Goal: Task Accomplishment & Management: Manage account settings

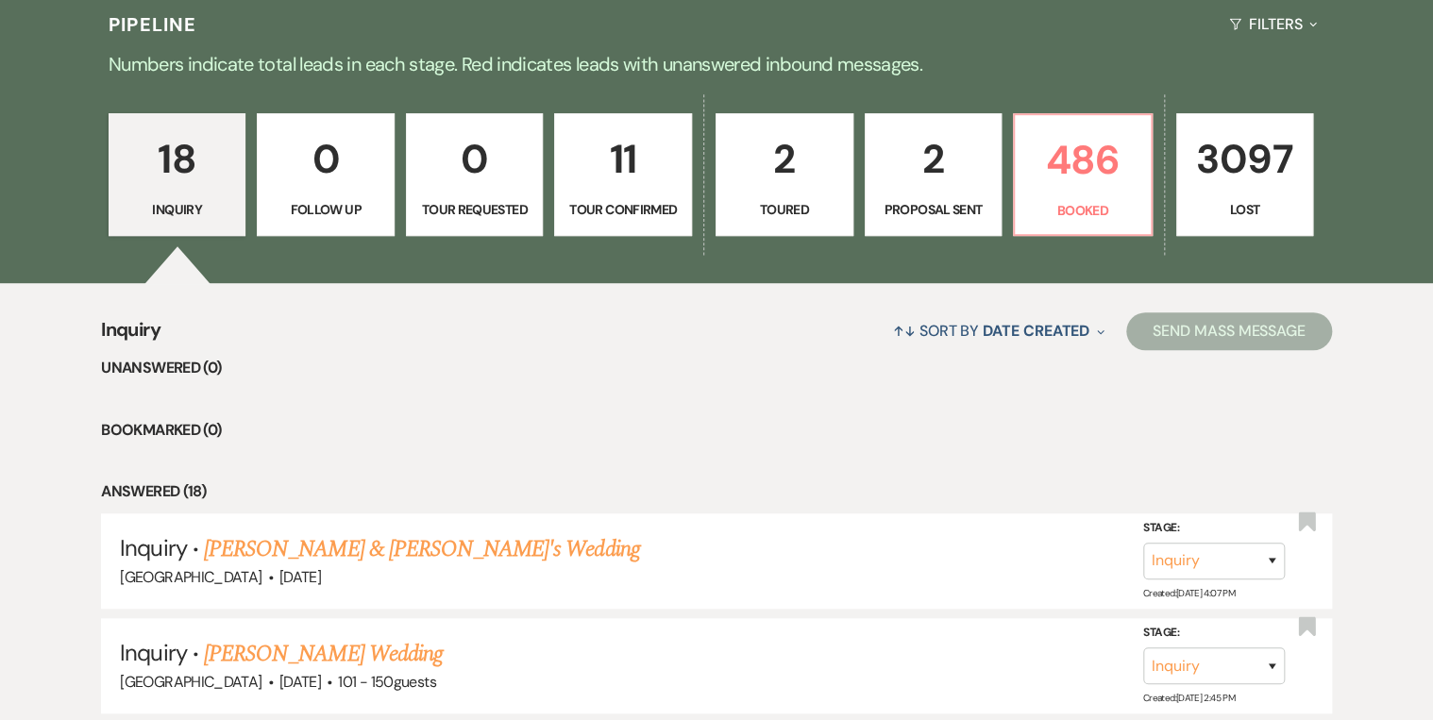
click at [651, 196] on link "11 Tour Confirmed" at bounding box center [623, 174] width 138 height 123
select select "4"
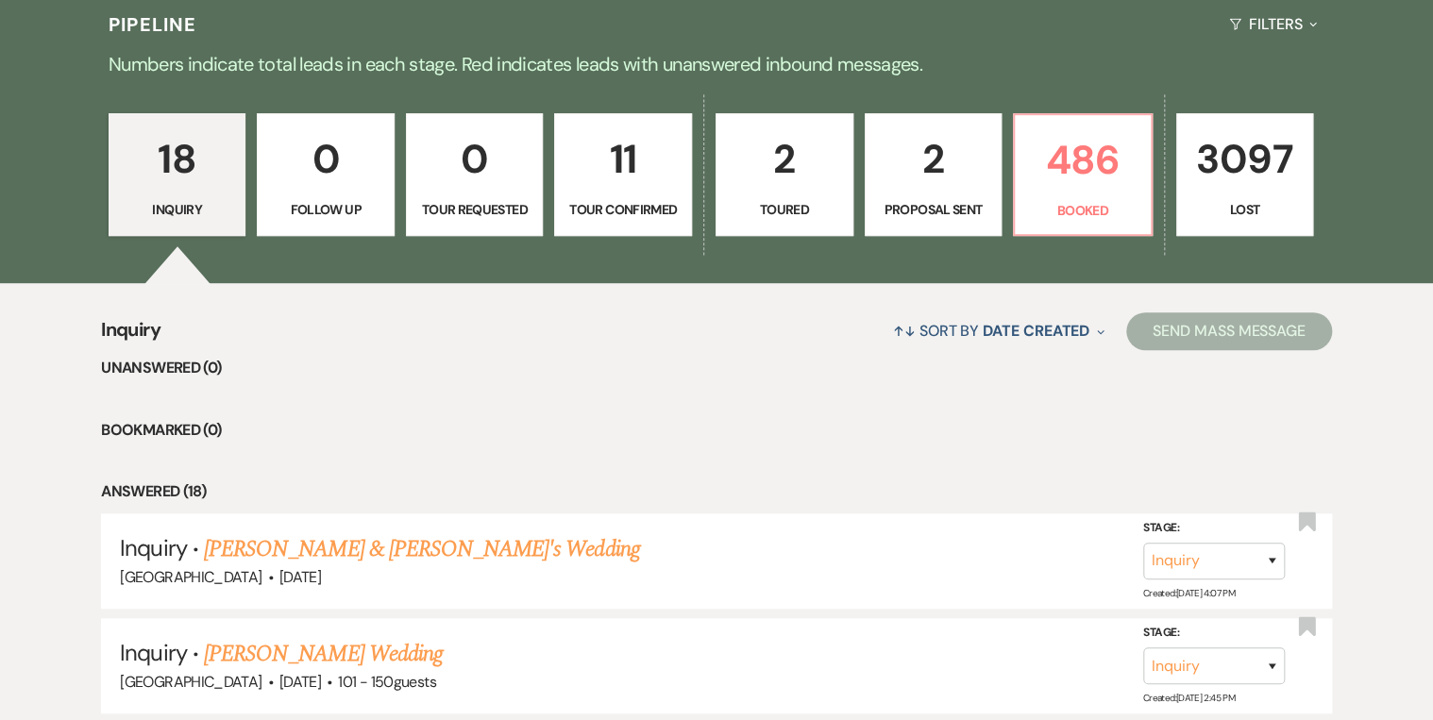
select select "4"
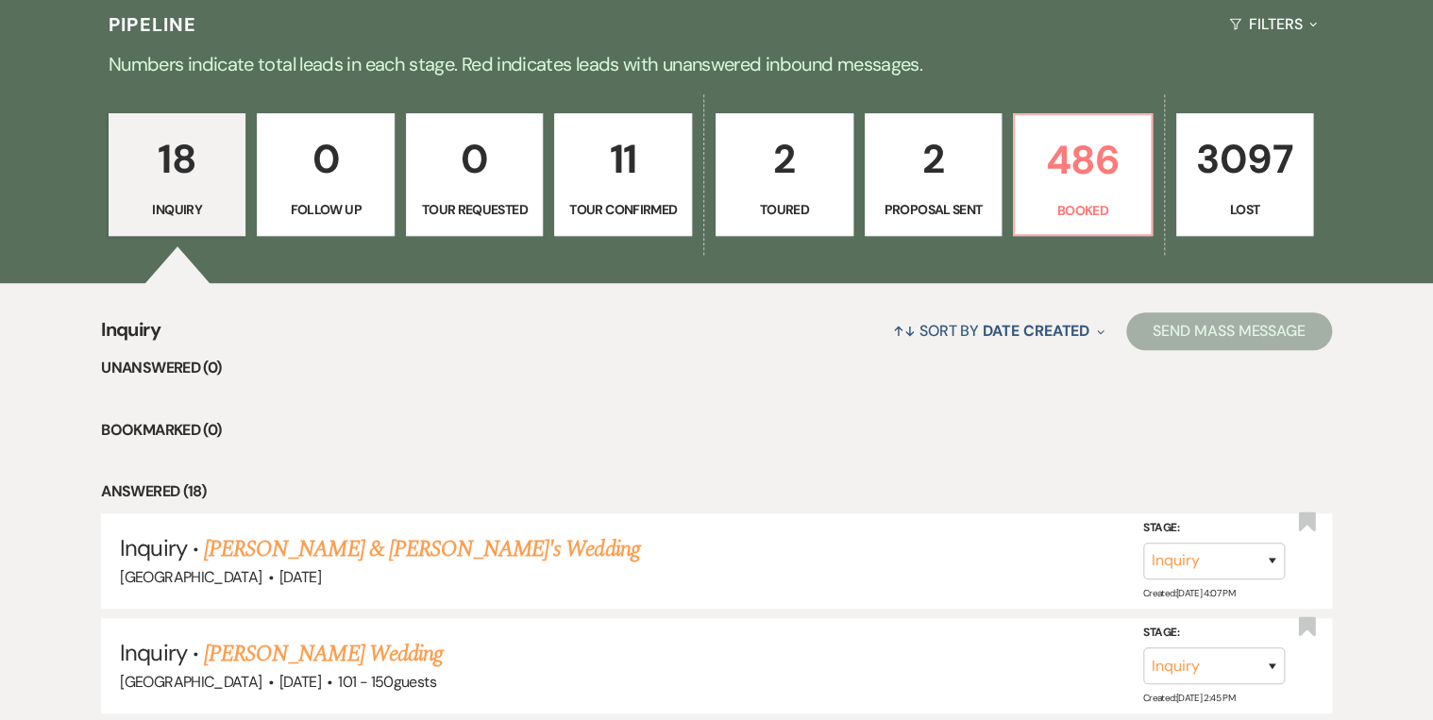
select select "4"
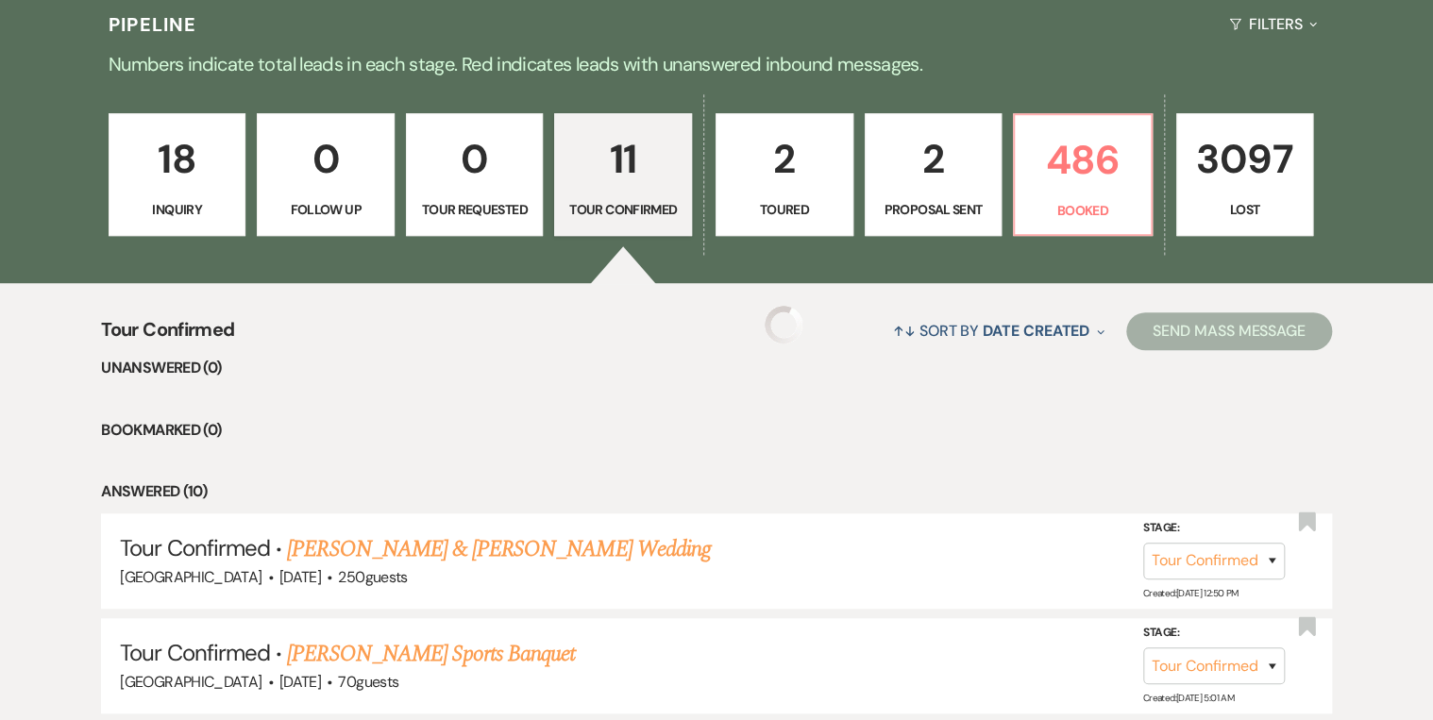
select select "4"
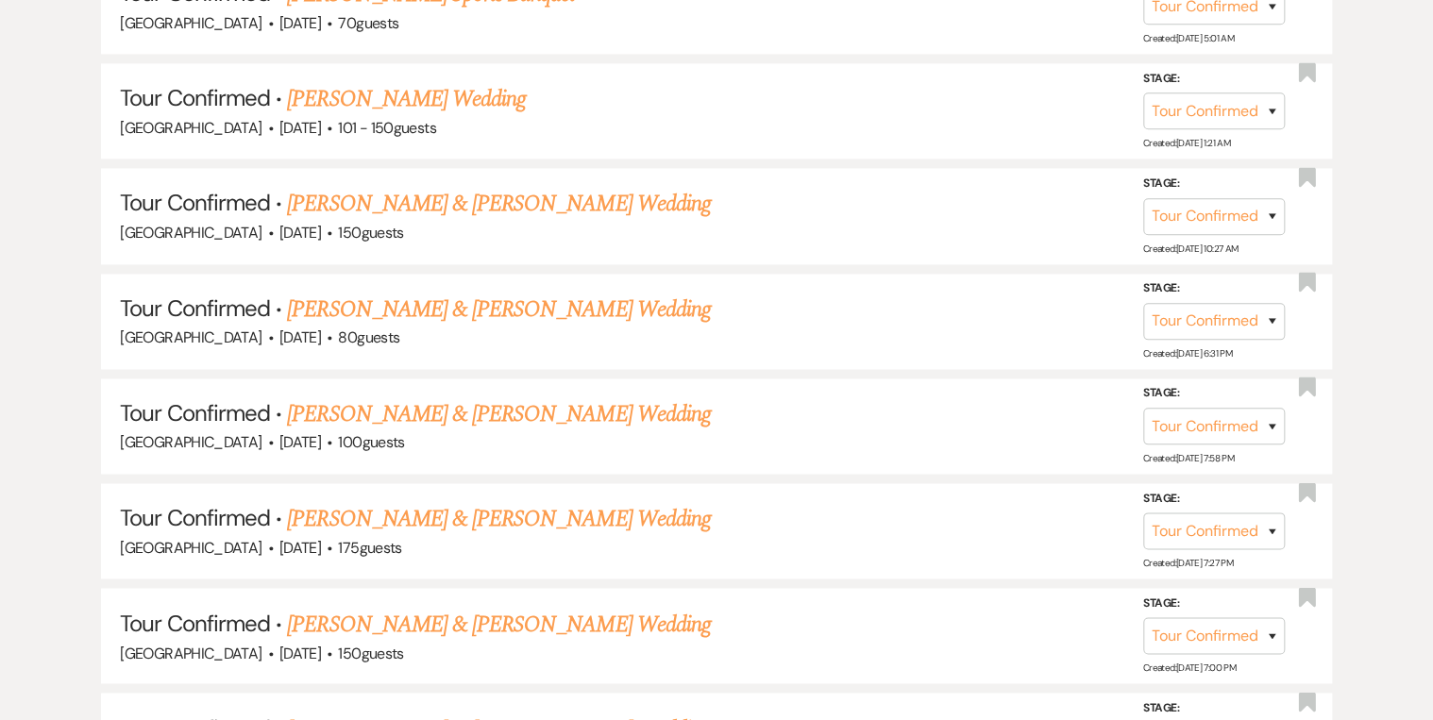
scroll to position [1155, 0]
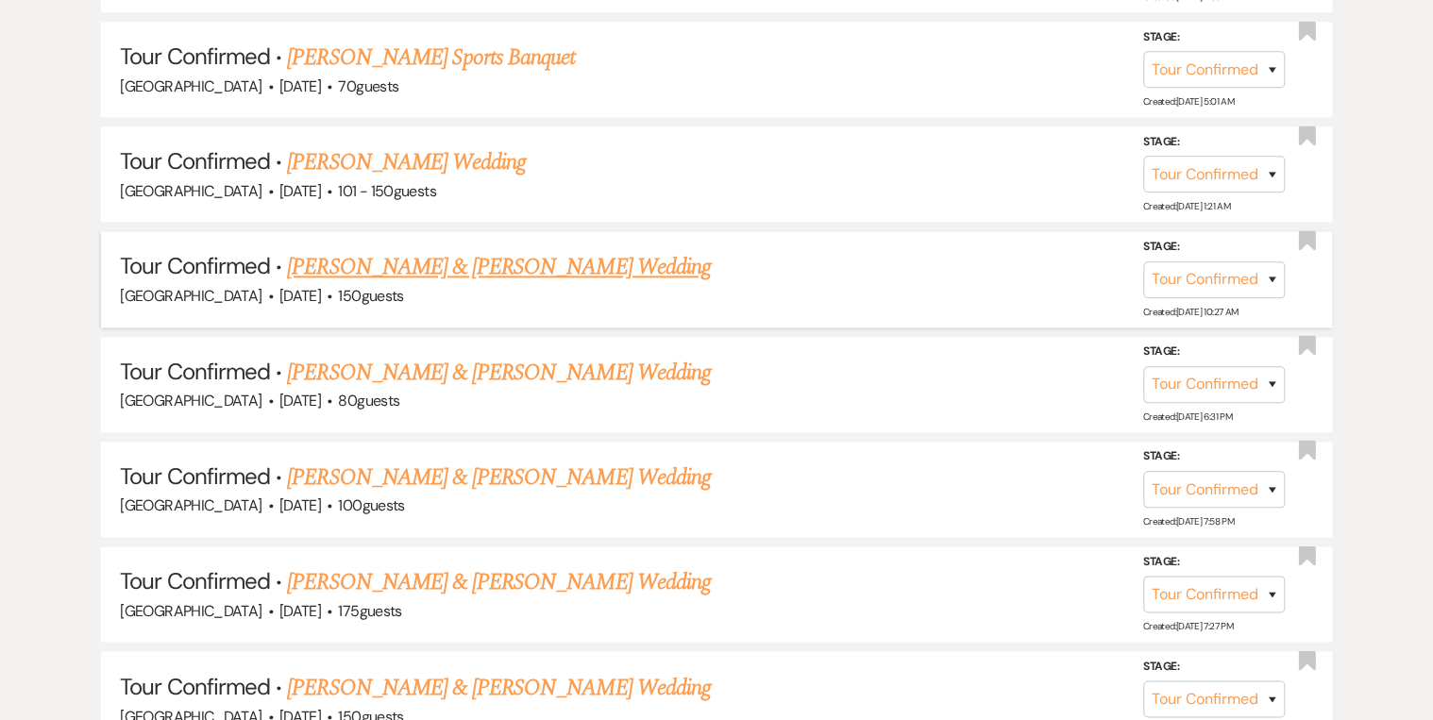
click at [393, 266] on link "[PERSON_NAME] & [PERSON_NAME] Wedding" at bounding box center [498, 267] width 423 height 34
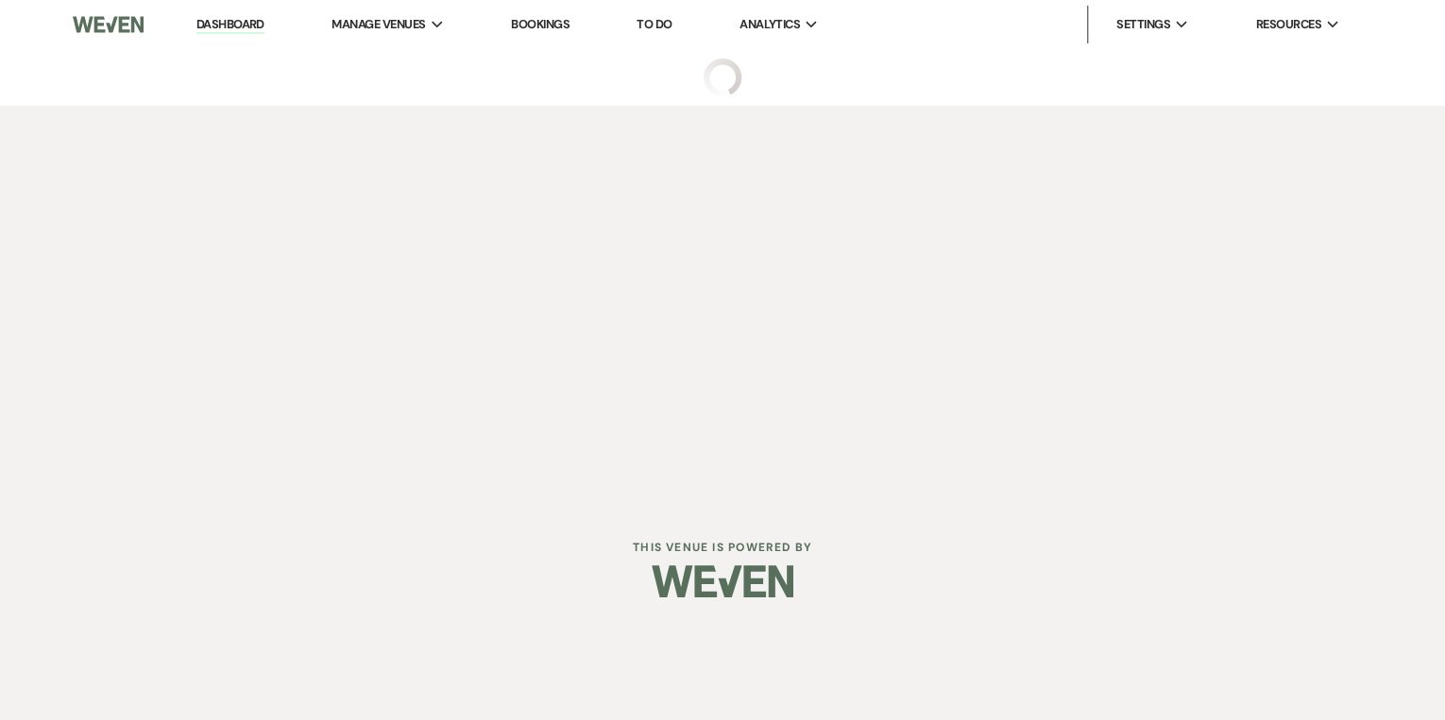
select select "4"
select select "5"
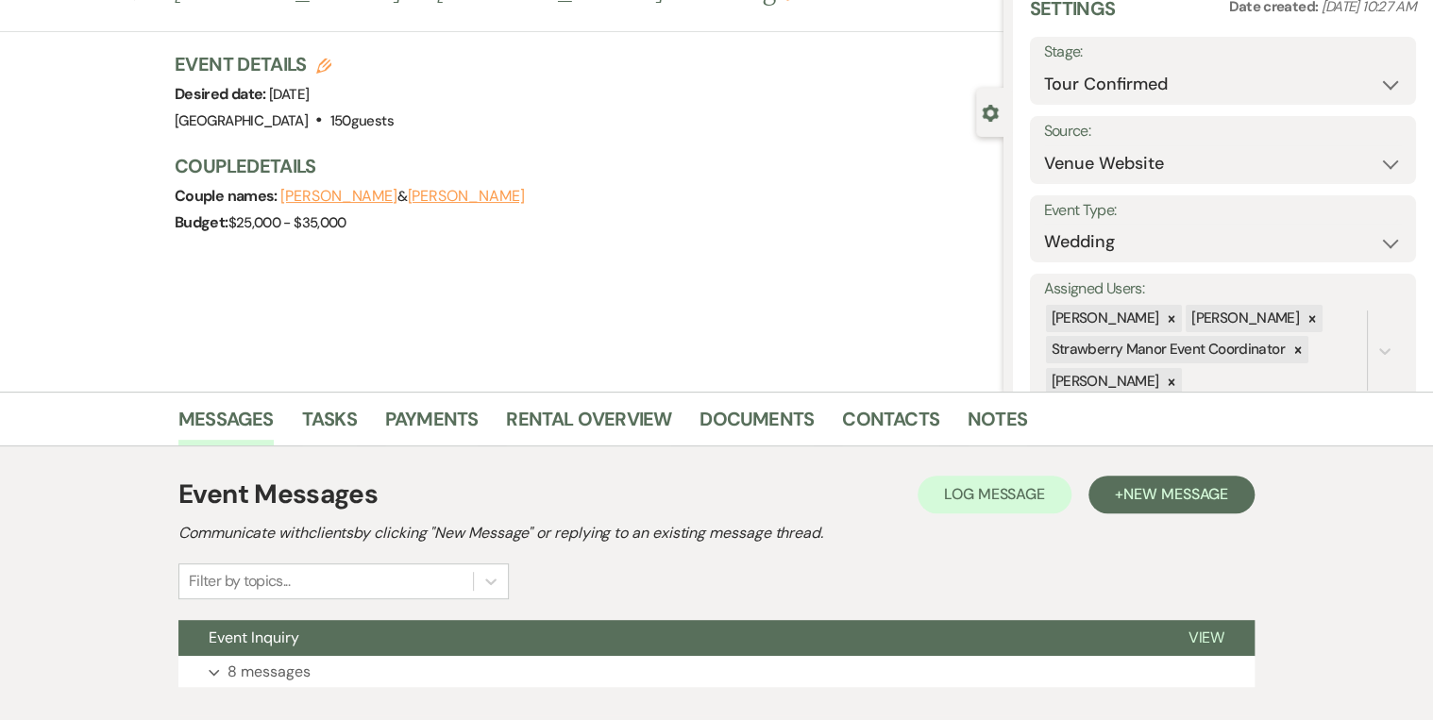
scroll to position [198, 0]
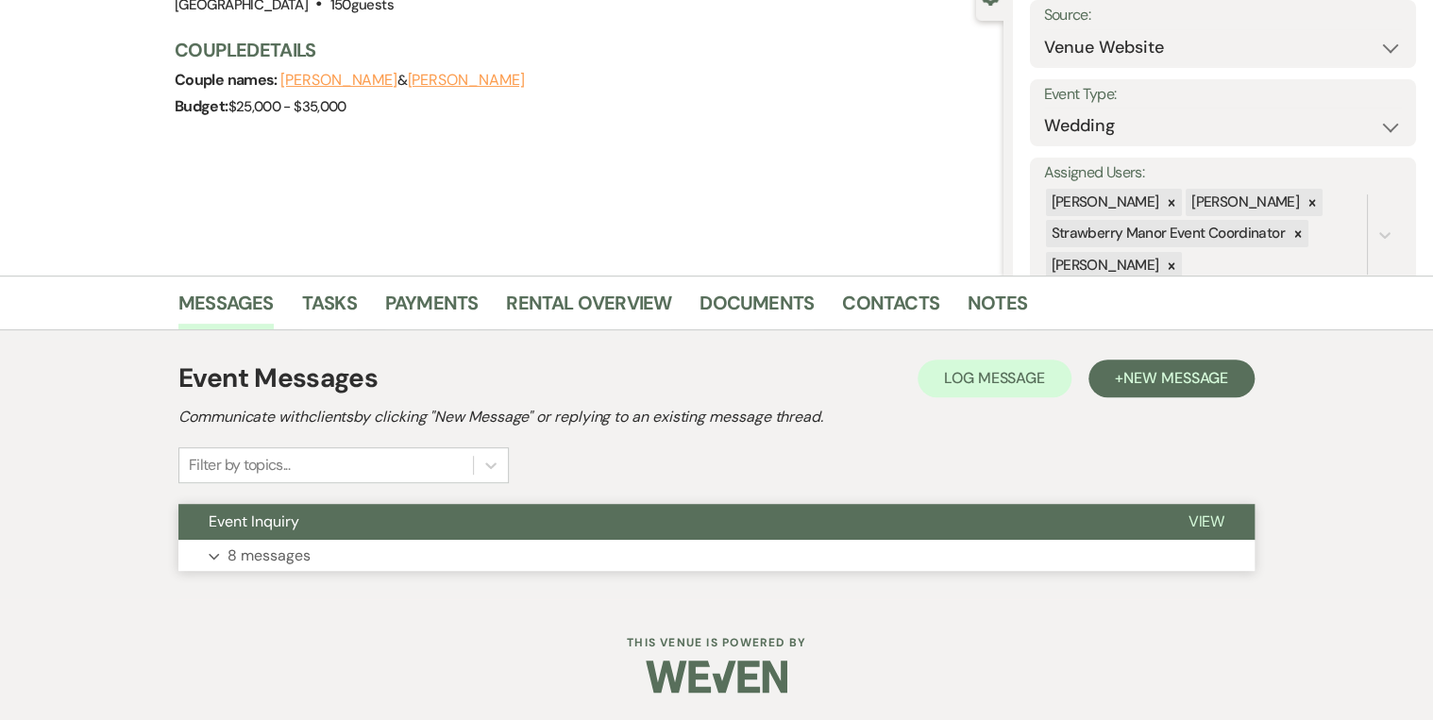
click at [1218, 520] on span "View" at bounding box center [1206, 522] width 37 height 20
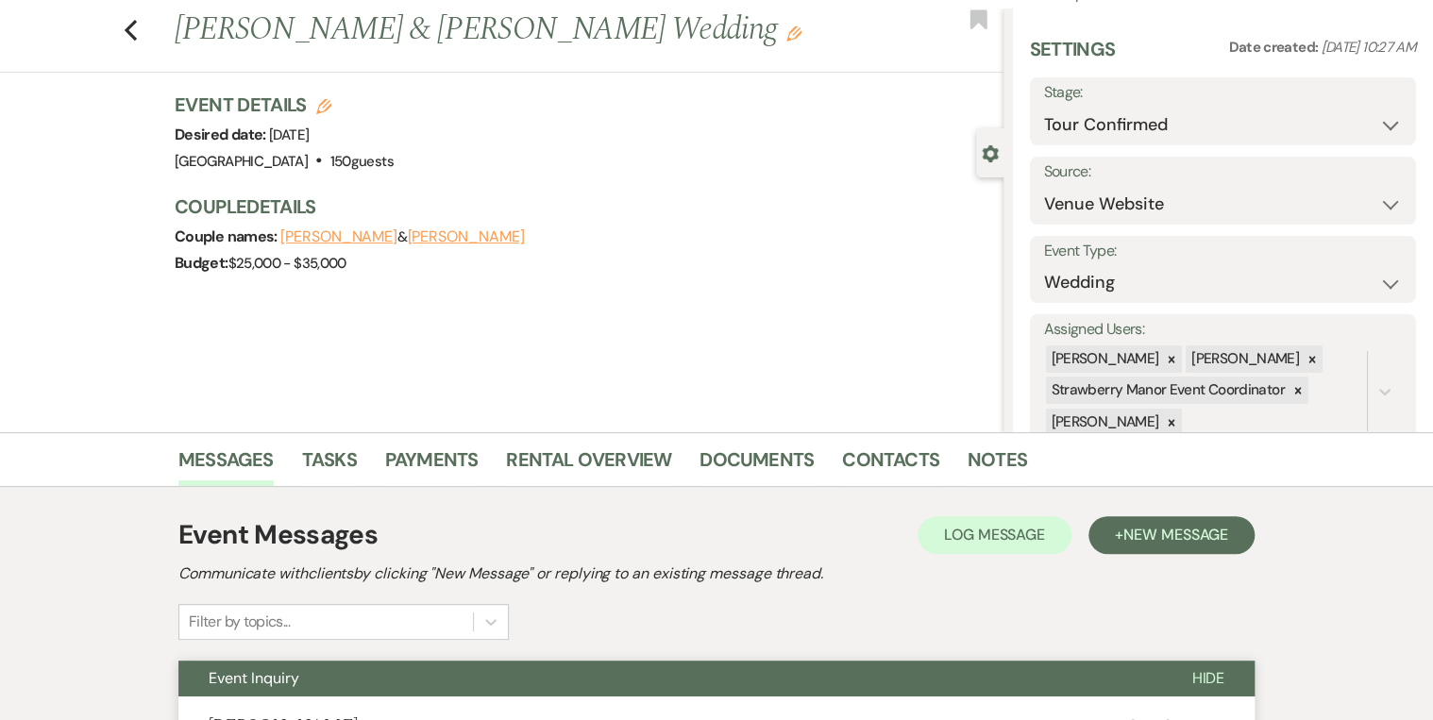
scroll to position [0, 0]
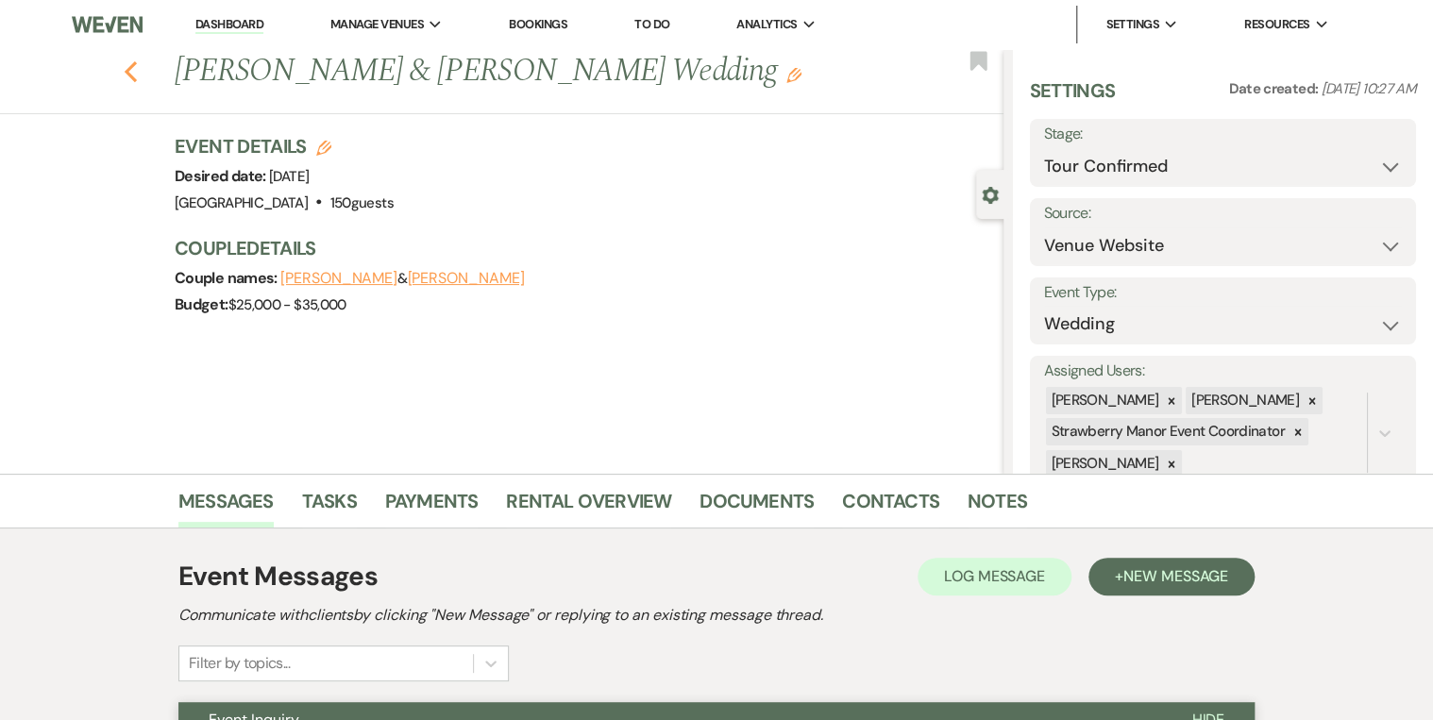
click at [129, 68] on icon "Previous" at bounding box center [131, 71] width 14 height 23
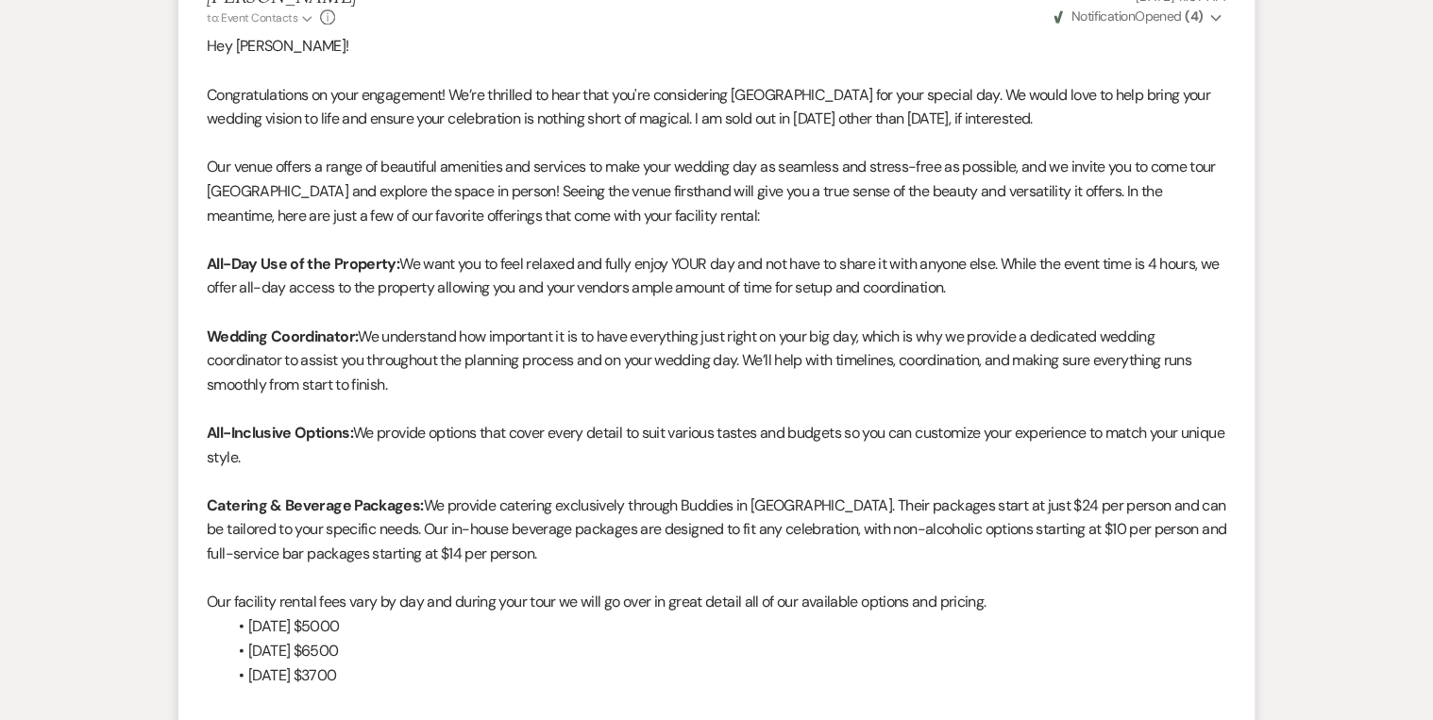
select select "4"
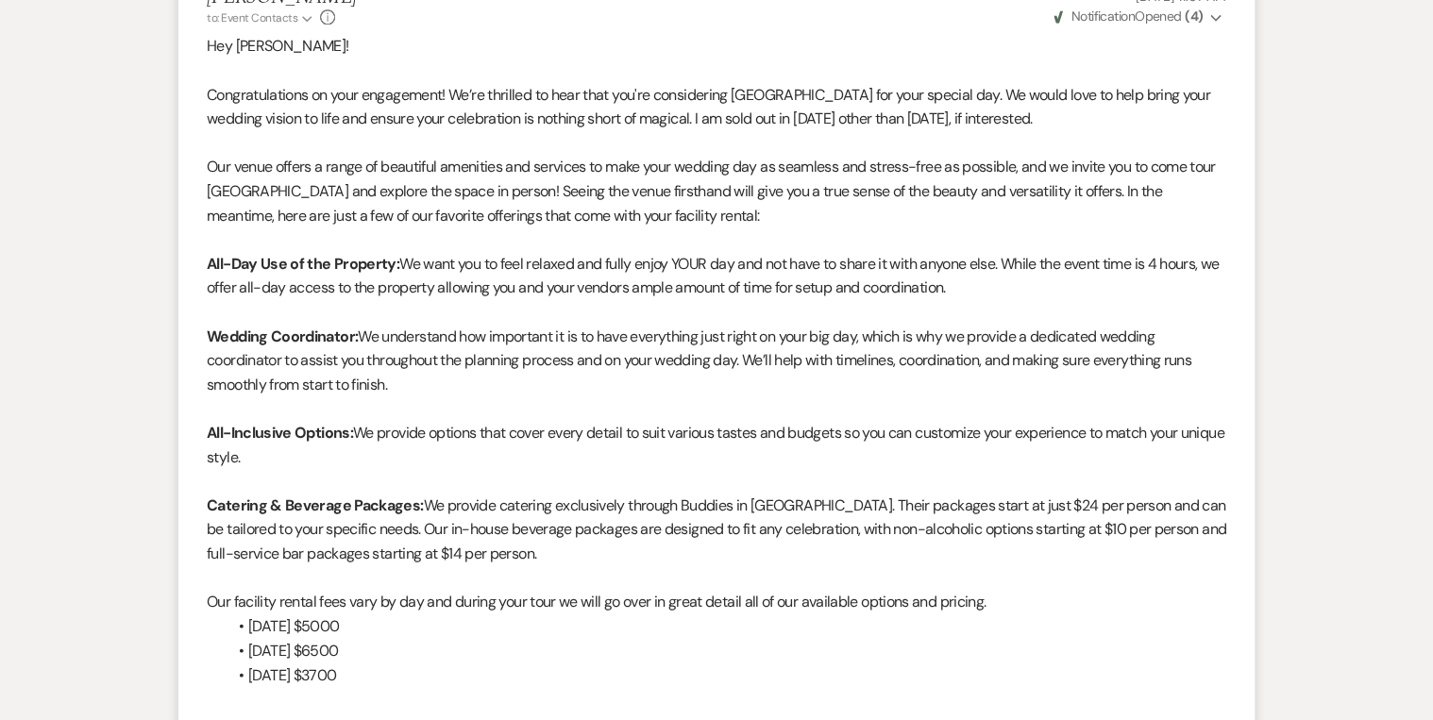
select select "4"
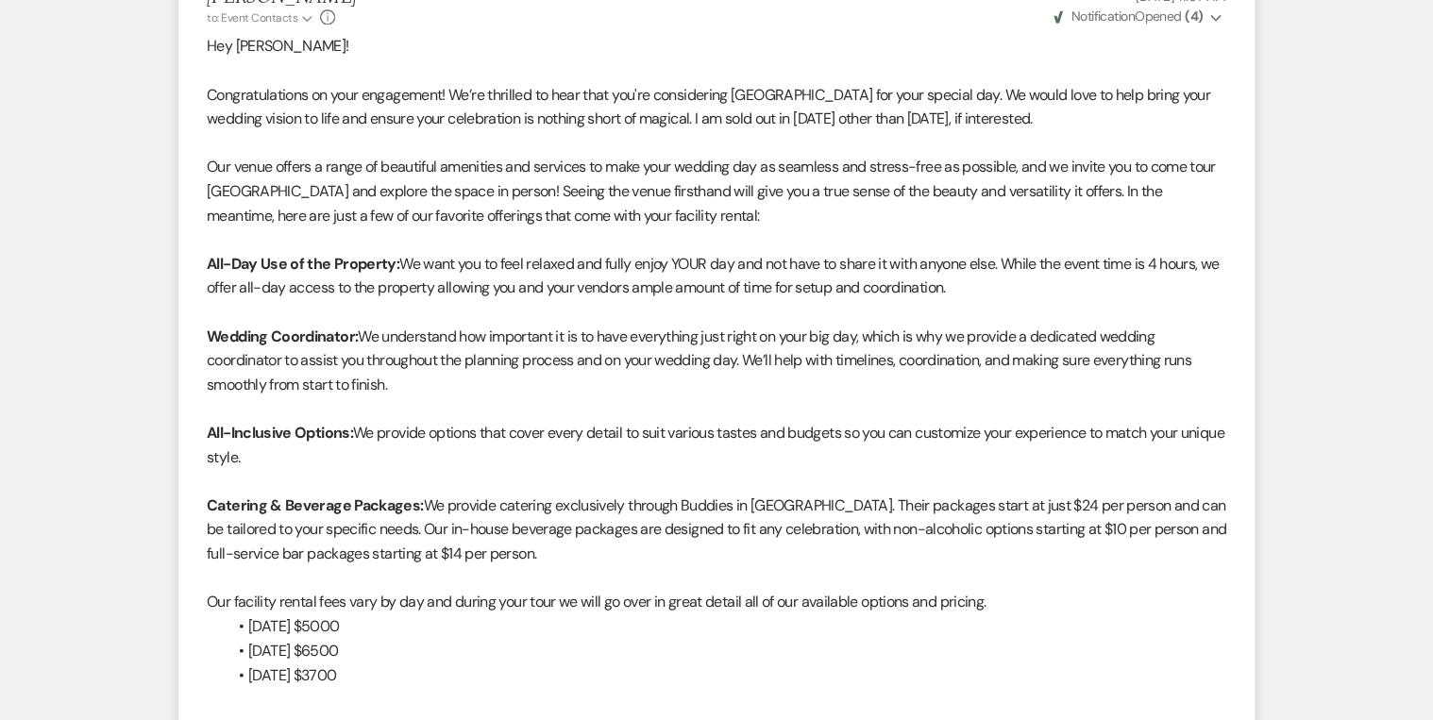
select select "4"
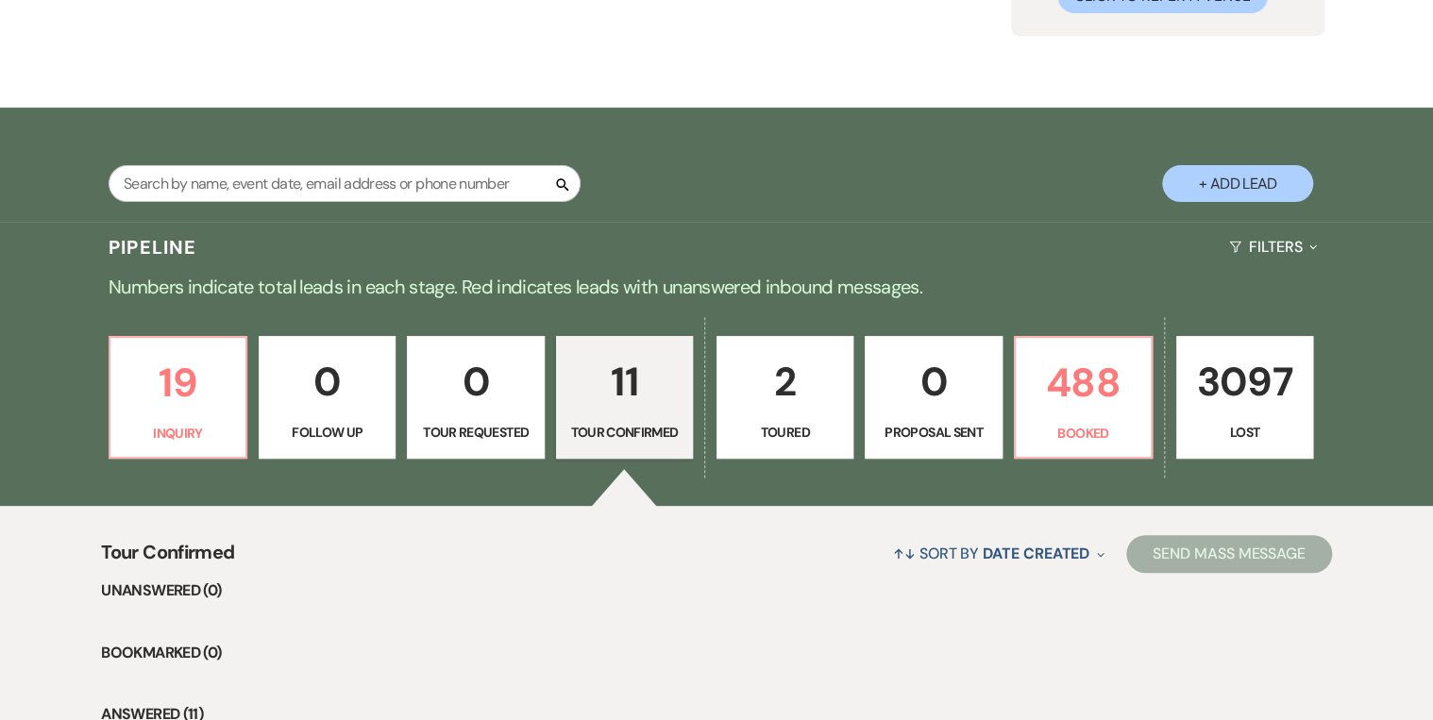
scroll to position [302, 0]
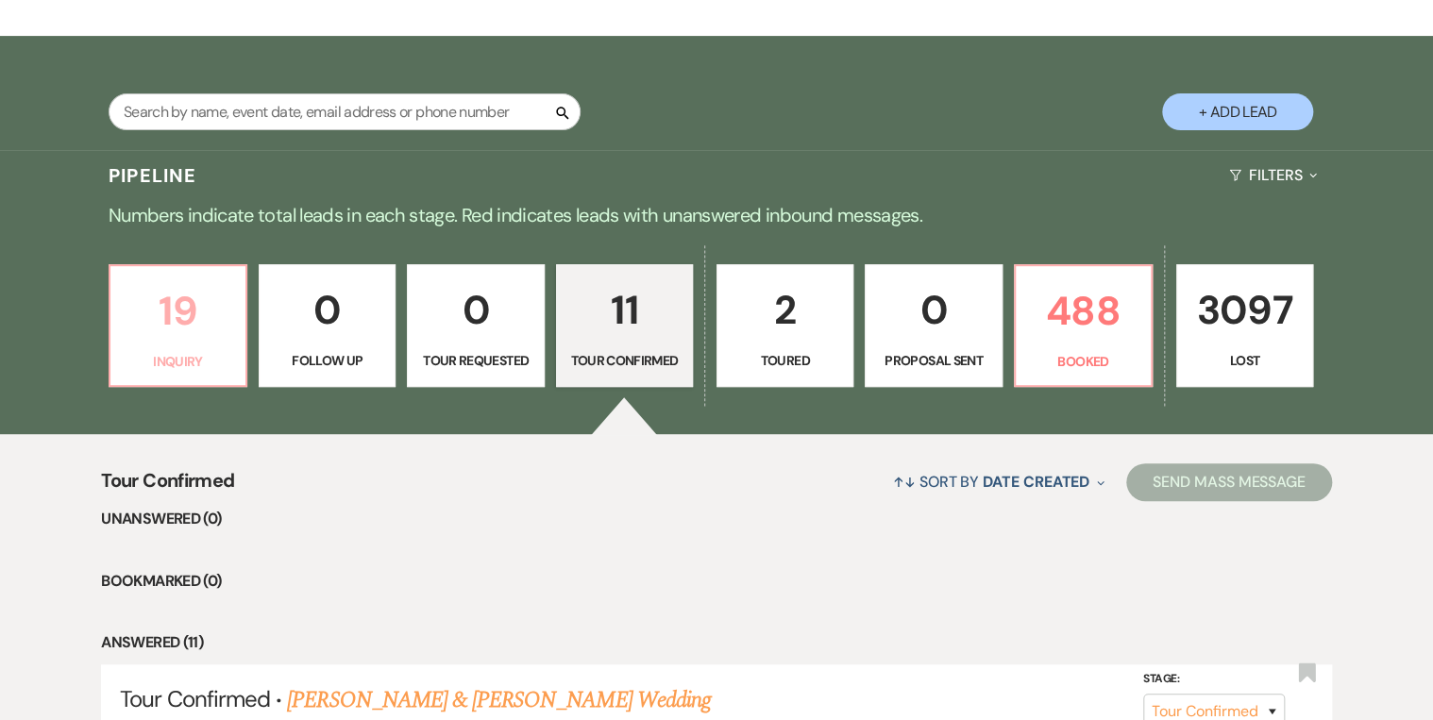
click at [156, 338] on p "19" at bounding box center [178, 310] width 112 height 63
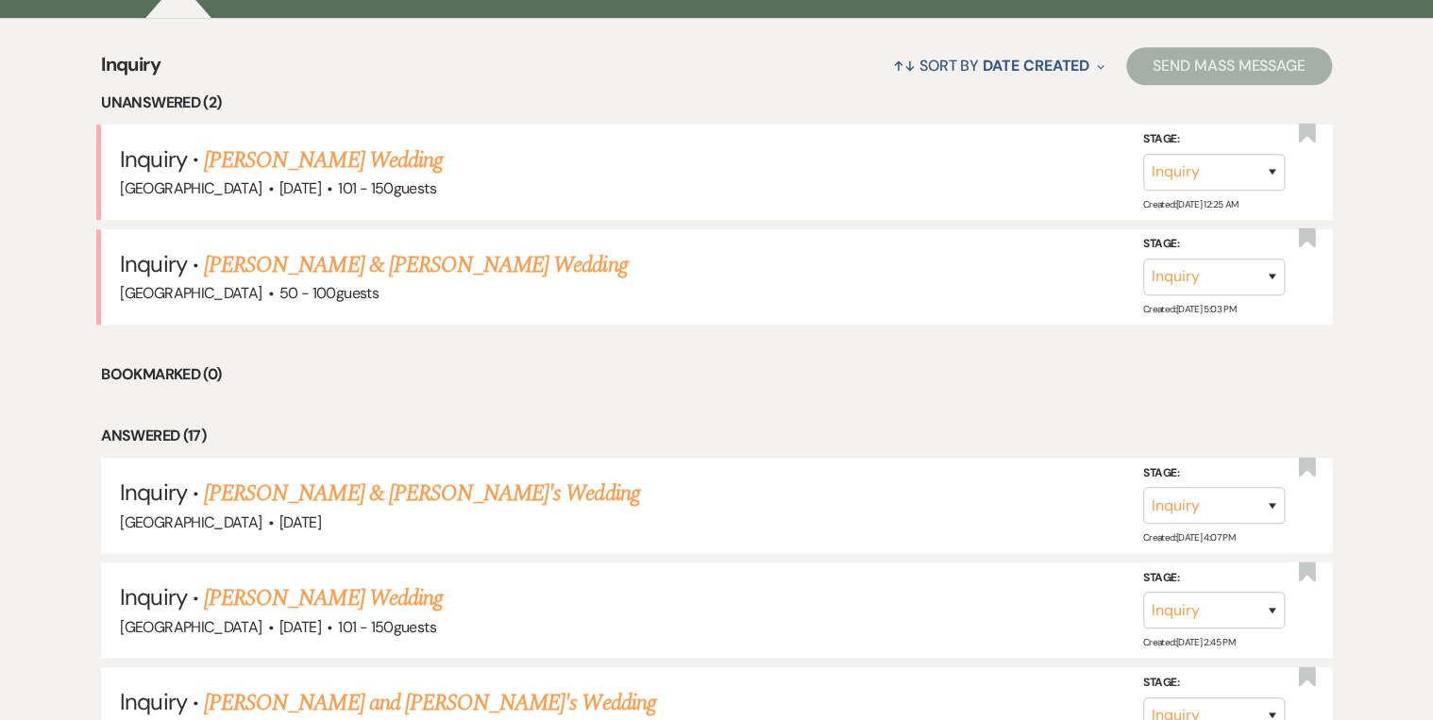
scroll to position [831, 0]
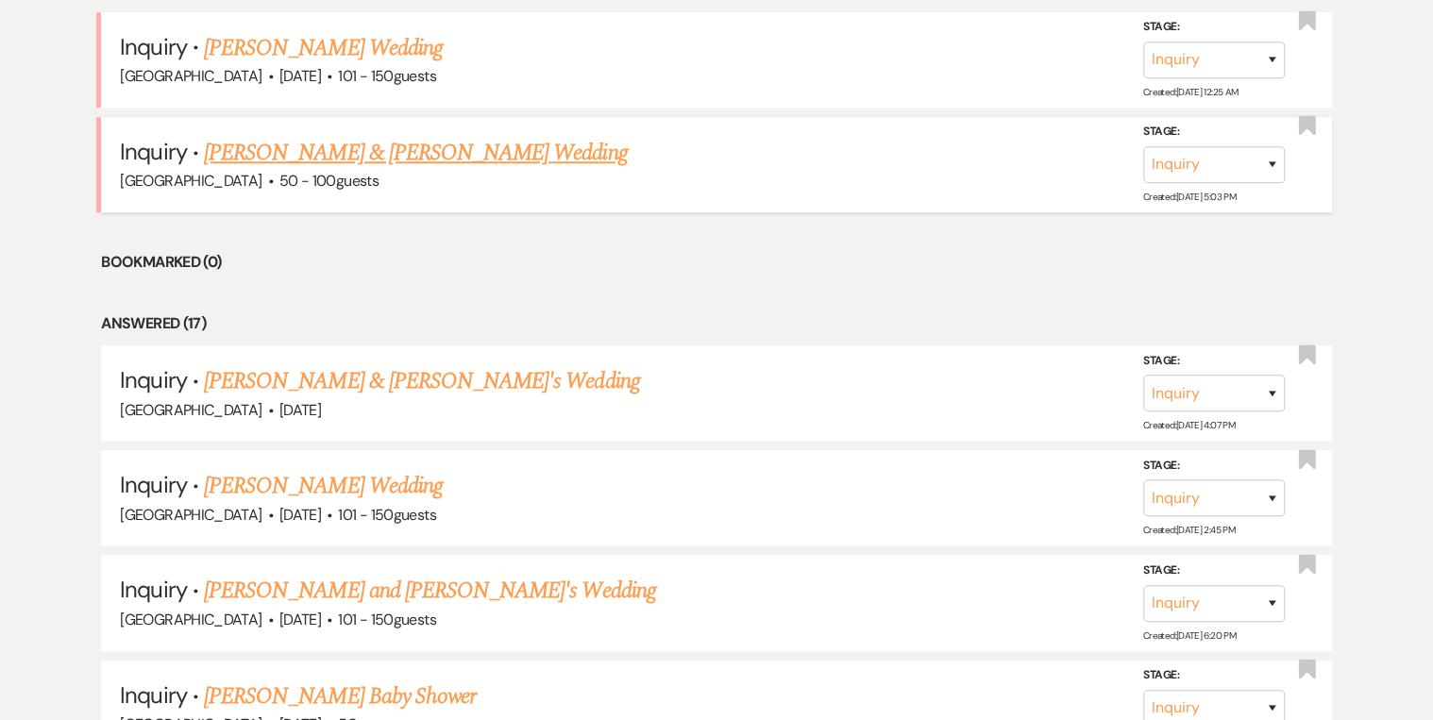
click at [389, 158] on link "[PERSON_NAME] & [PERSON_NAME] Wedding" at bounding box center [415, 153] width 423 height 34
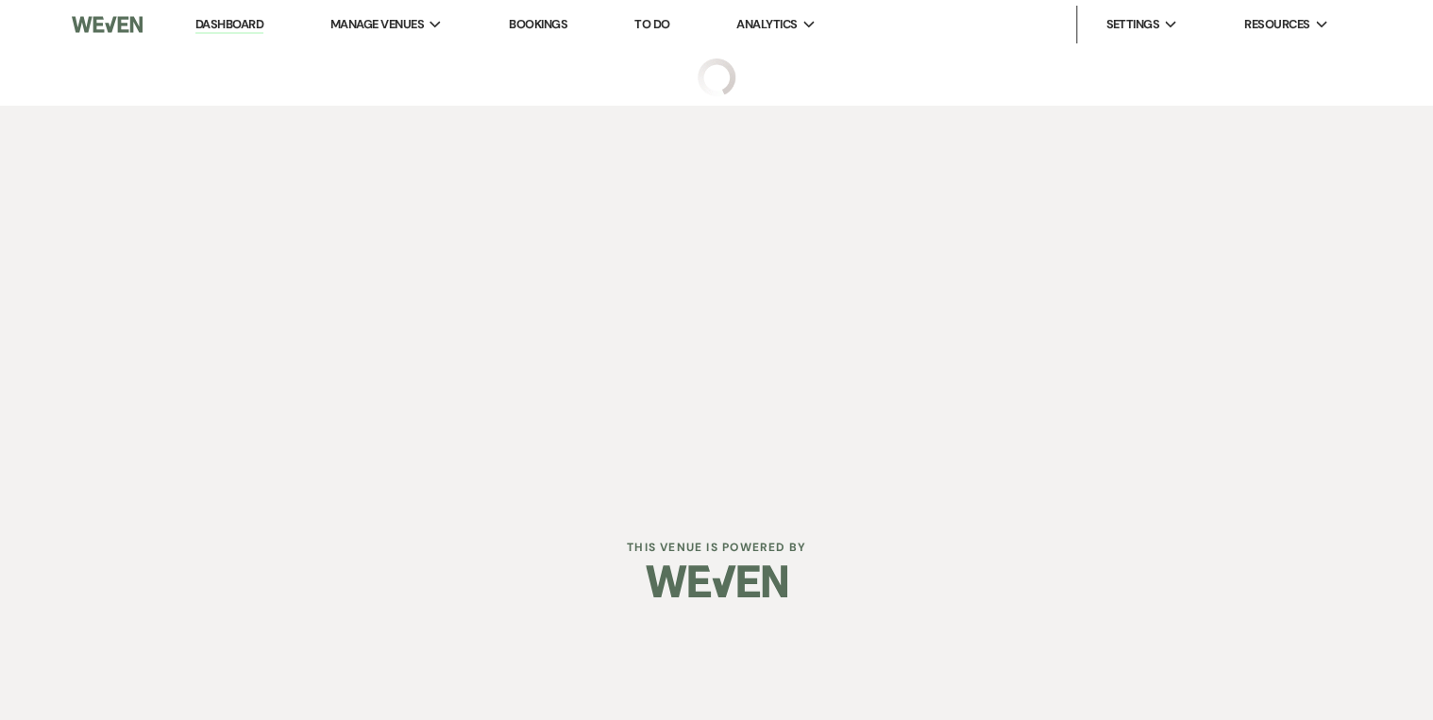
select select "5"
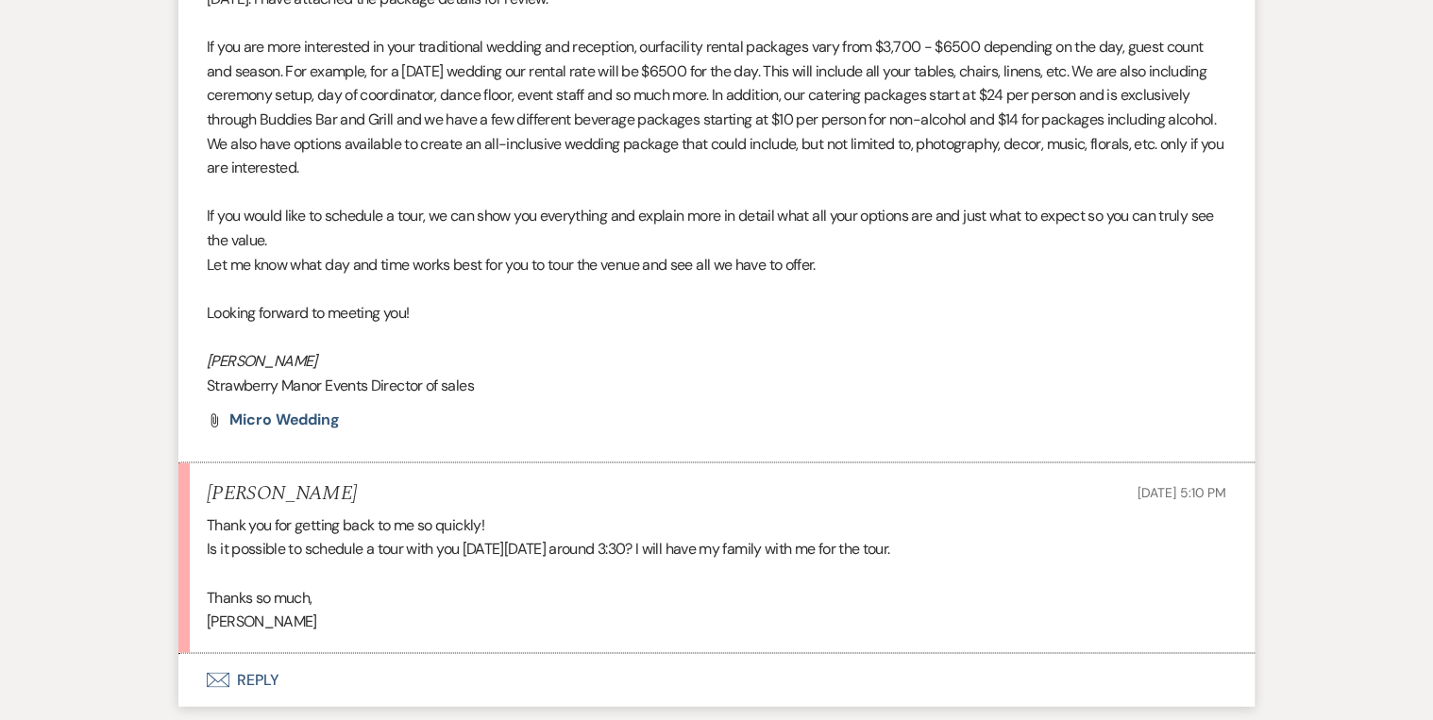
scroll to position [1481, 0]
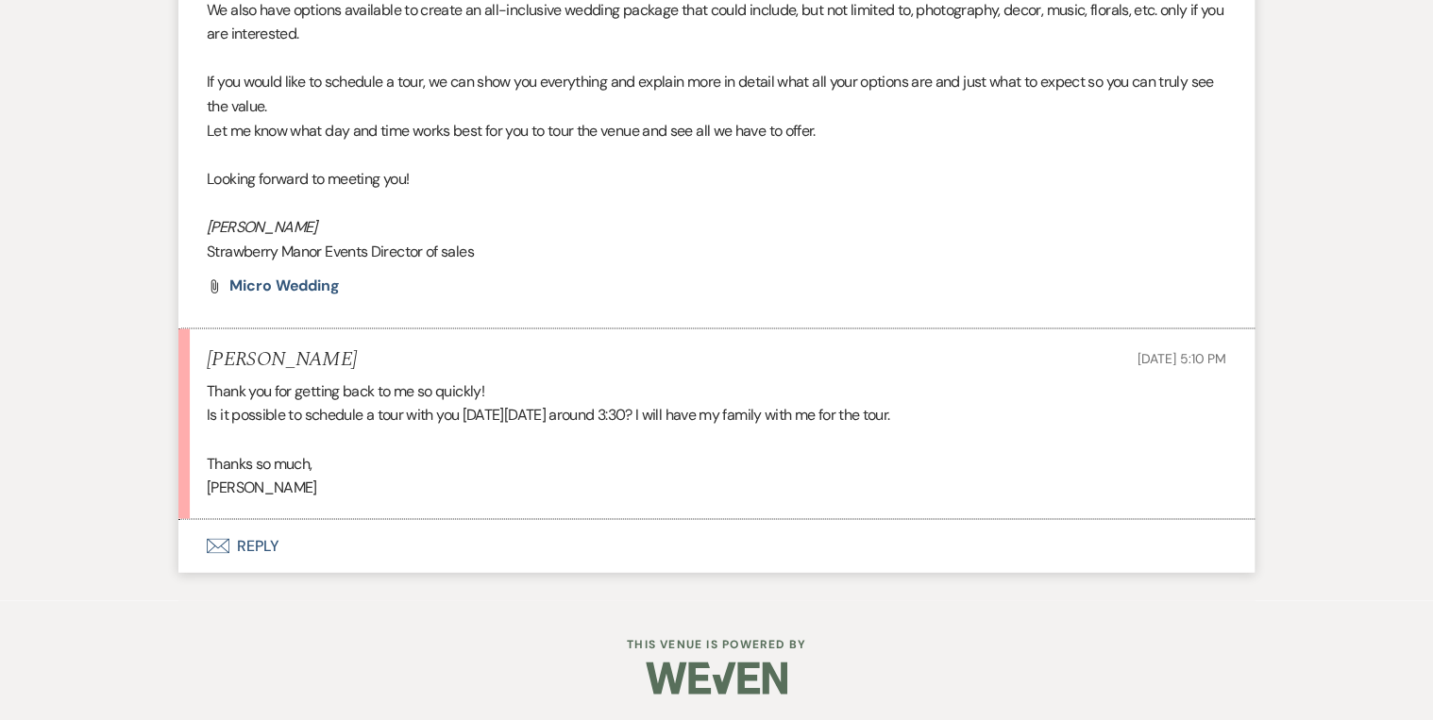
click at [250, 540] on button "Envelope Reply" at bounding box center [716, 545] width 1076 height 53
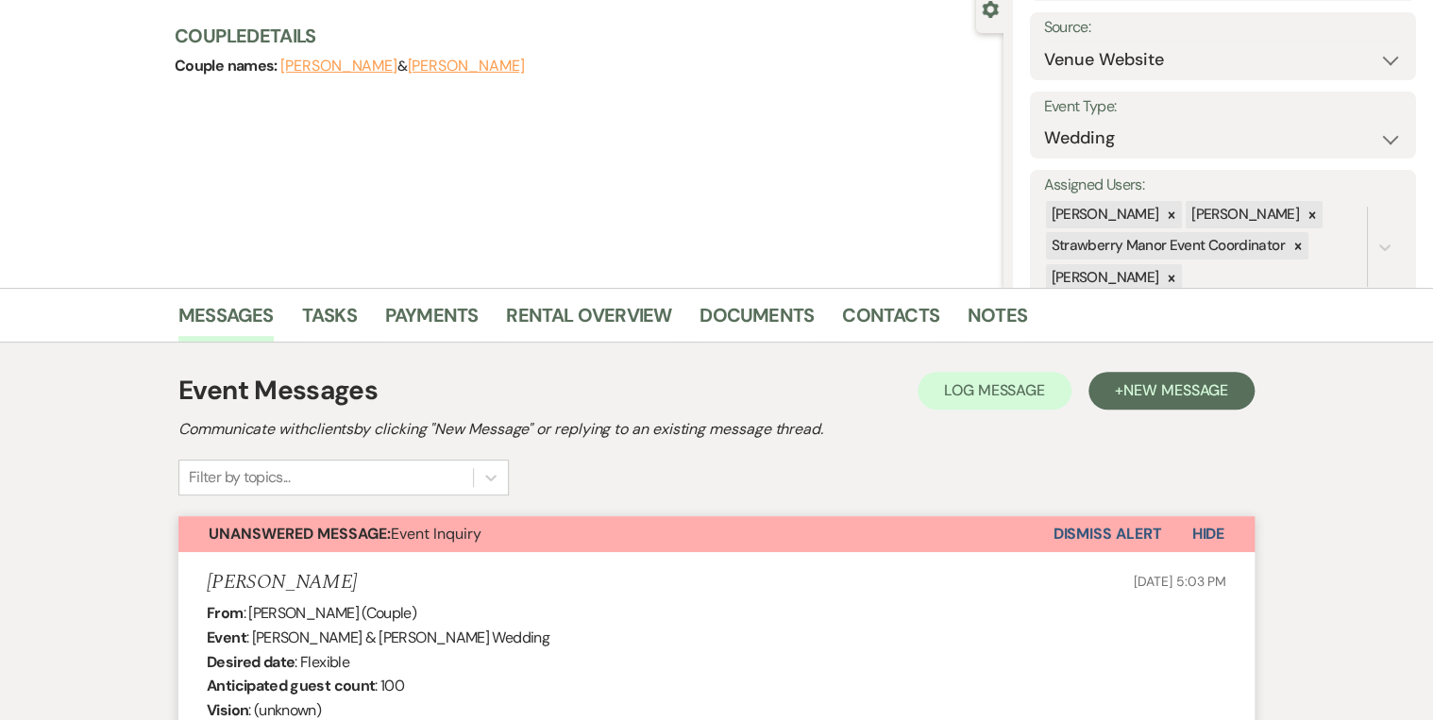
scroll to position [0, 0]
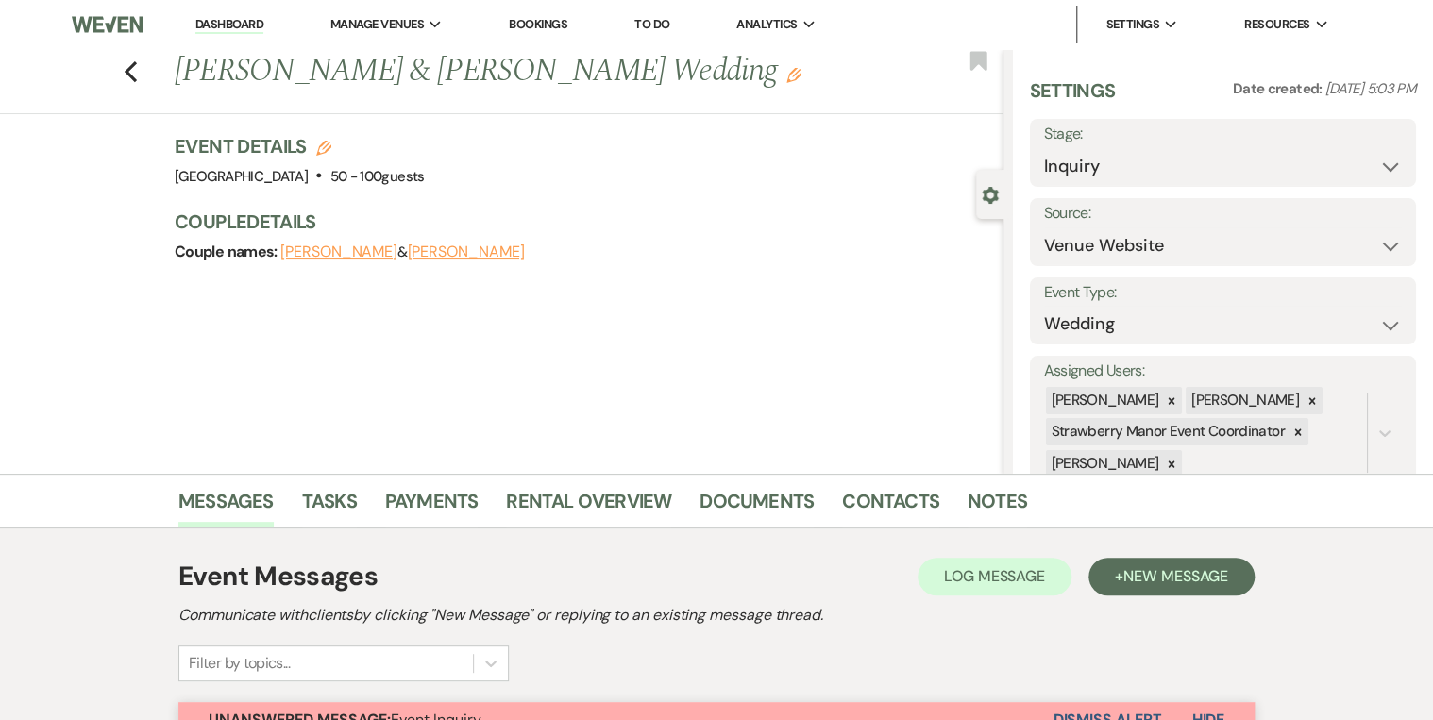
drag, startPoint x: 683, startPoint y: 74, endPoint x: 153, endPoint y: 98, distance: 530.3
click at [153, 98] on div "Previous [PERSON_NAME] & [PERSON_NAME] Wedding Edit Bookmark" at bounding box center [497, 81] width 1013 height 65
copy h1 "[PERSON_NAME] & [PERSON_NAME] Wedding"
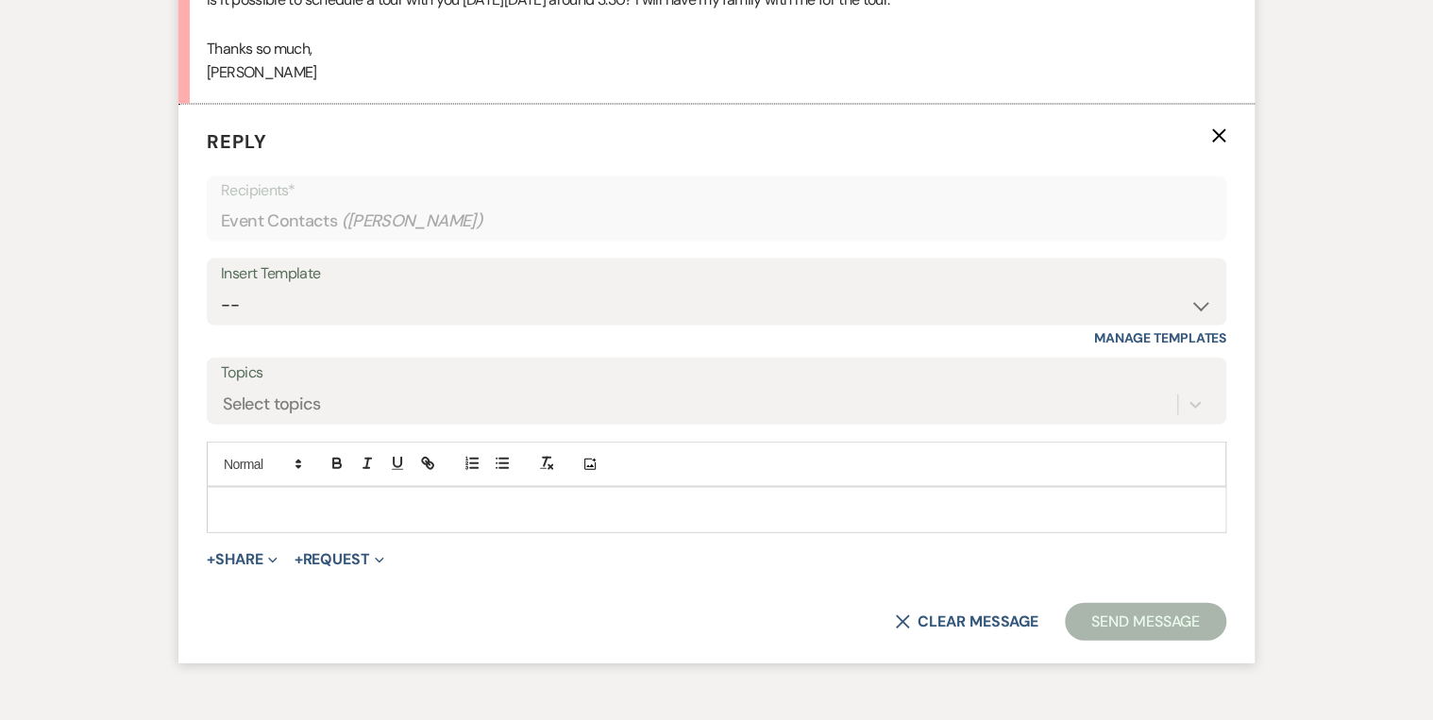
scroll to position [2008, 0]
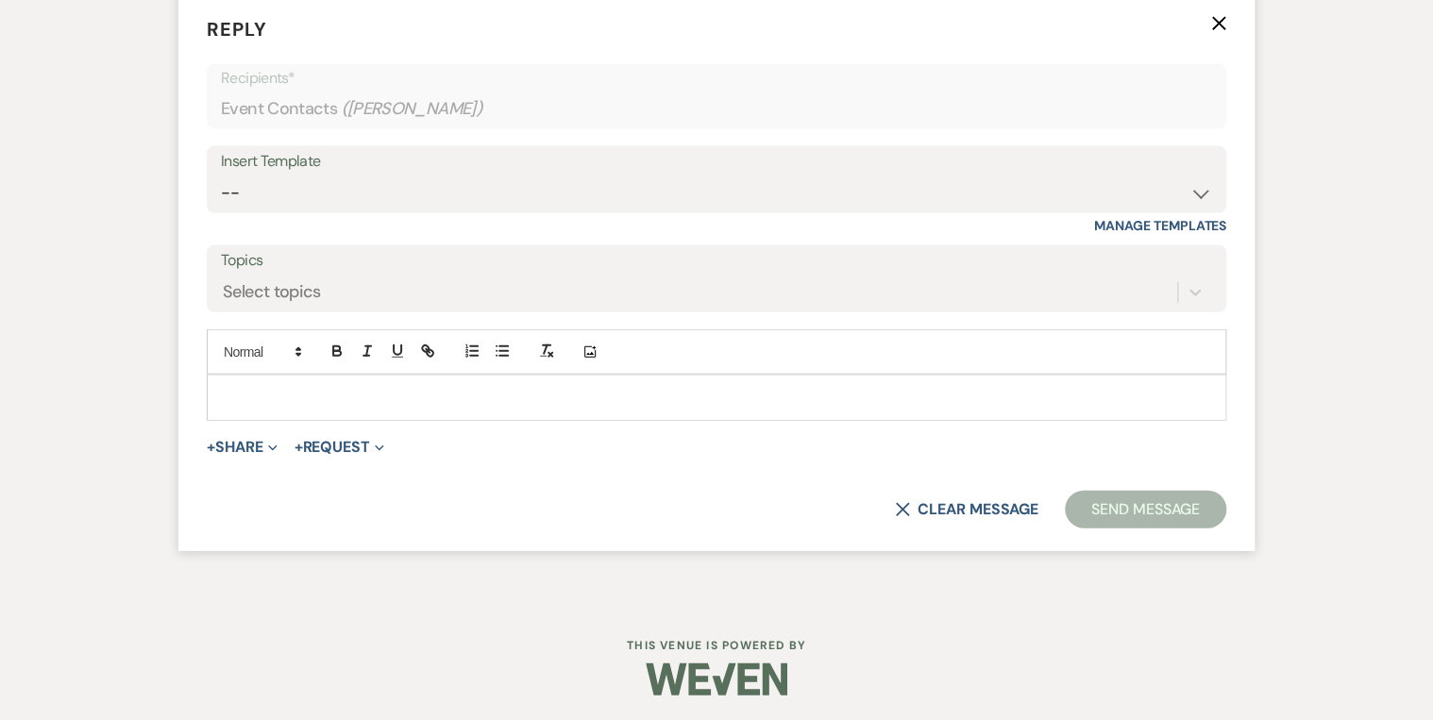
click at [257, 394] on p at bounding box center [717, 397] width 990 height 21
click at [291, 176] on select "-- Weven Planning Portal Introduction (Booked Events) Private Party Inquiry Res…" at bounding box center [716, 193] width 991 height 37
select select "6122"
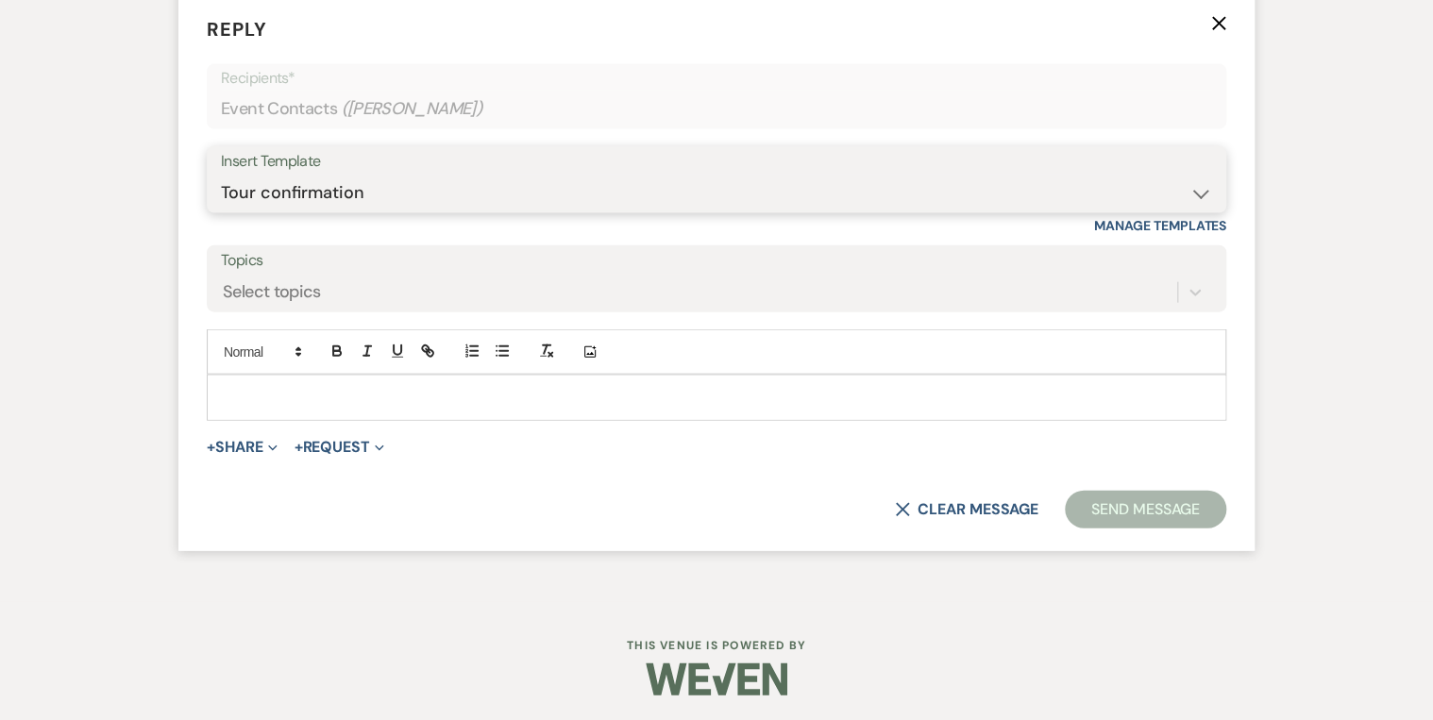
click at [221, 175] on select "-- Weven Planning Portal Introduction (Booked Events) Private Party Inquiry Res…" at bounding box center [716, 193] width 991 height 37
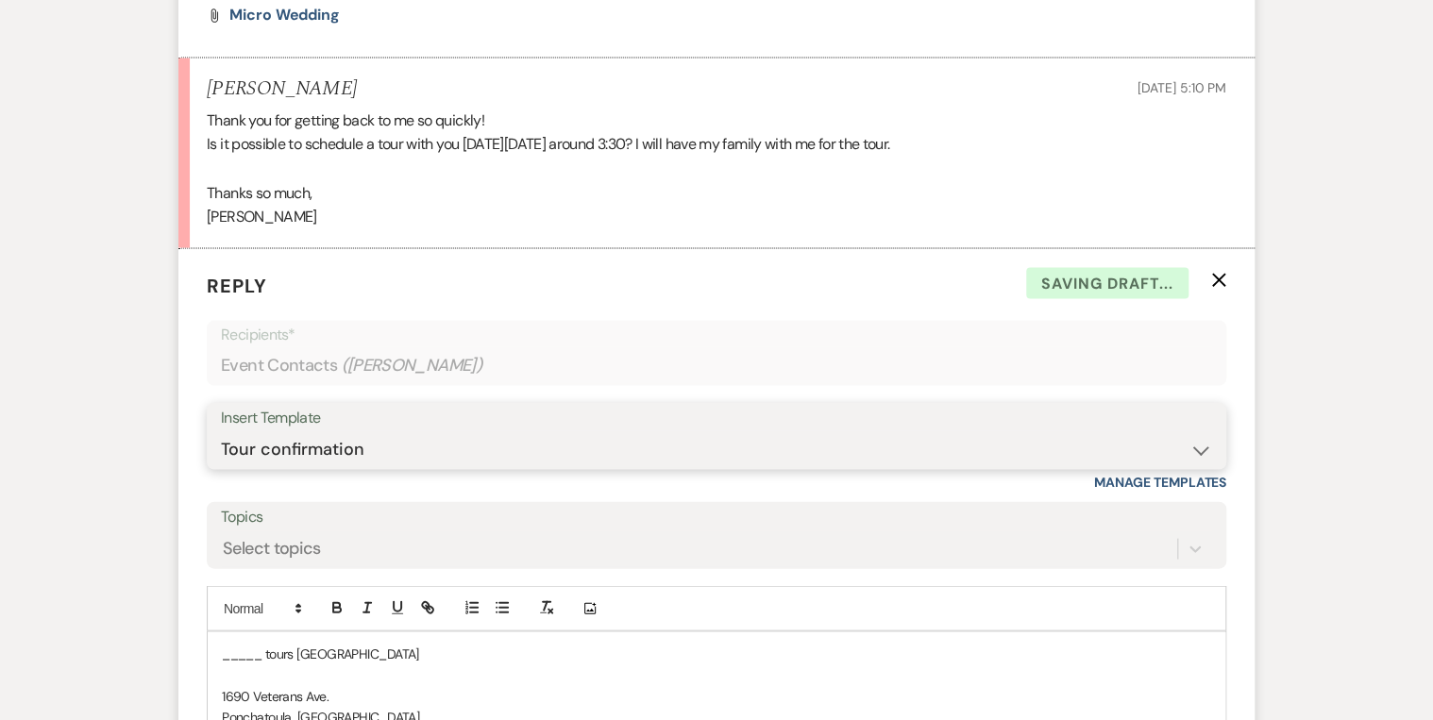
scroll to position [1933, 0]
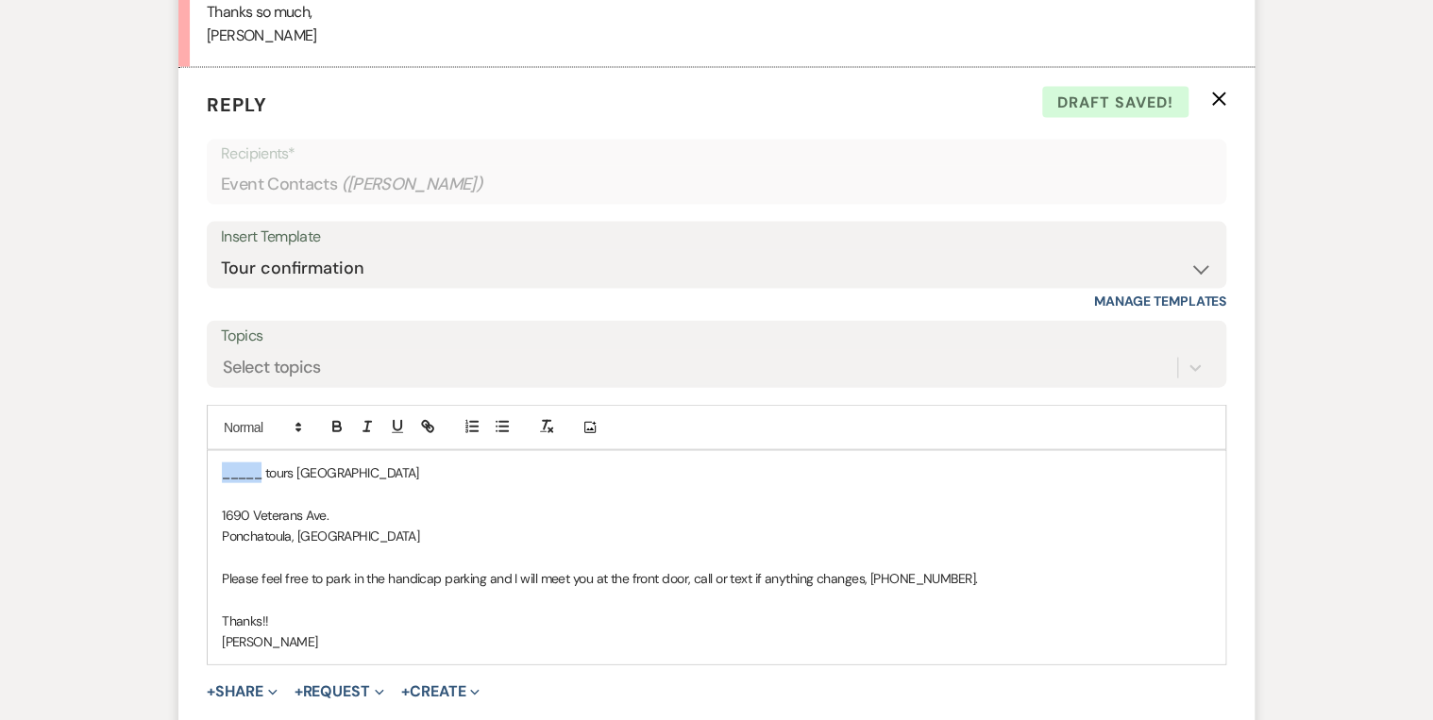
drag, startPoint x: 262, startPoint y: 472, endPoint x: 189, endPoint y: 468, distance: 72.8
click at [189, 468] on form "Reply X Draft saved! Recipients* Event Contacts ( [PERSON_NAME] ) Insert Templa…" at bounding box center [716, 432] width 1076 height 728
click at [445, 470] on p "Maddie tours [GEOGRAPHIC_DATA]" at bounding box center [717, 473] width 990 height 21
click at [222, 465] on p "Maddie tours [GEOGRAPHIC_DATA] [DATE] 3:30PM." at bounding box center [717, 473] width 990 height 21
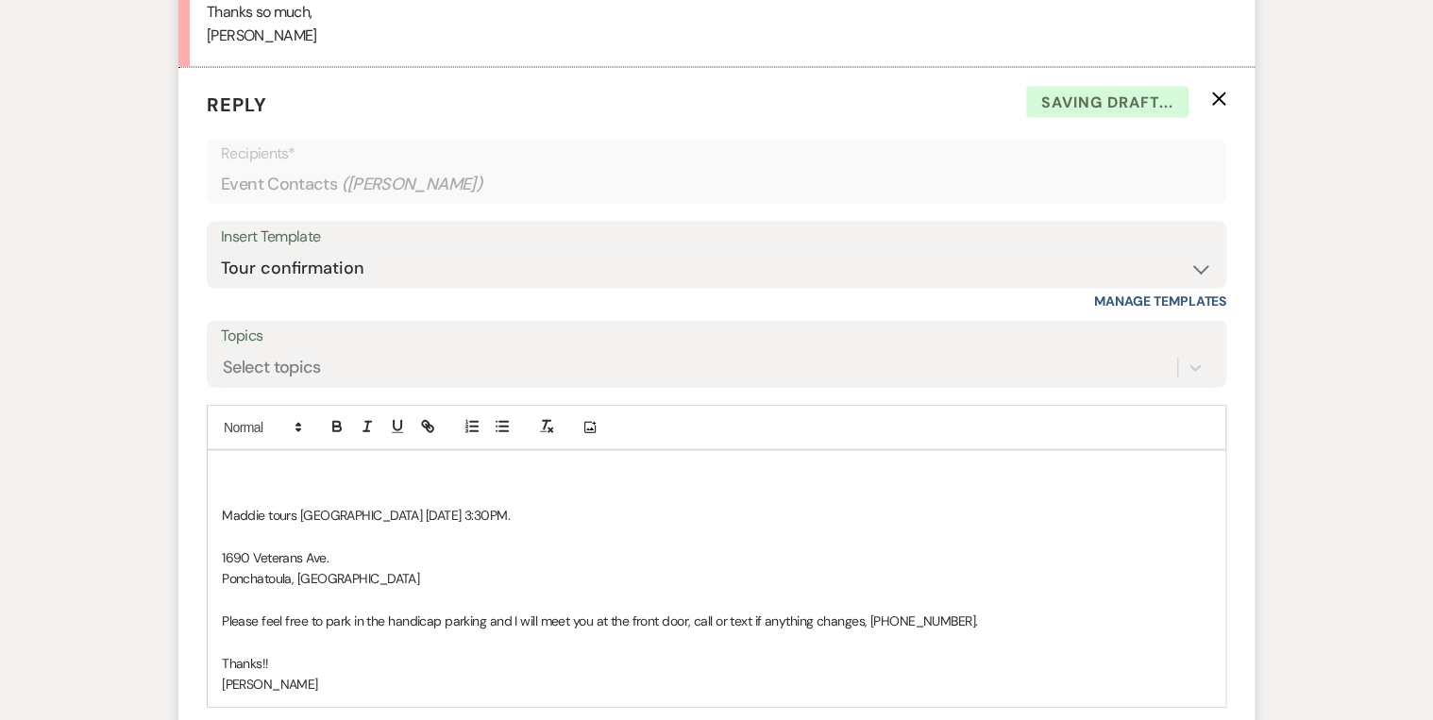
click at [231, 465] on p at bounding box center [717, 473] width 990 height 21
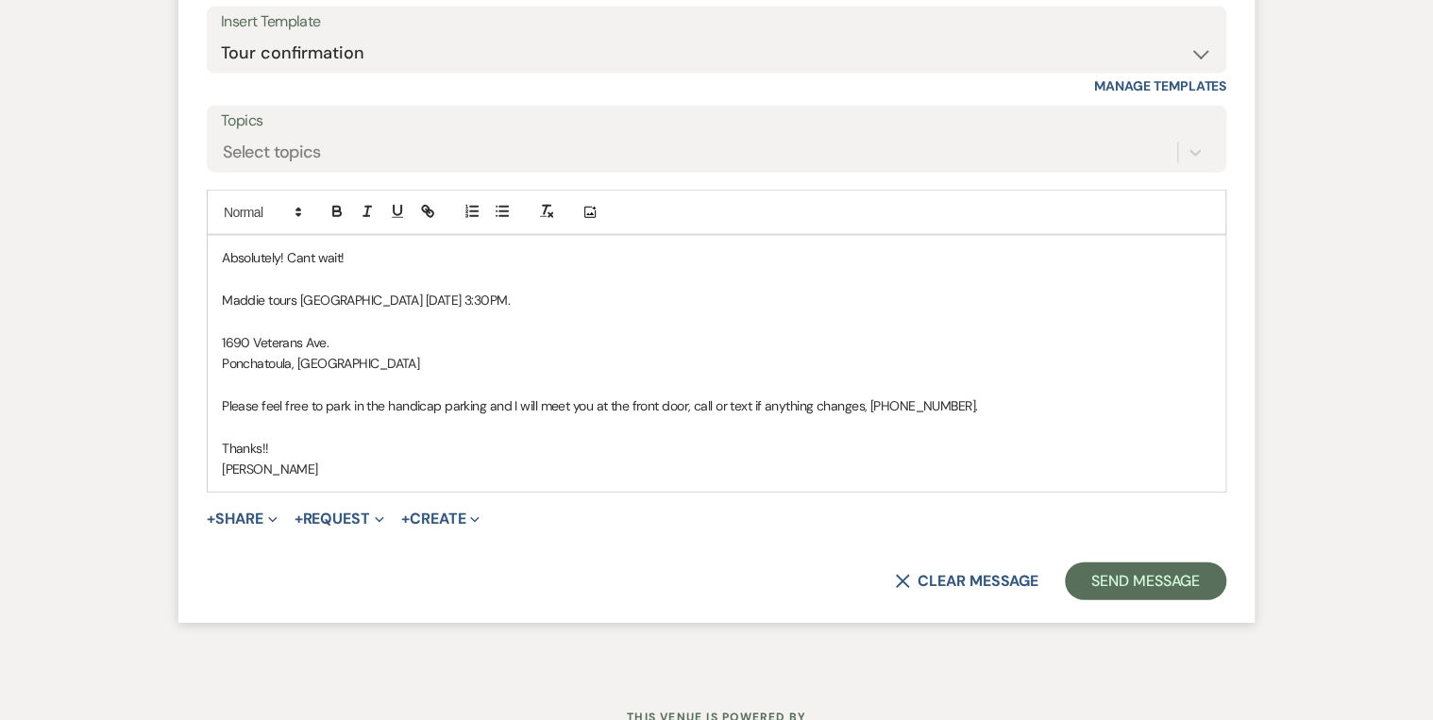
scroll to position [2159, 0]
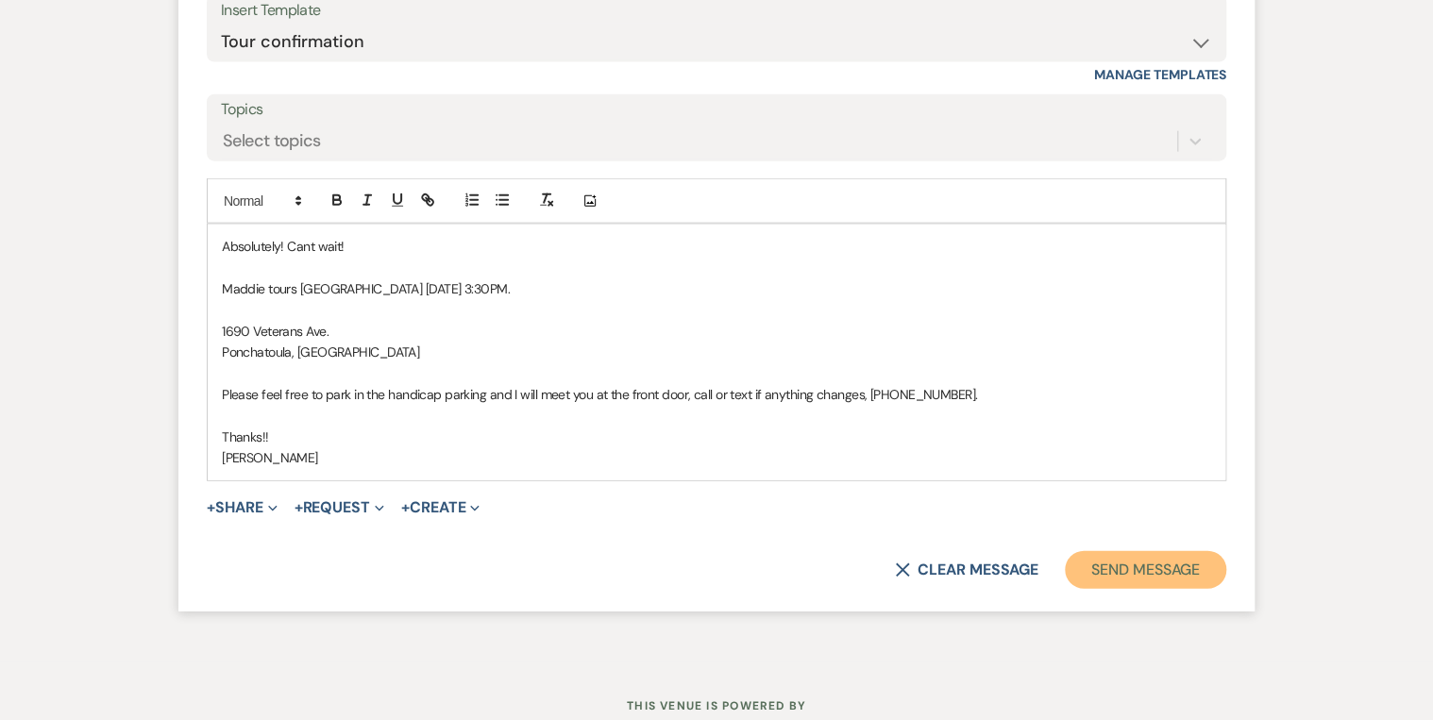
click at [1156, 568] on button "Send Message" at bounding box center [1145, 570] width 161 height 38
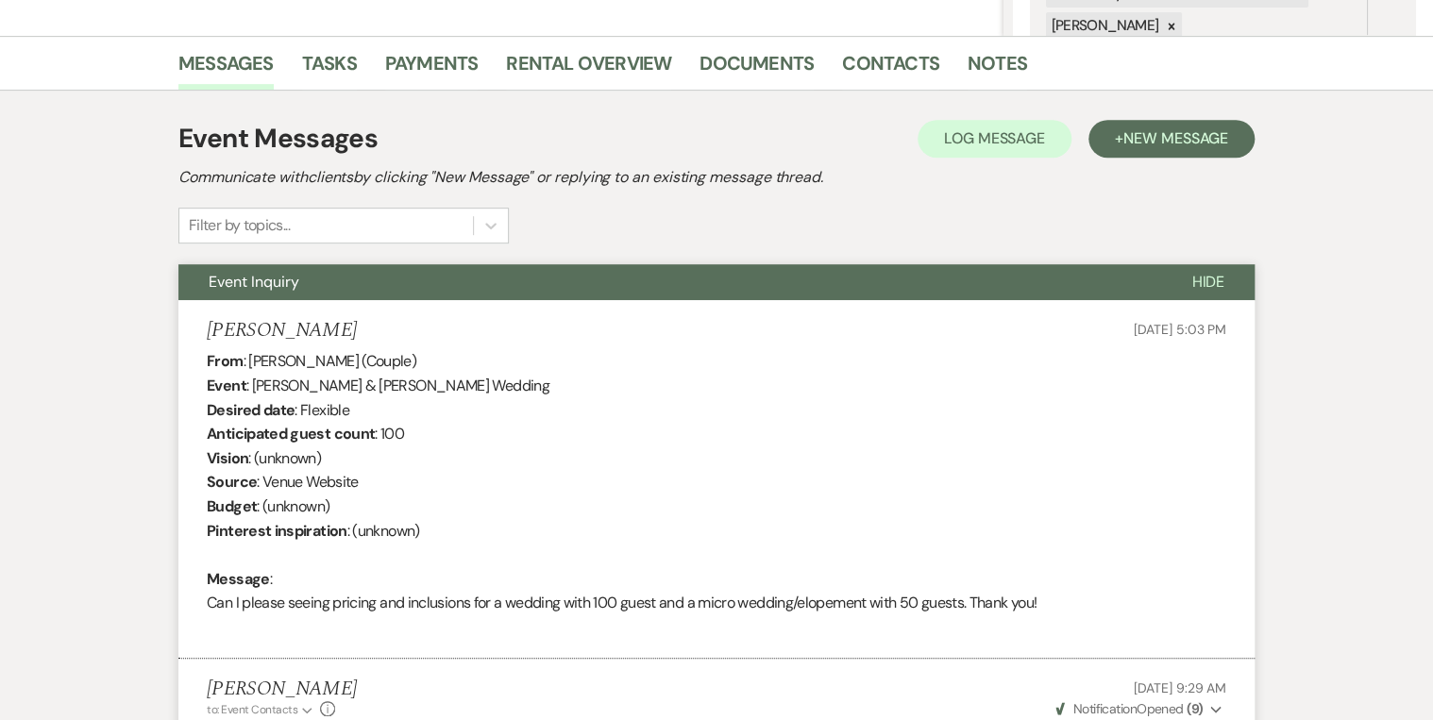
scroll to position [0, 0]
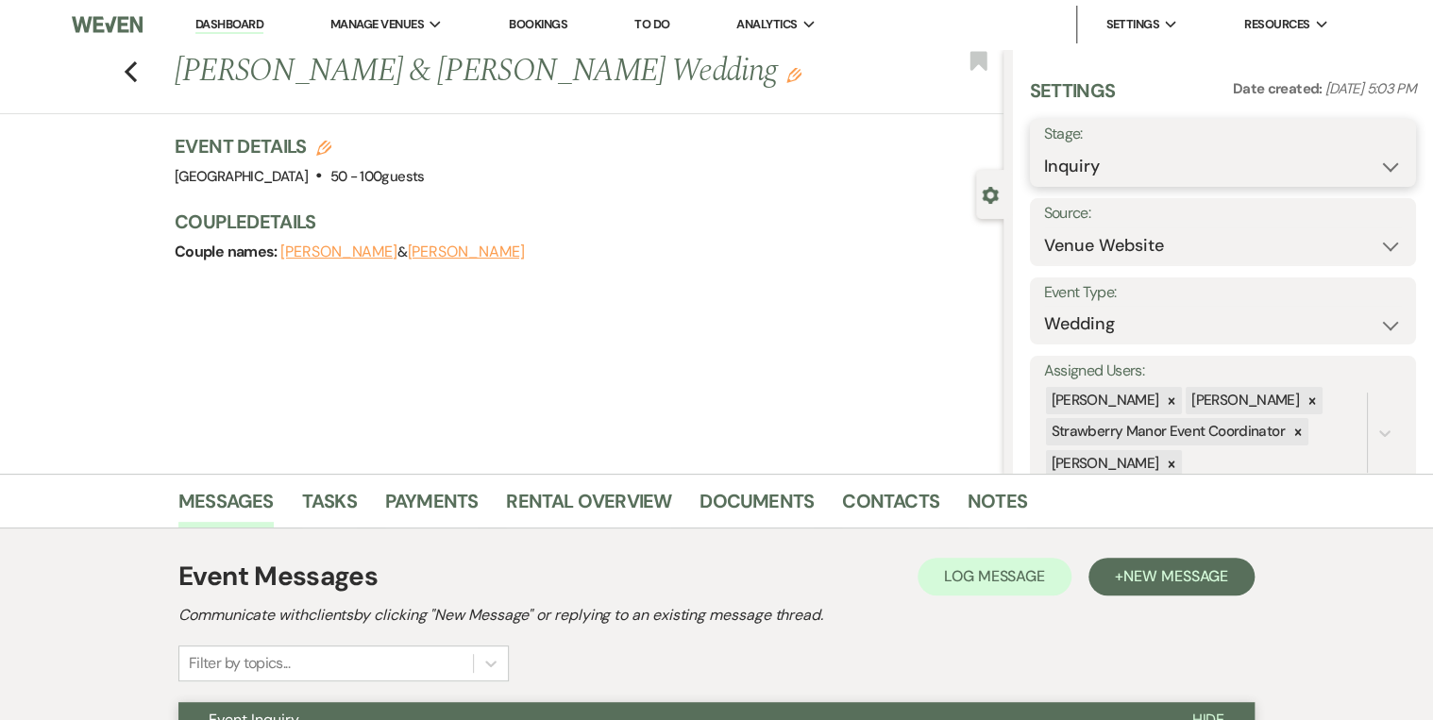
click at [1233, 171] on select "Inquiry Follow Up Tour Requested Tour Confirmed Toured Proposal Sent Booked Lost" at bounding box center [1223, 166] width 358 height 37
select select "4"
click at [1044, 148] on select "Inquiry Follow Up Tour Requested Tour Confirmed Toured Proposal Sent Booked Lost" at bounding box center [1223, 166] width 358 height 37
click at [1365, 163] on button "Save" at bounding box center [1376, 153] width 80 height 38
click at [215, 26] on link "Dashboard" at bounding box center [229, 25] width 68 height 18
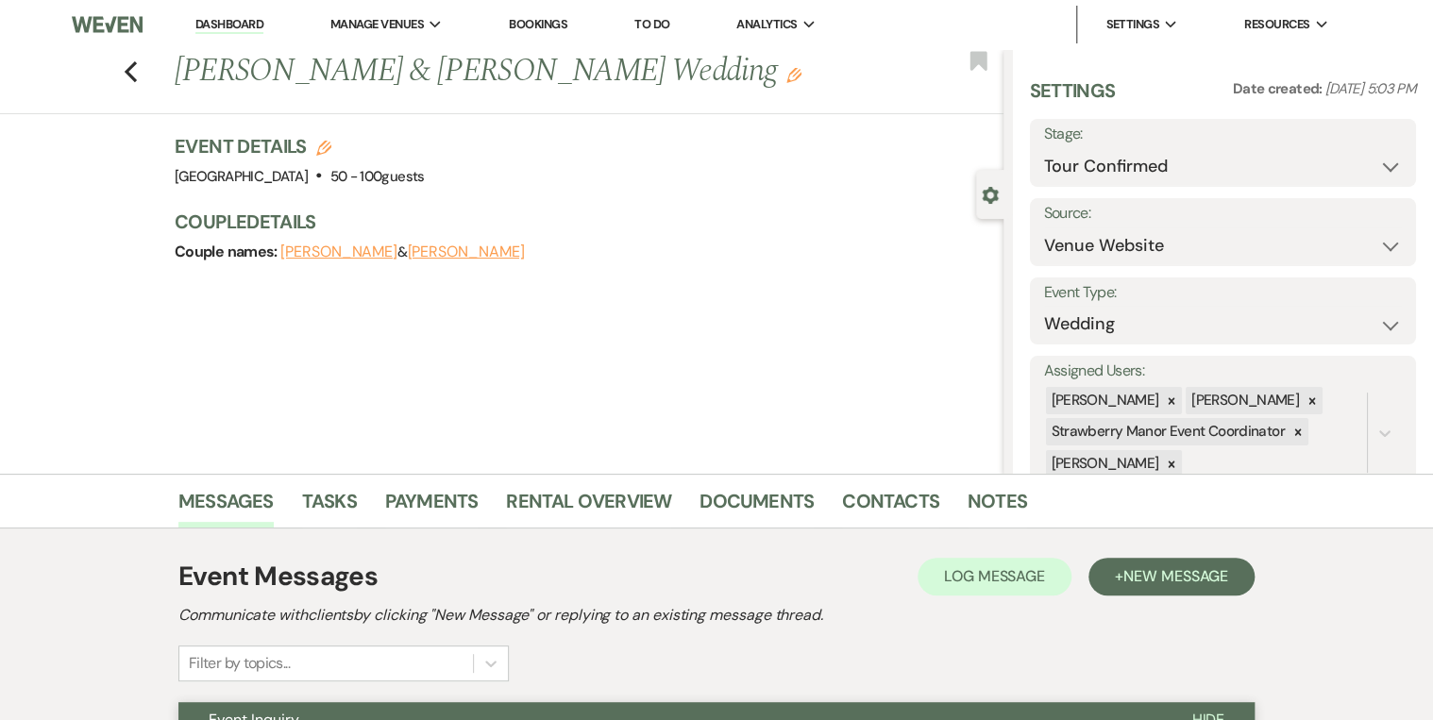
select select "4"
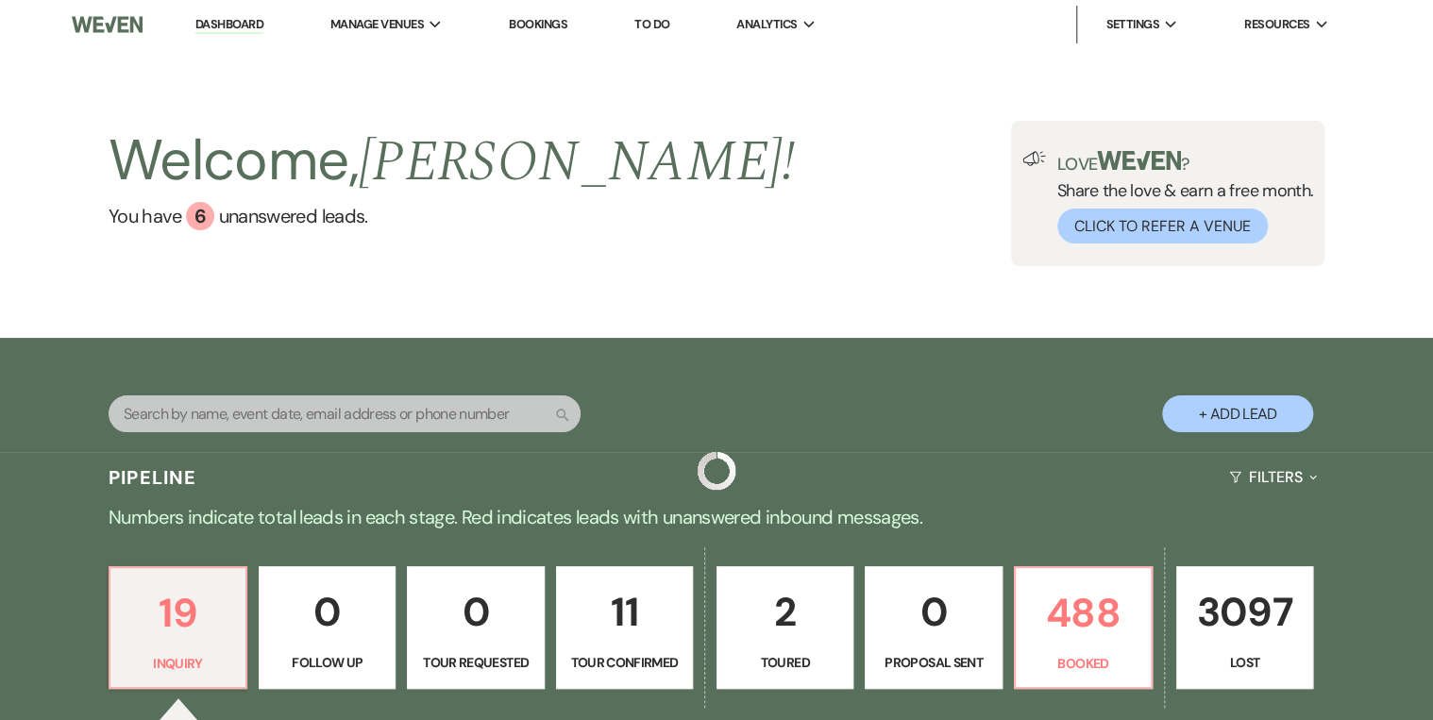
scroll to position [453, 0]
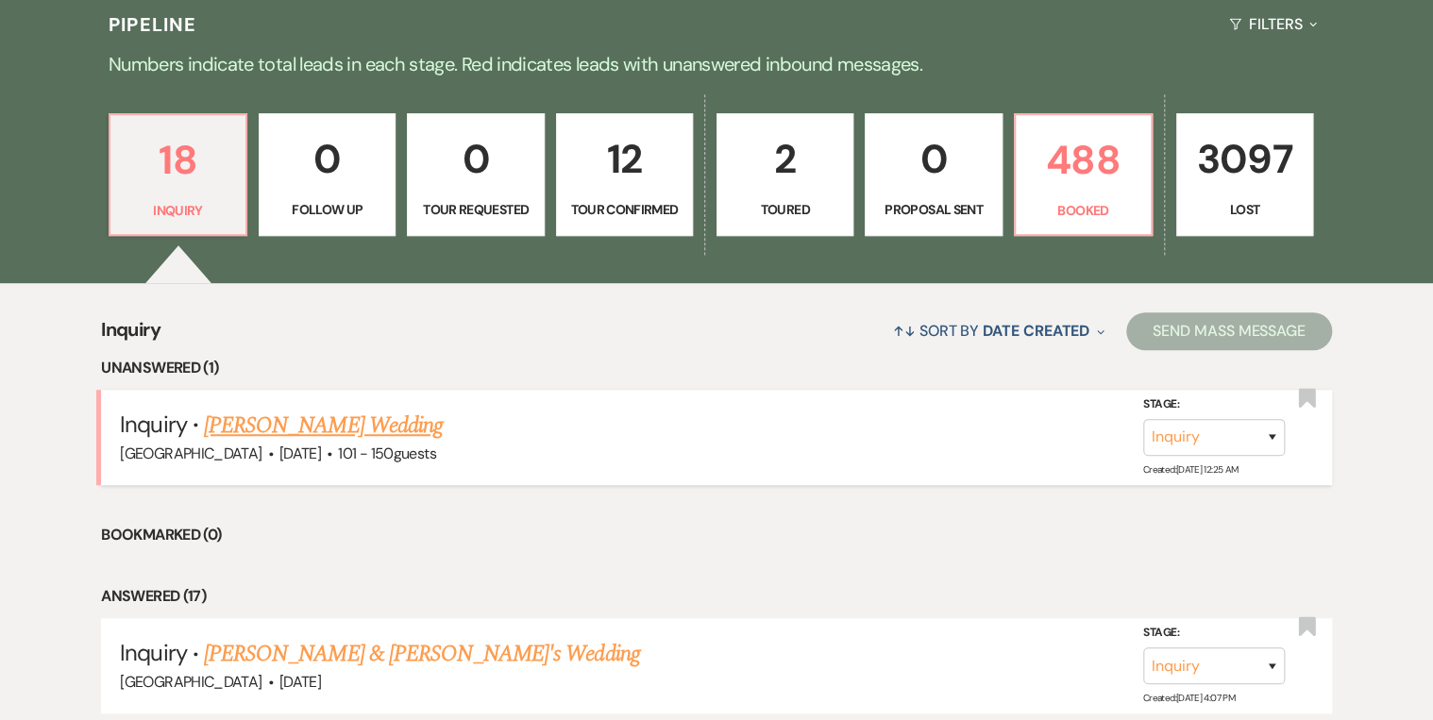
click at [239, 429] on link "[PERSON_NAME] Wedding" at bounding box center [323, 426] width 239 height 34
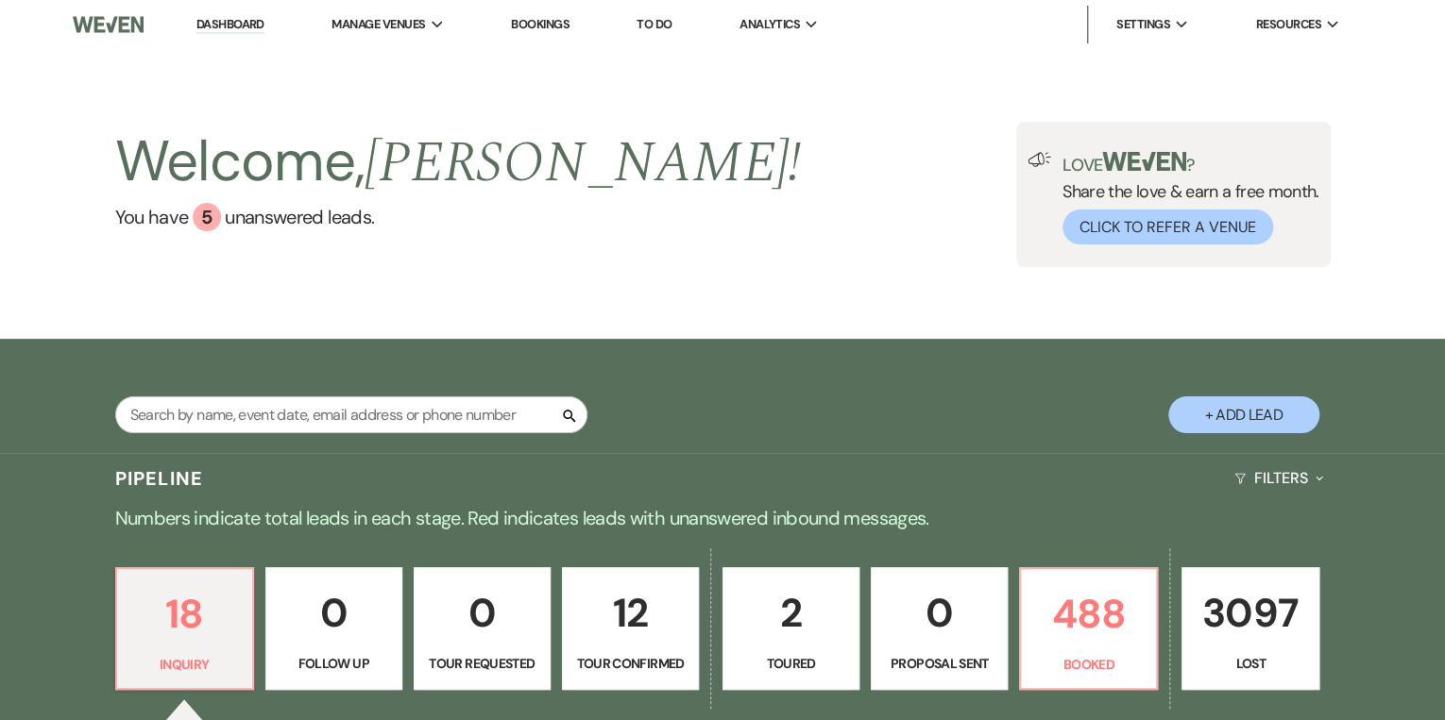
select select "2"
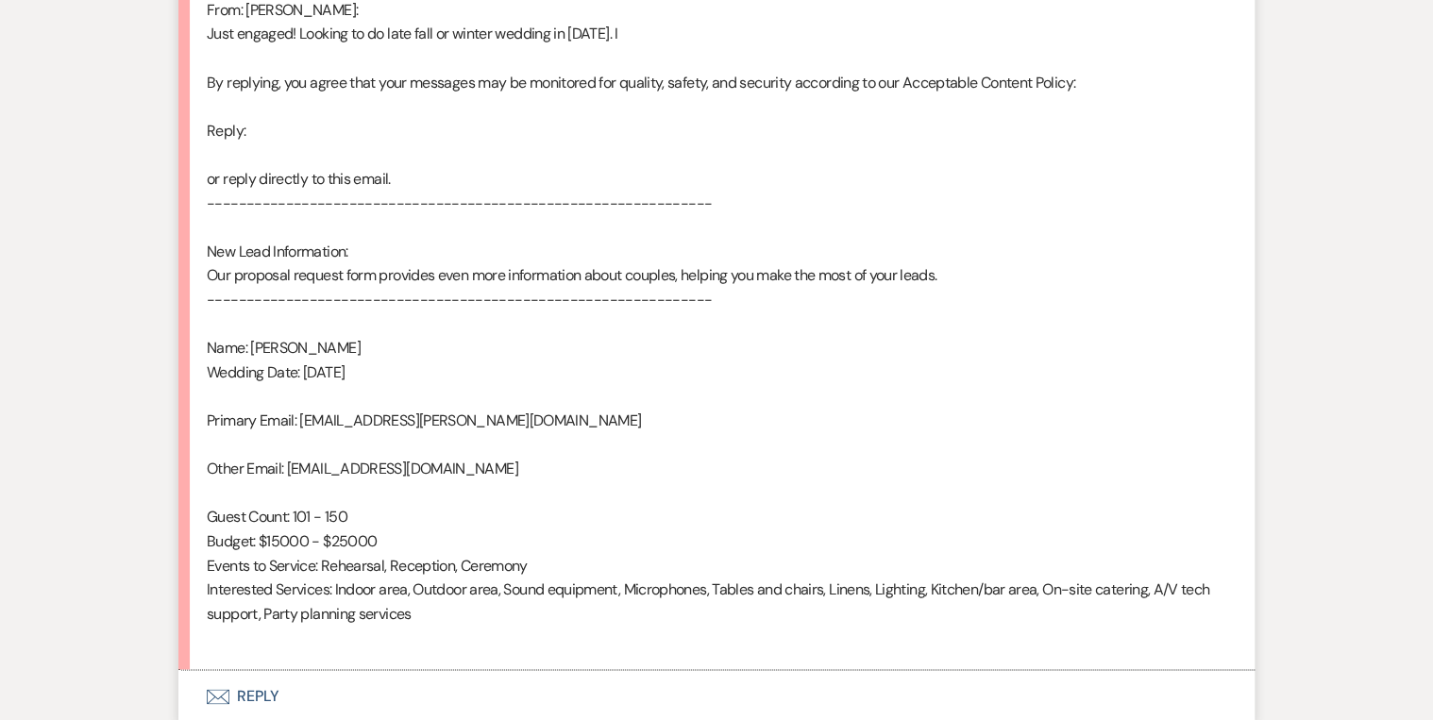
scroll to position [1207, 0]
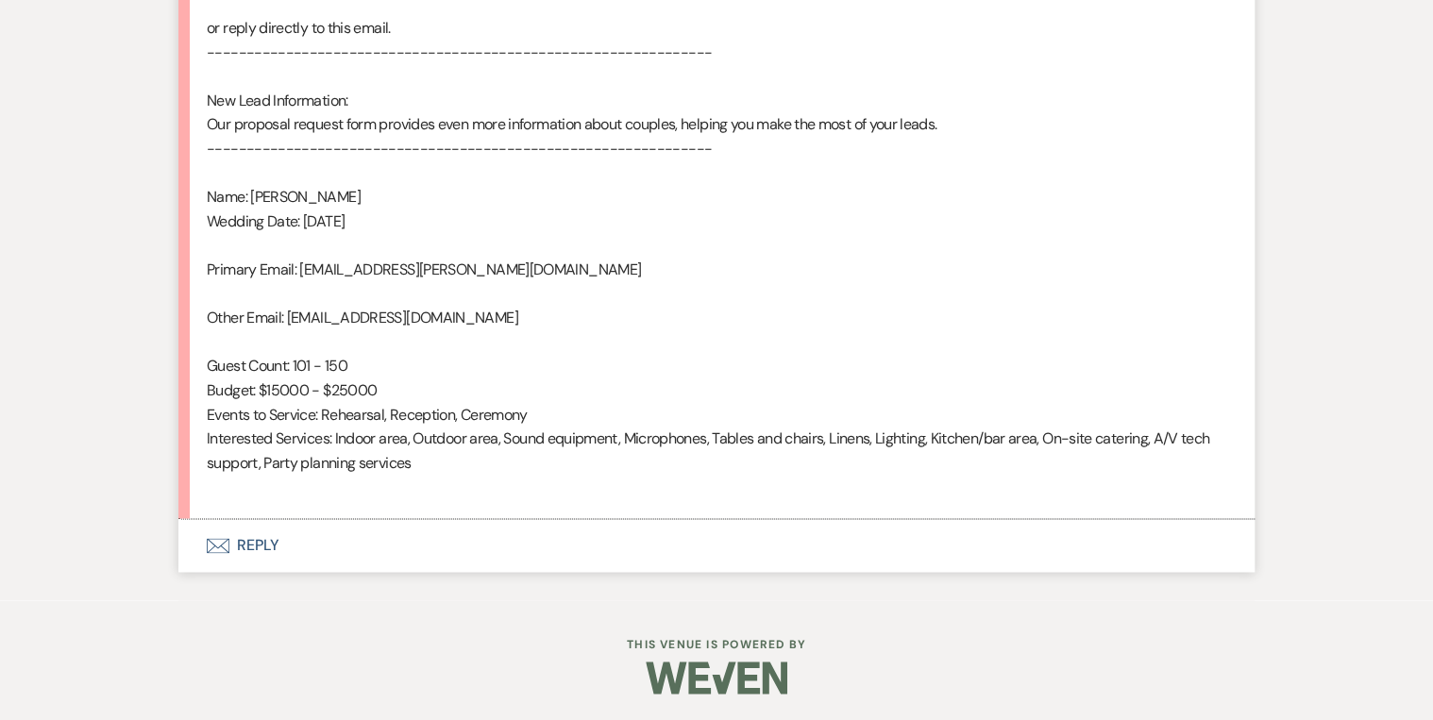
click at [257, 544] on button "Envelope Reply" at bounding box center [716, 545] width 1076 height 53
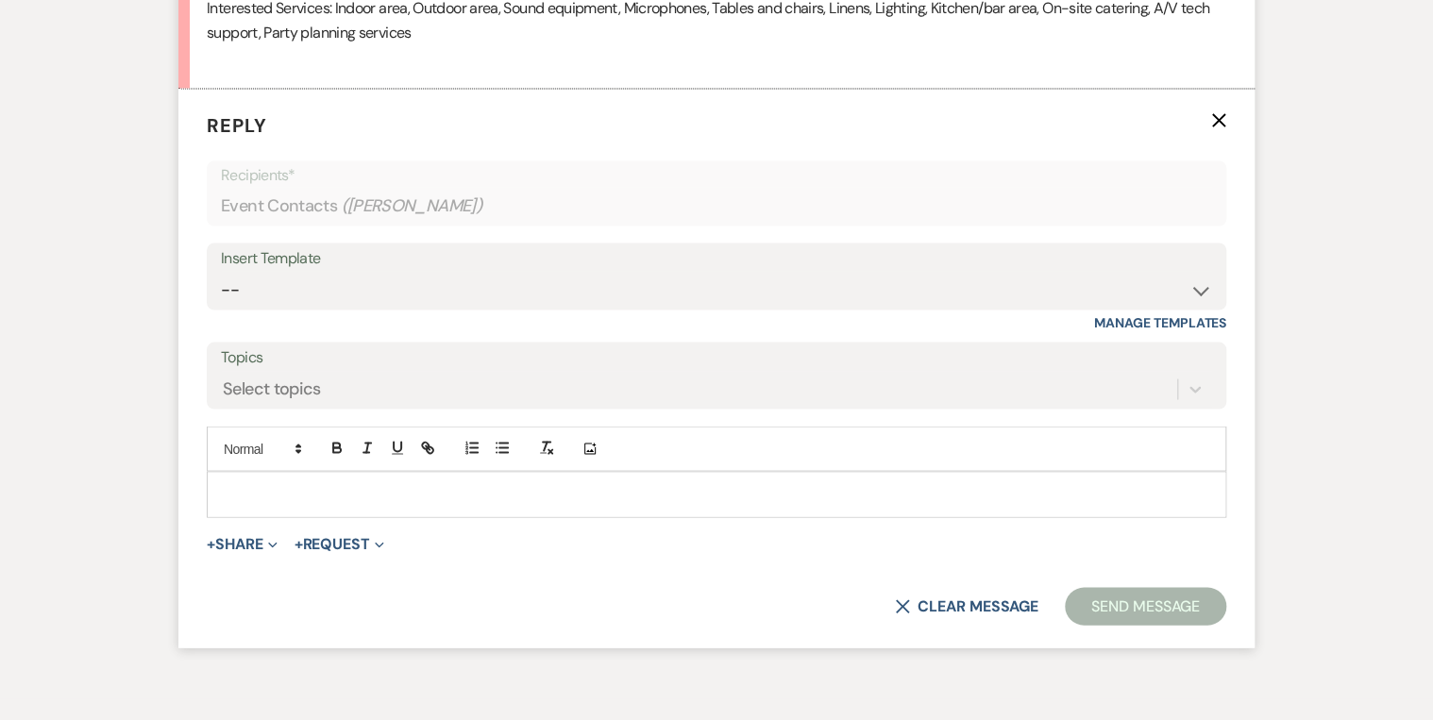
scroll to position [1643, 0]
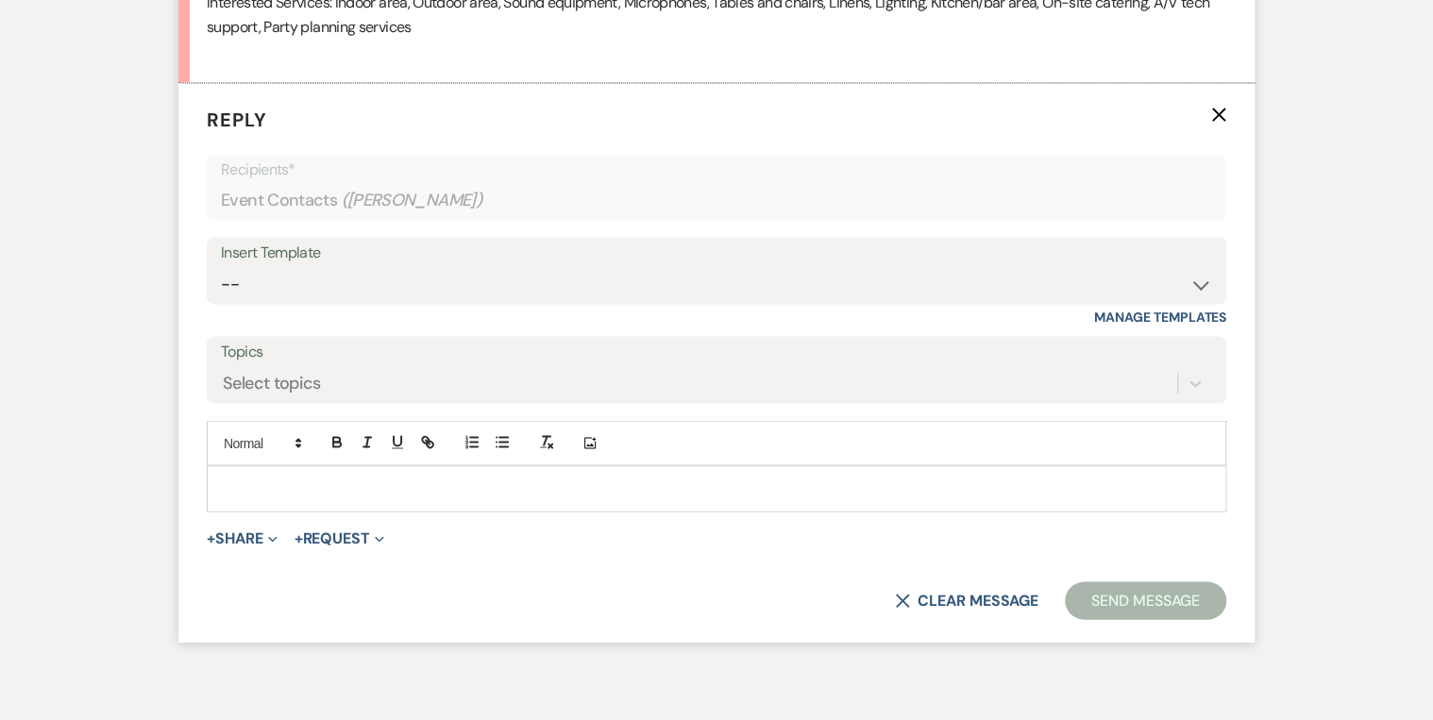
click at [298, 257] on div "Insert Template" at bounding box center [716, 252] width 991 height 27
click at [315, 285] on select "-- Weven Planning Portal Introduction (Booked Events) Private Party Inquiry Res…" at bounding box center [716, 283] width 991 height 37
select select "5376"
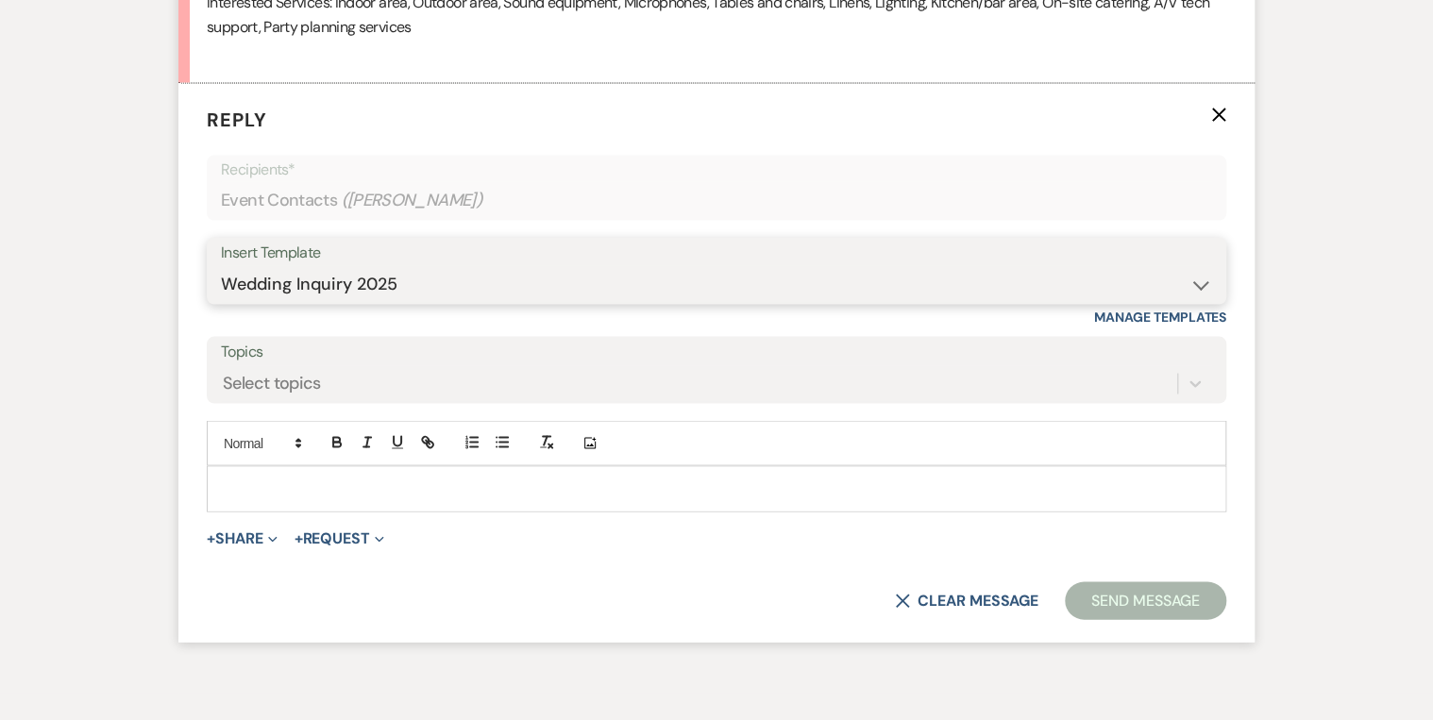
click at [221, 265] on select "-- Weven Planning Portal Introduction (Booked Events) Private Party Inquiry Res…" at bounding box center [716, 283] width 991 height 37
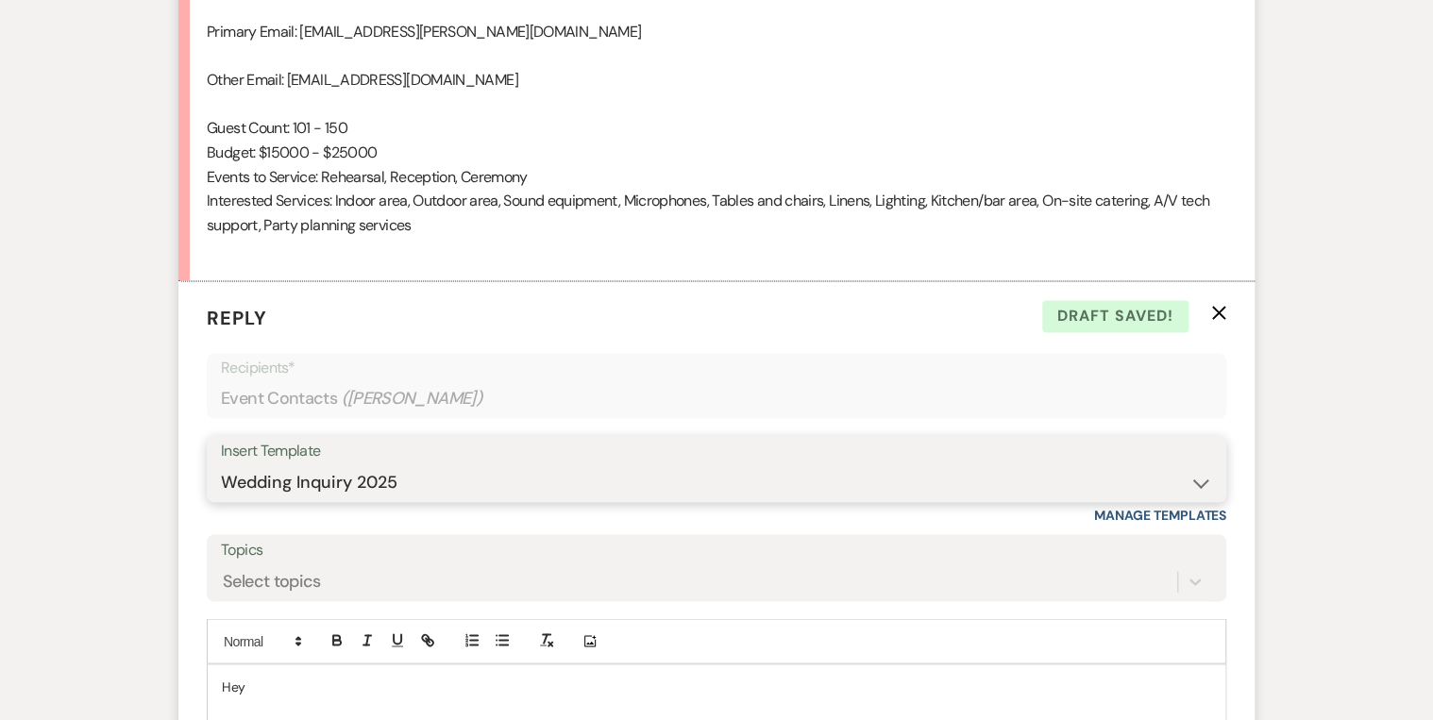
scroll to position [1567, 0]
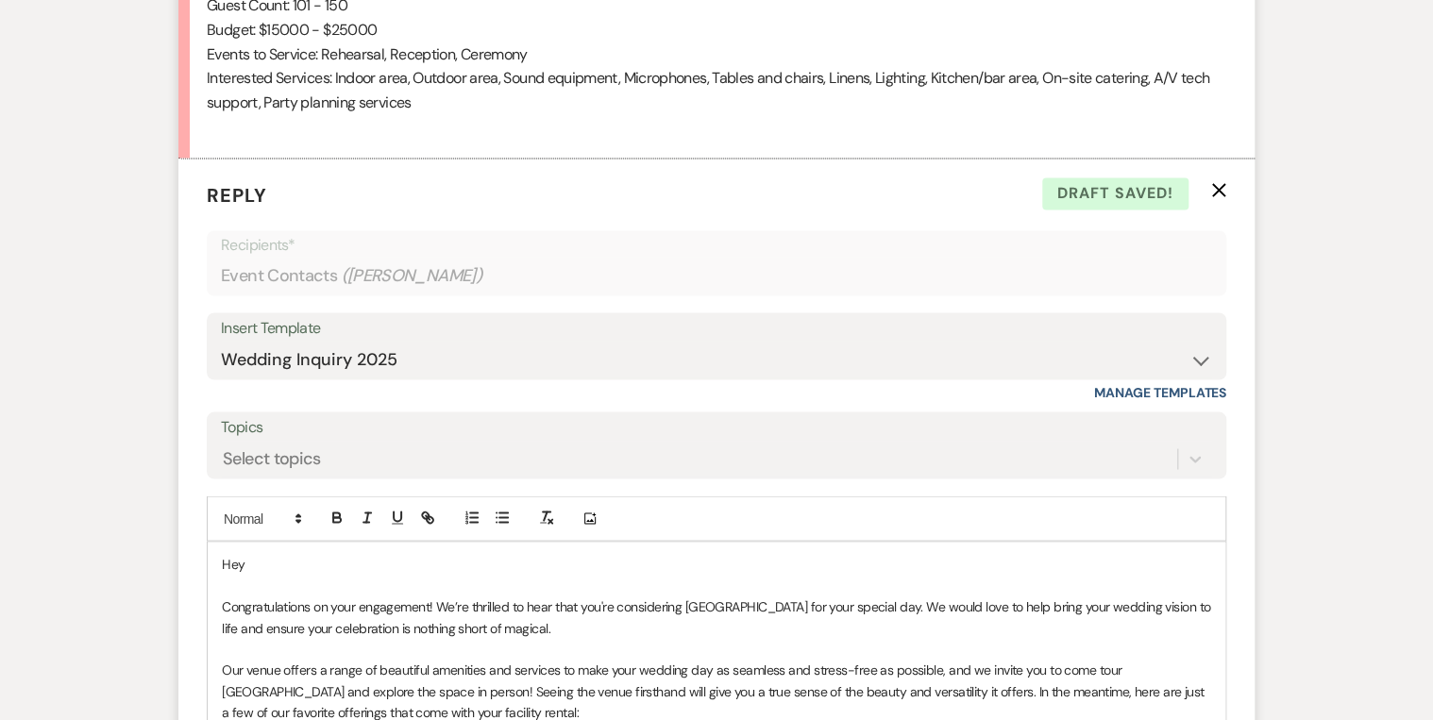
click at [278, 566] on p "Hey" at bounding box center [717, 563] width 990 height 21
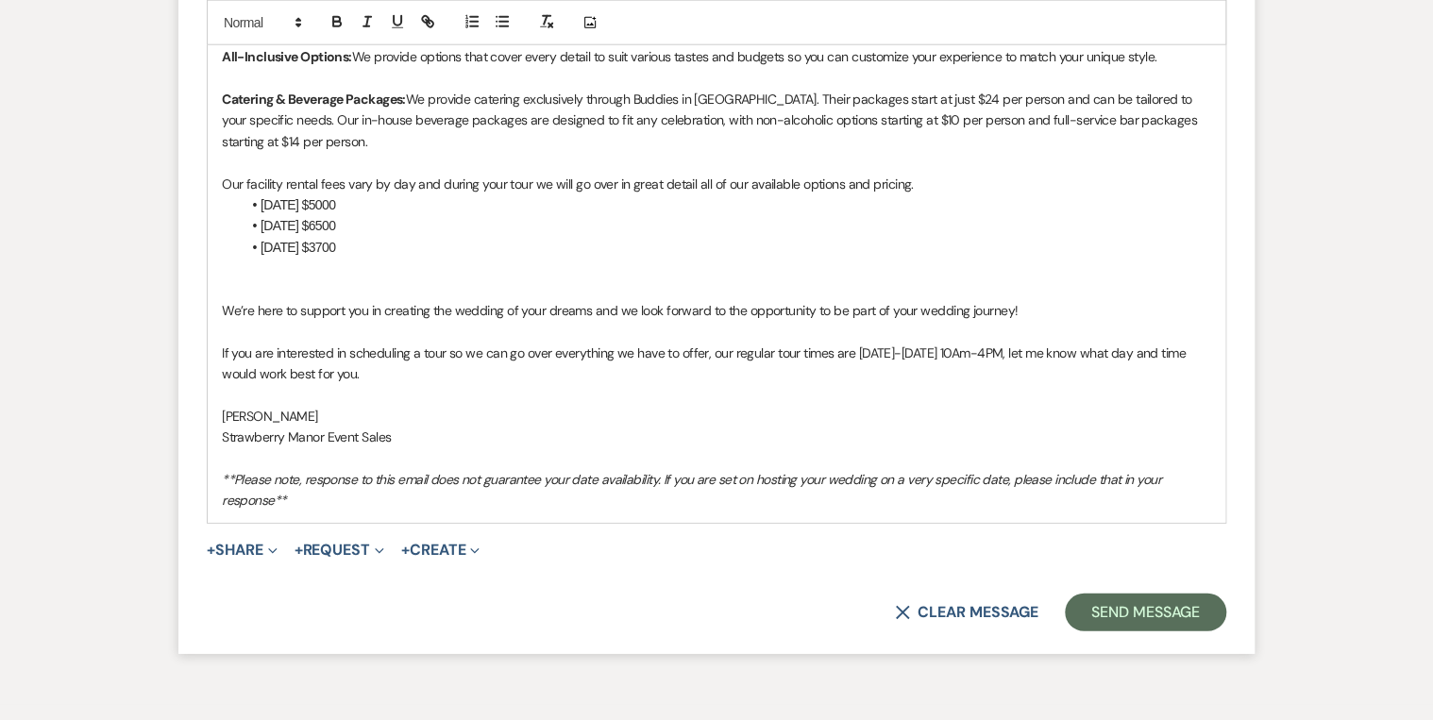
scroll to position [2496, 0]
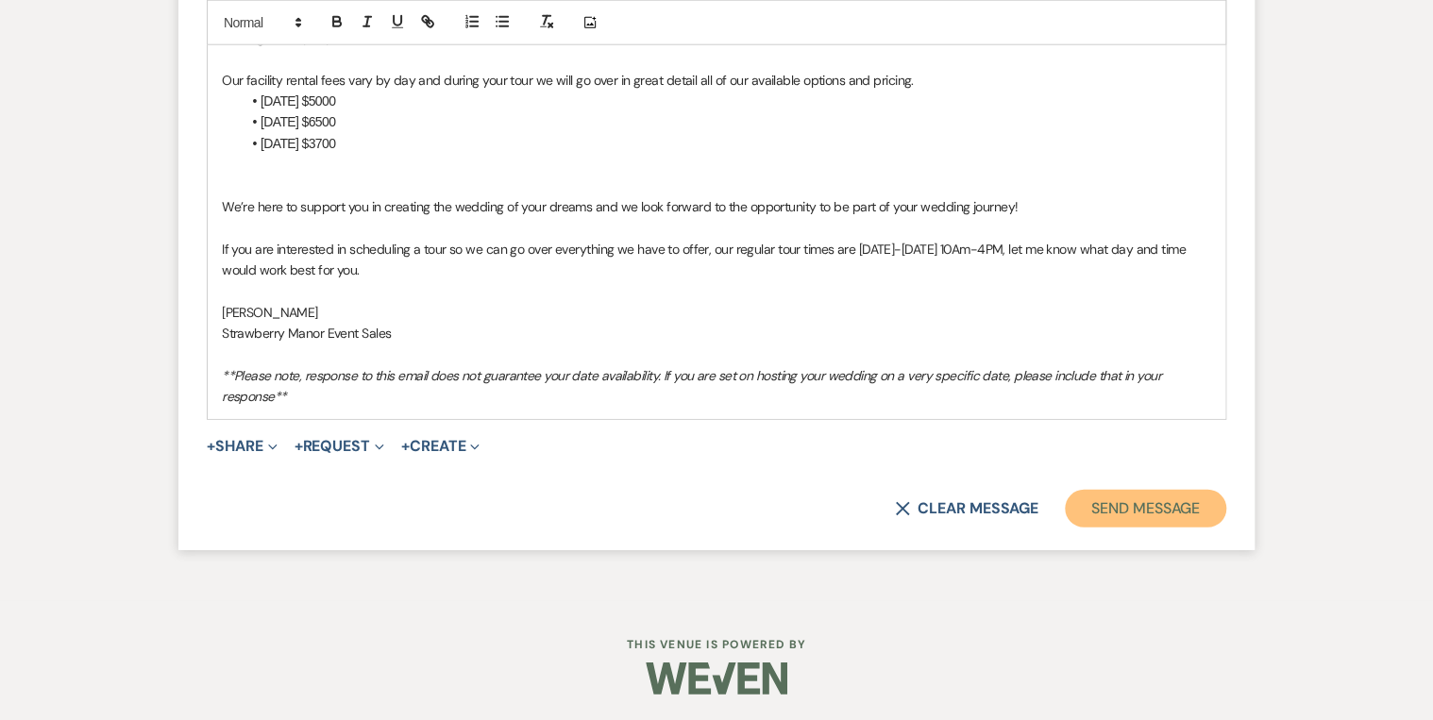
click at [1171, 510] on button "Send Message" at bounding box center [1145, 509] width 161 height 38
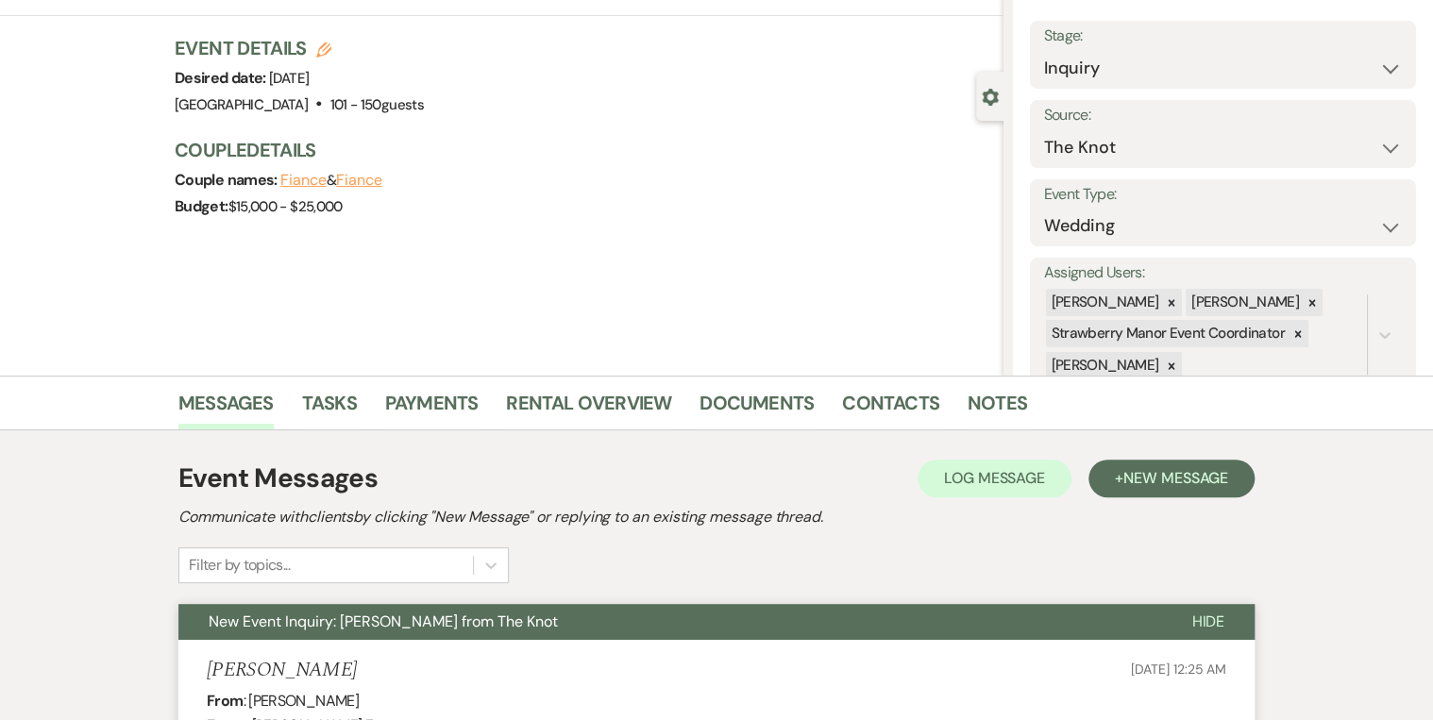
scroll to position [0, 0]
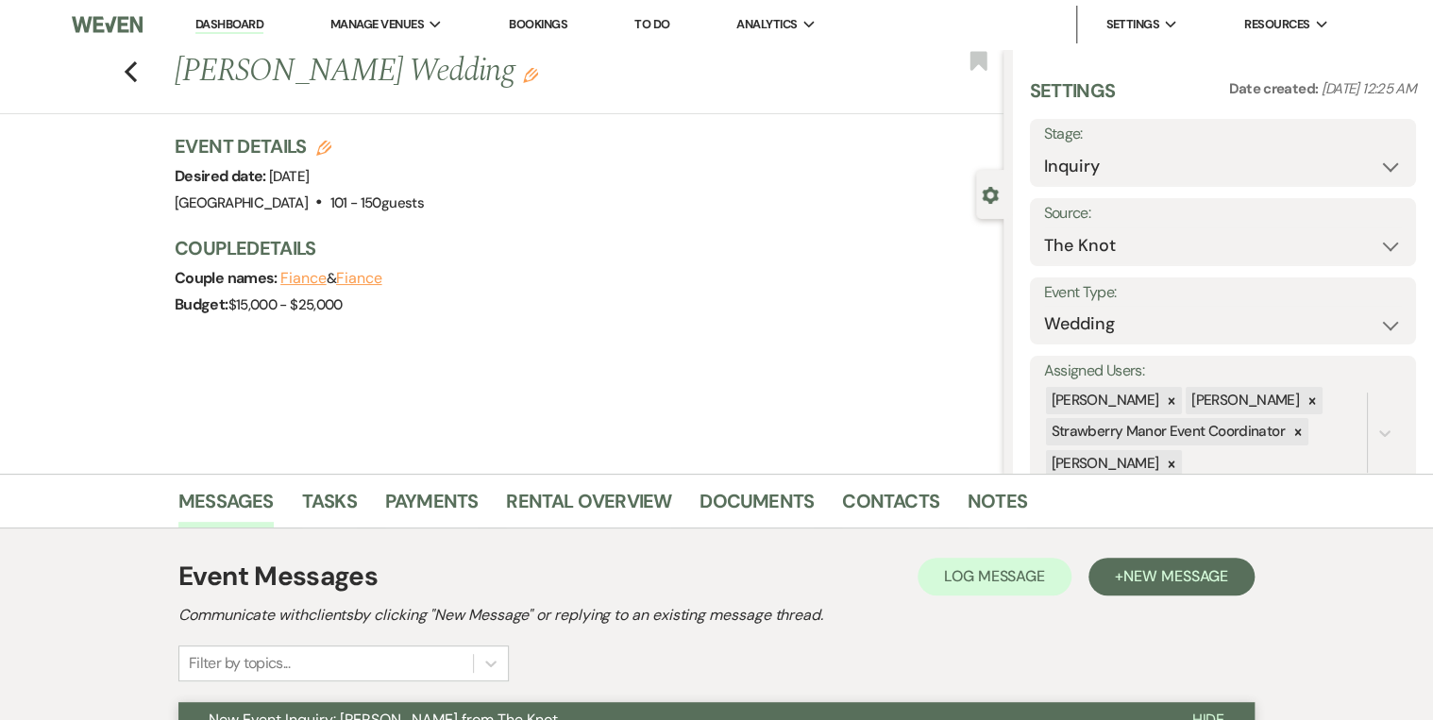
click at [232, 18] on link "Dashboard" at bounding box center [229, 25] width 68 height 18
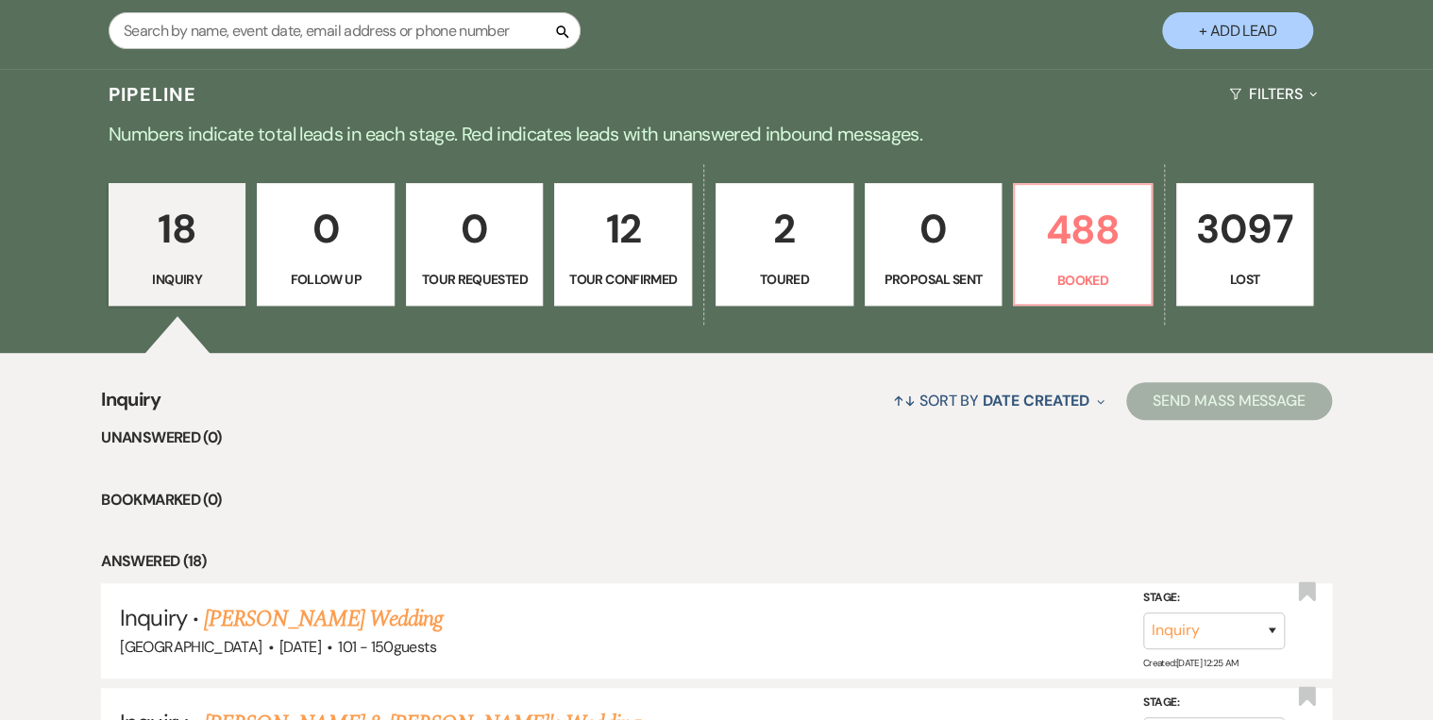
scroll to position [453, 0]
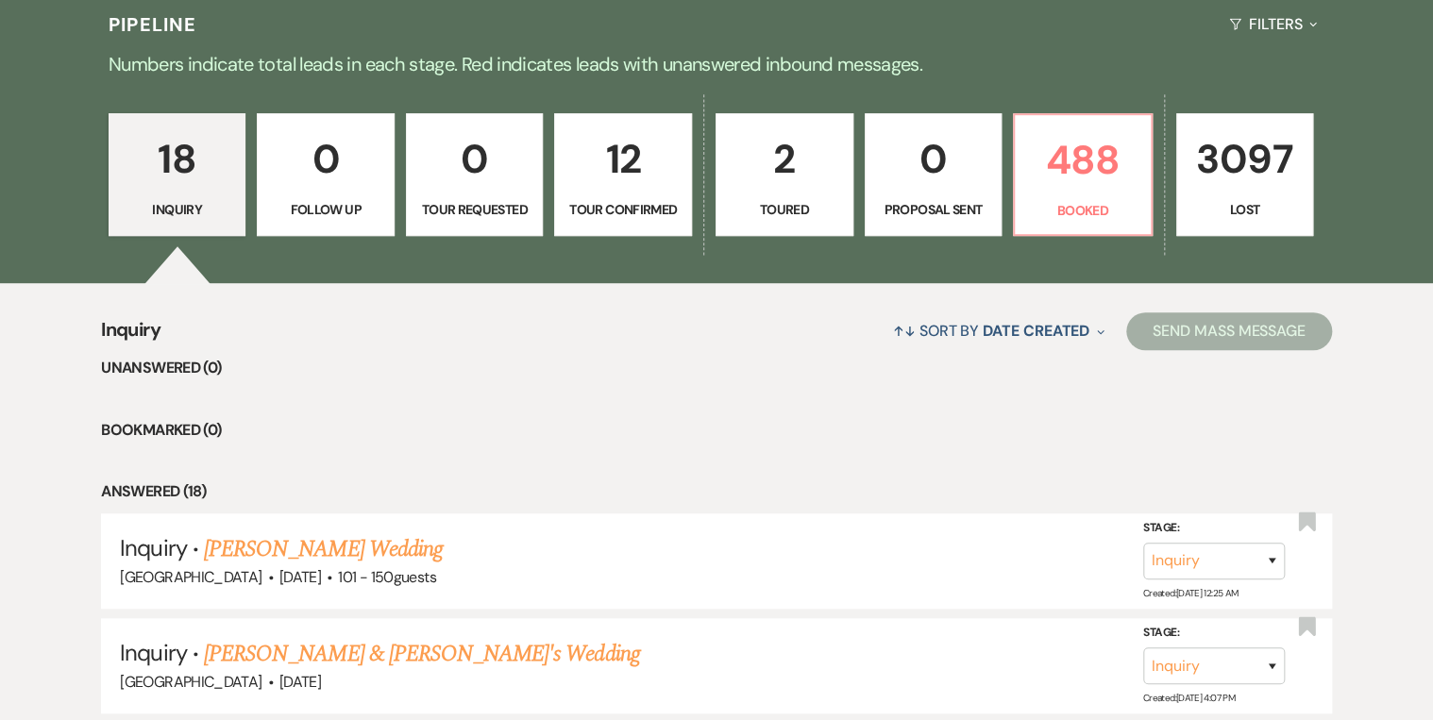
click at [818, 162] on p "2" at bounding box center [784, 158] width 113 height 63
select select "5"
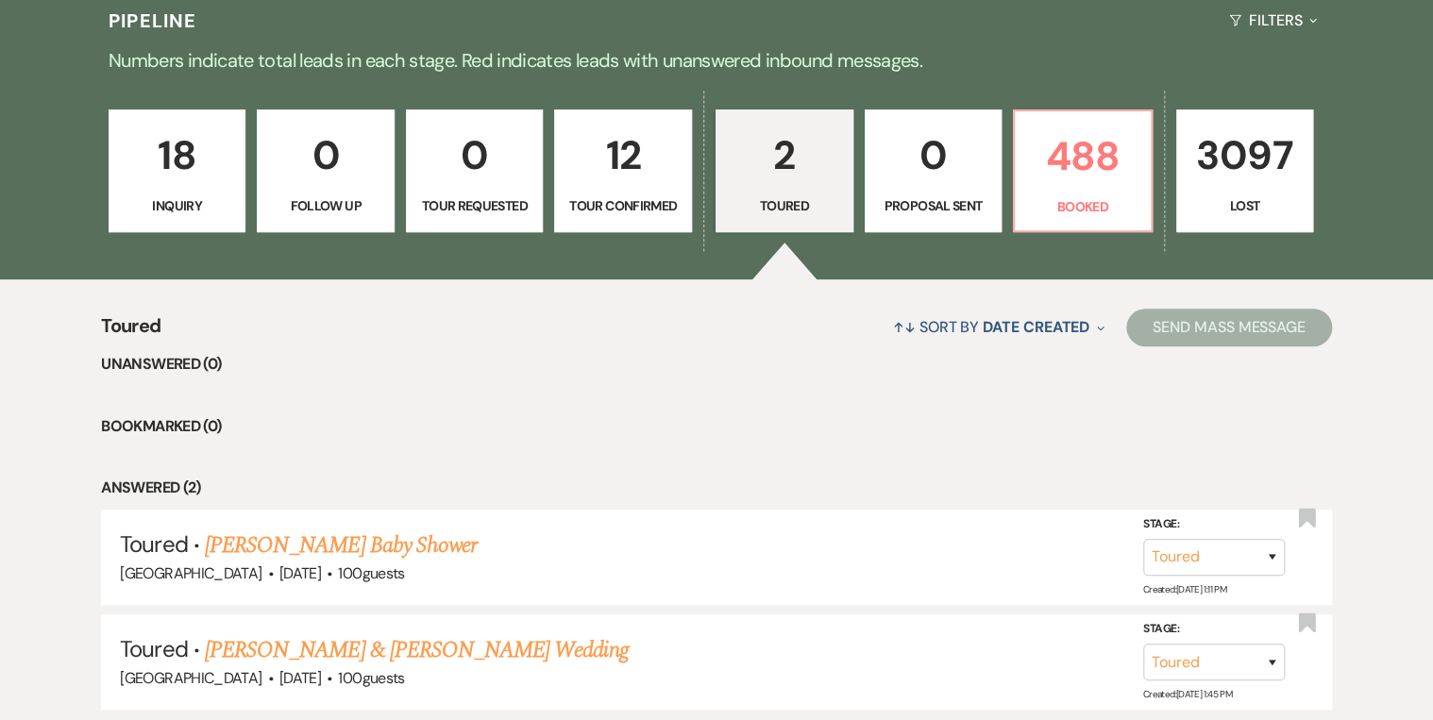
scroll to position [295, 0]
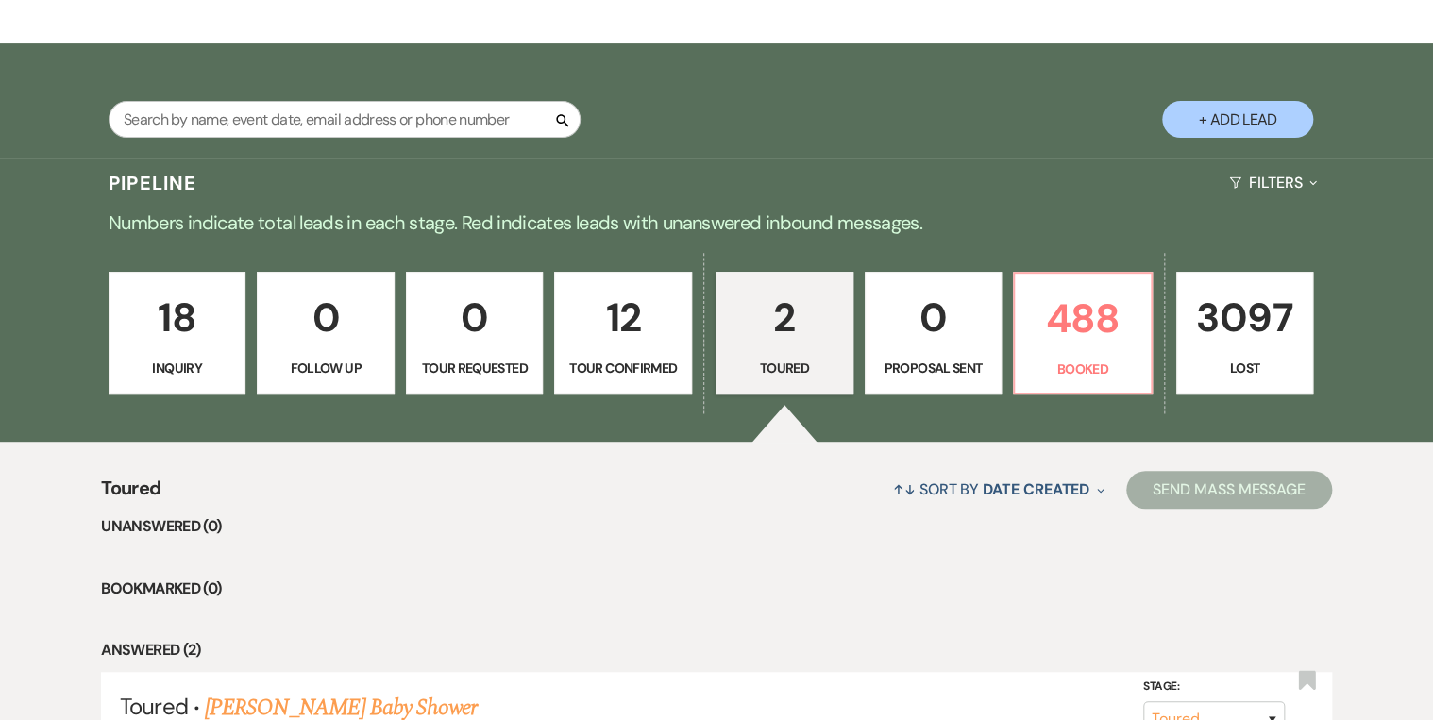
click at [592, 354] on link "12 Tour Confirmed" at bounding box center [623, 333] width 138 height 123
select select "4"
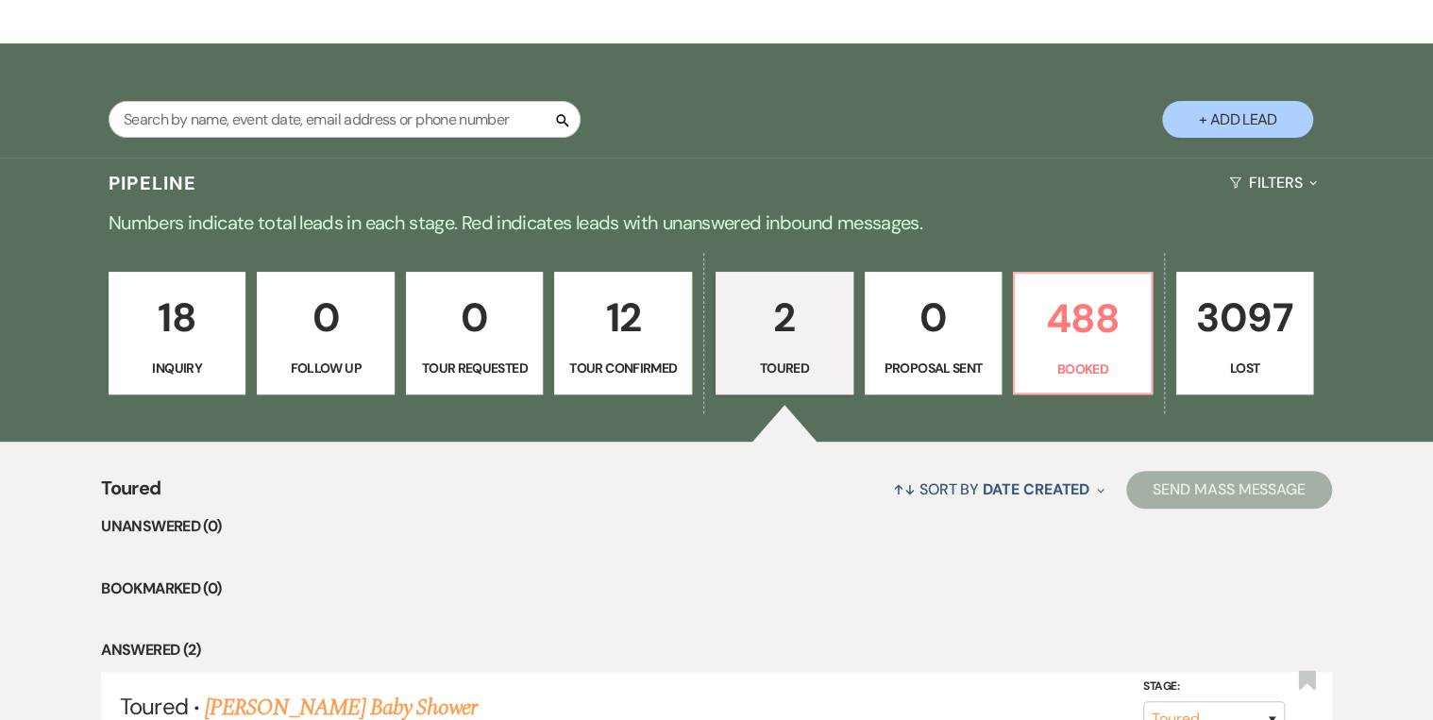
select select "4"
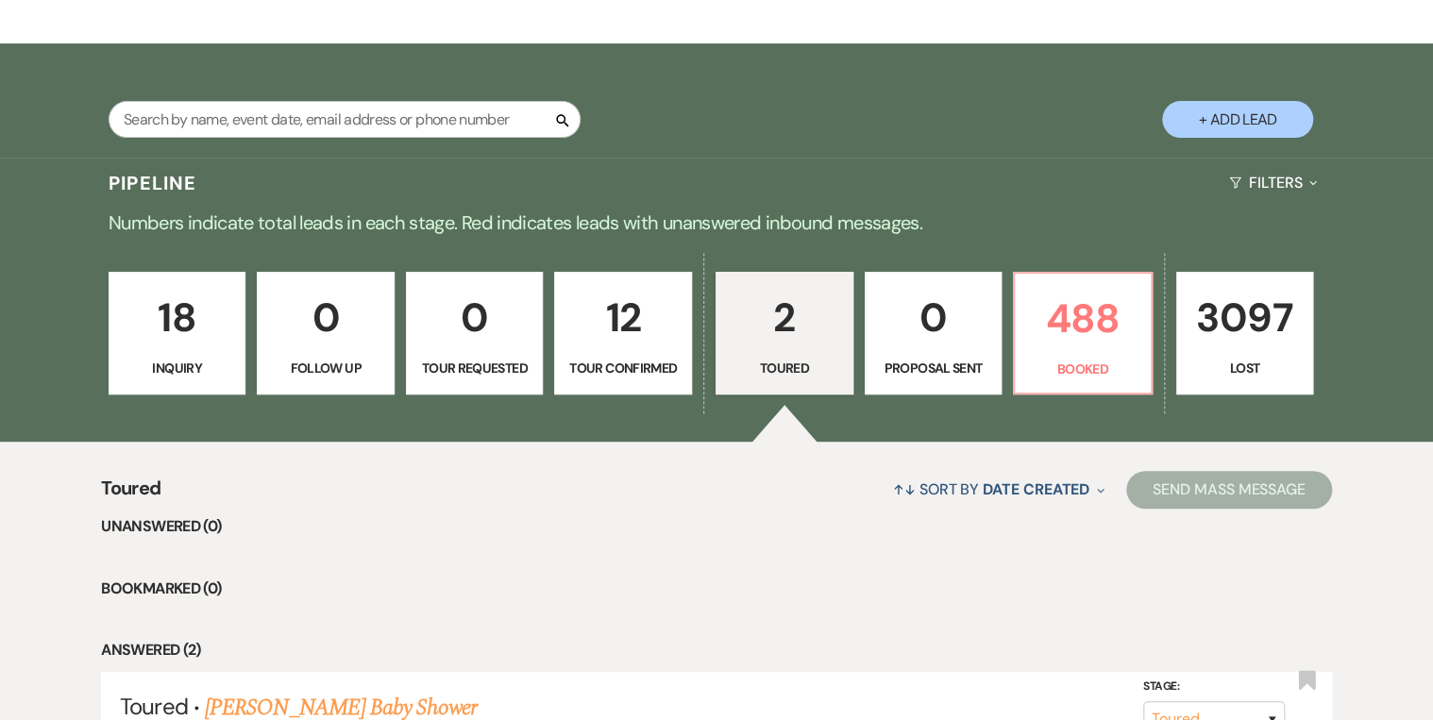
select select "4"
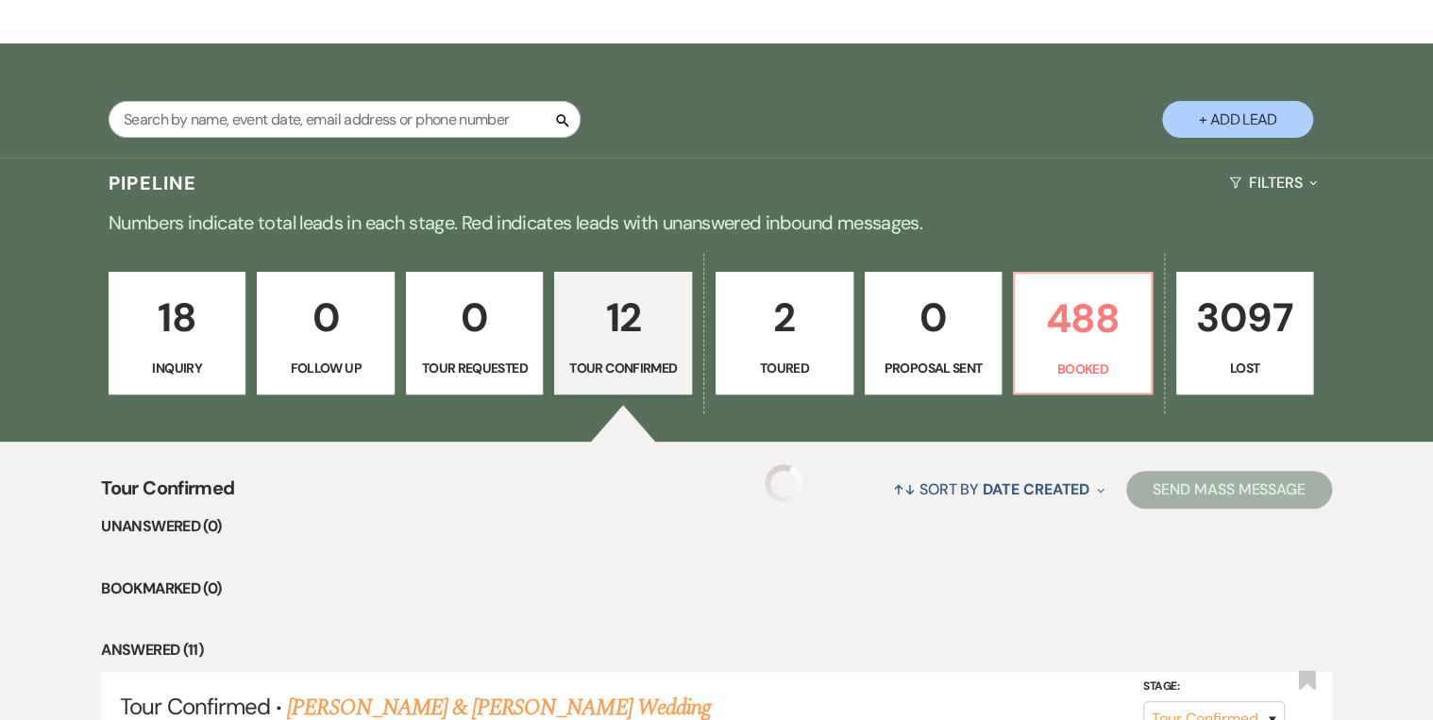
select select "4"
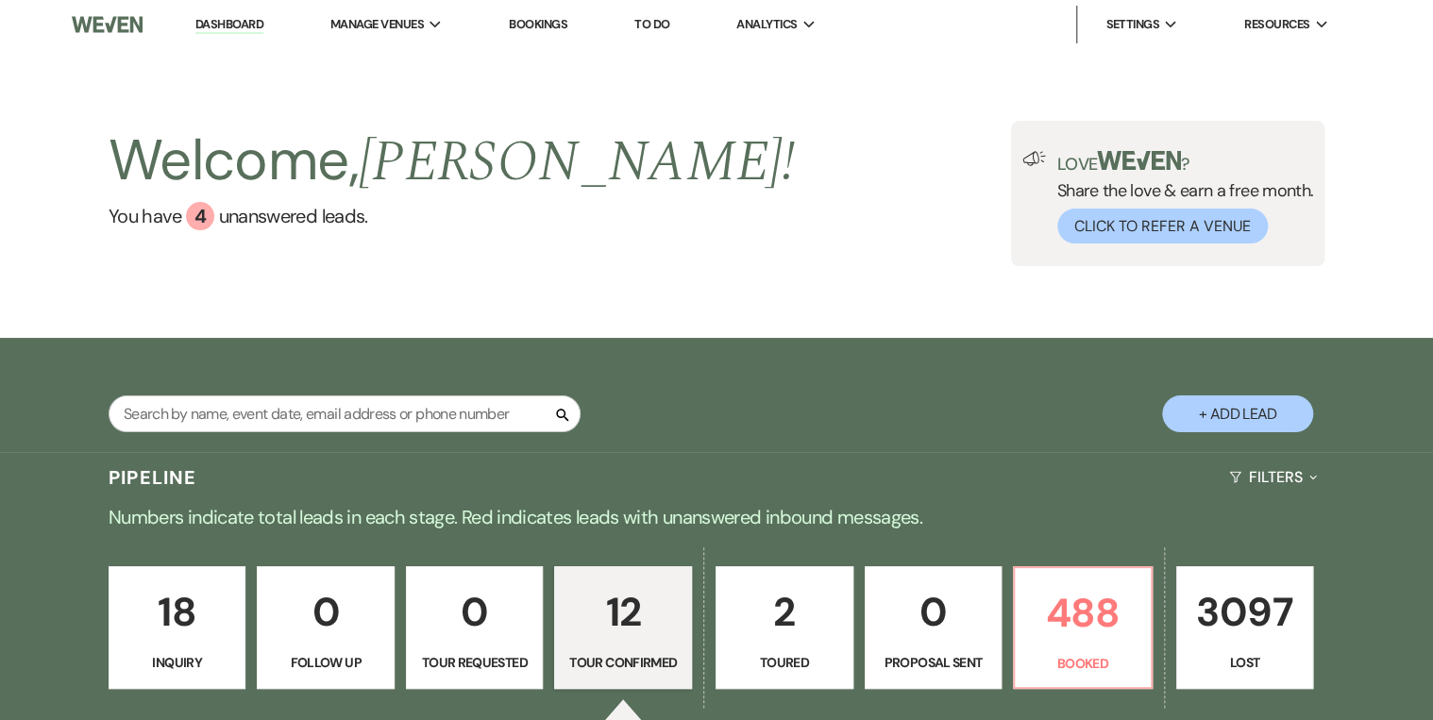
click at [658, 624] on p "12" at bounding box center [623, 612] width 113 height 63
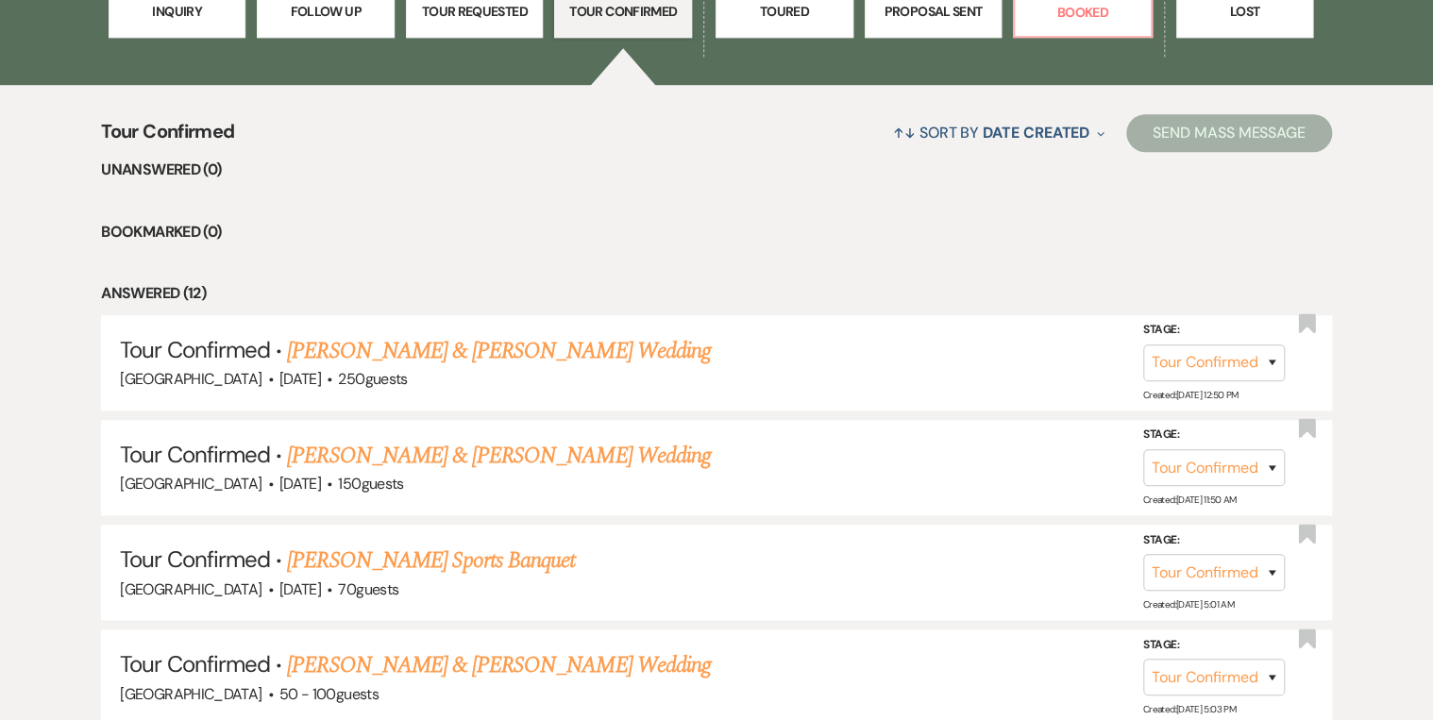
scroll to position [755, 0]
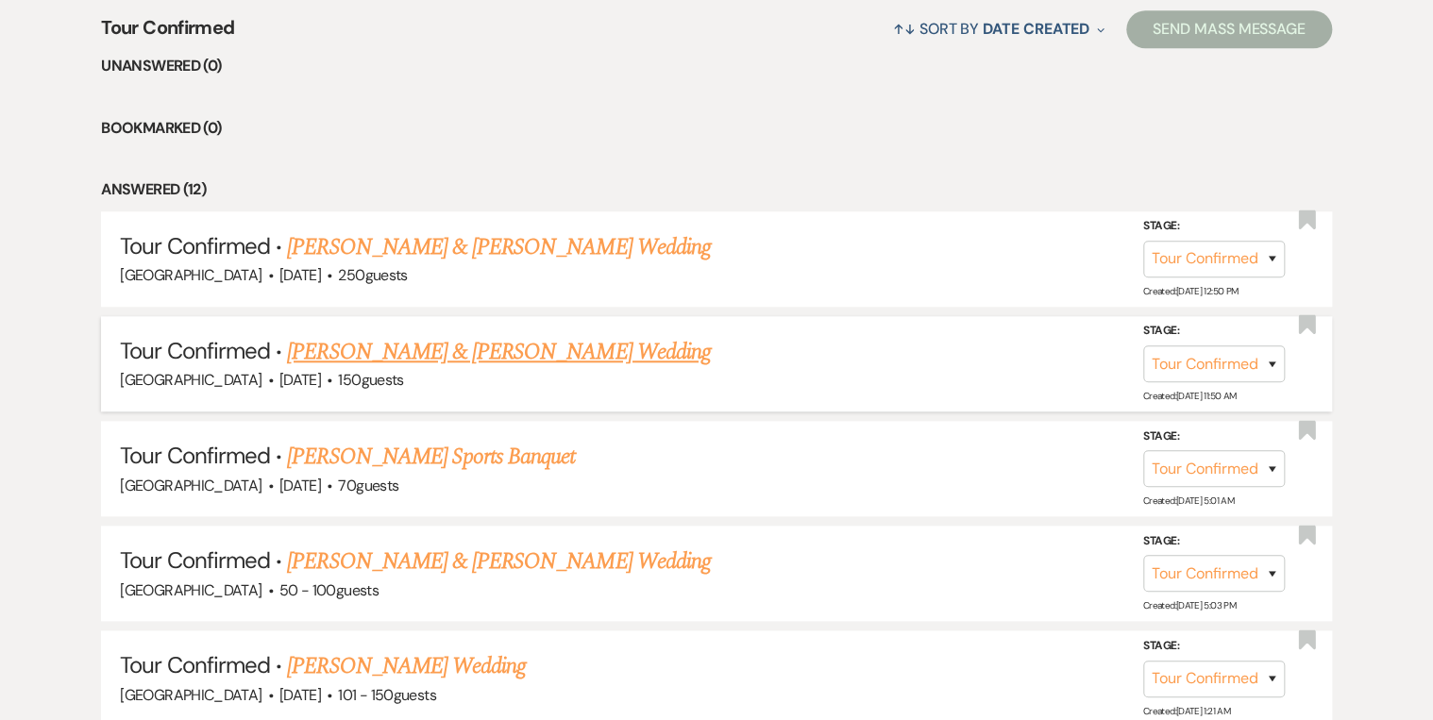
click at [529, 350] on link "[PERSON_NAME] & [PERSON_NAME] Wedding" at bounding box center [498, 352] width 423 height 34
select select "4"
select select "5"
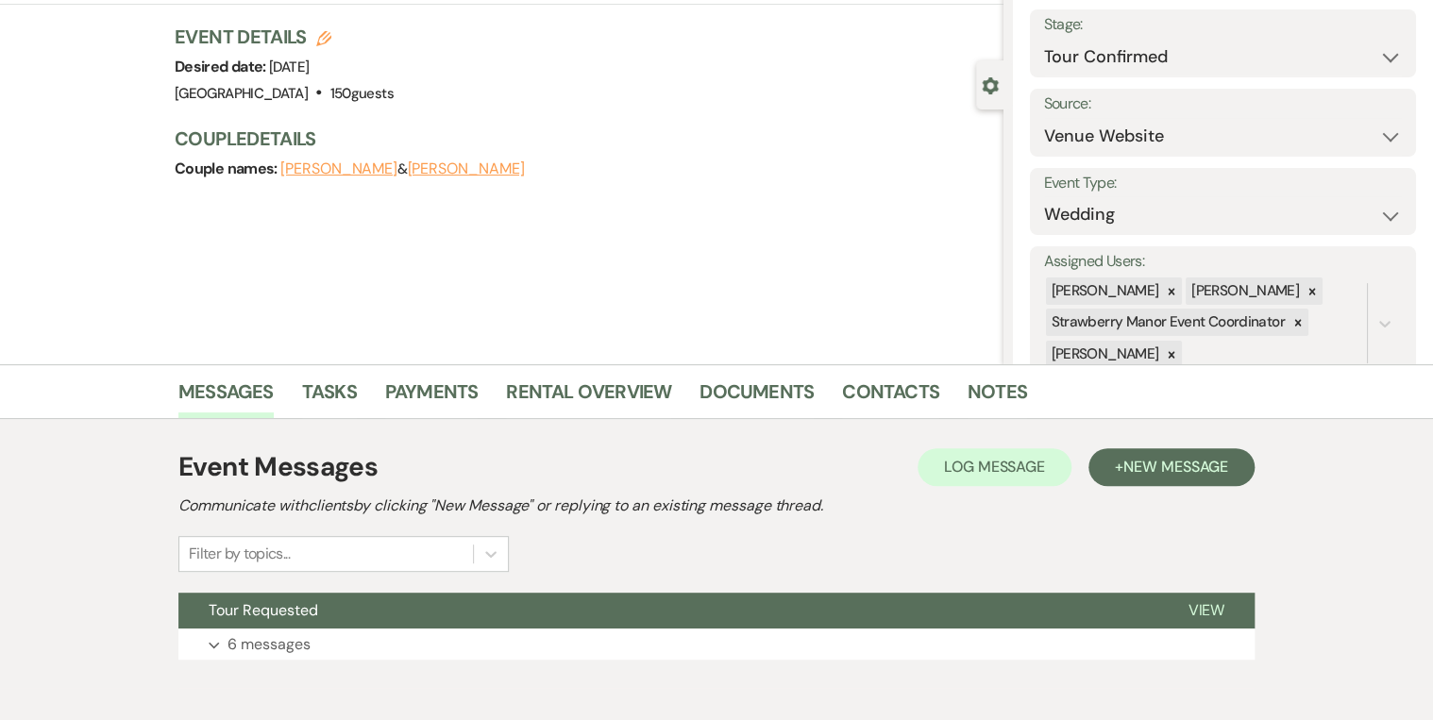
scroll to position [198, 0]
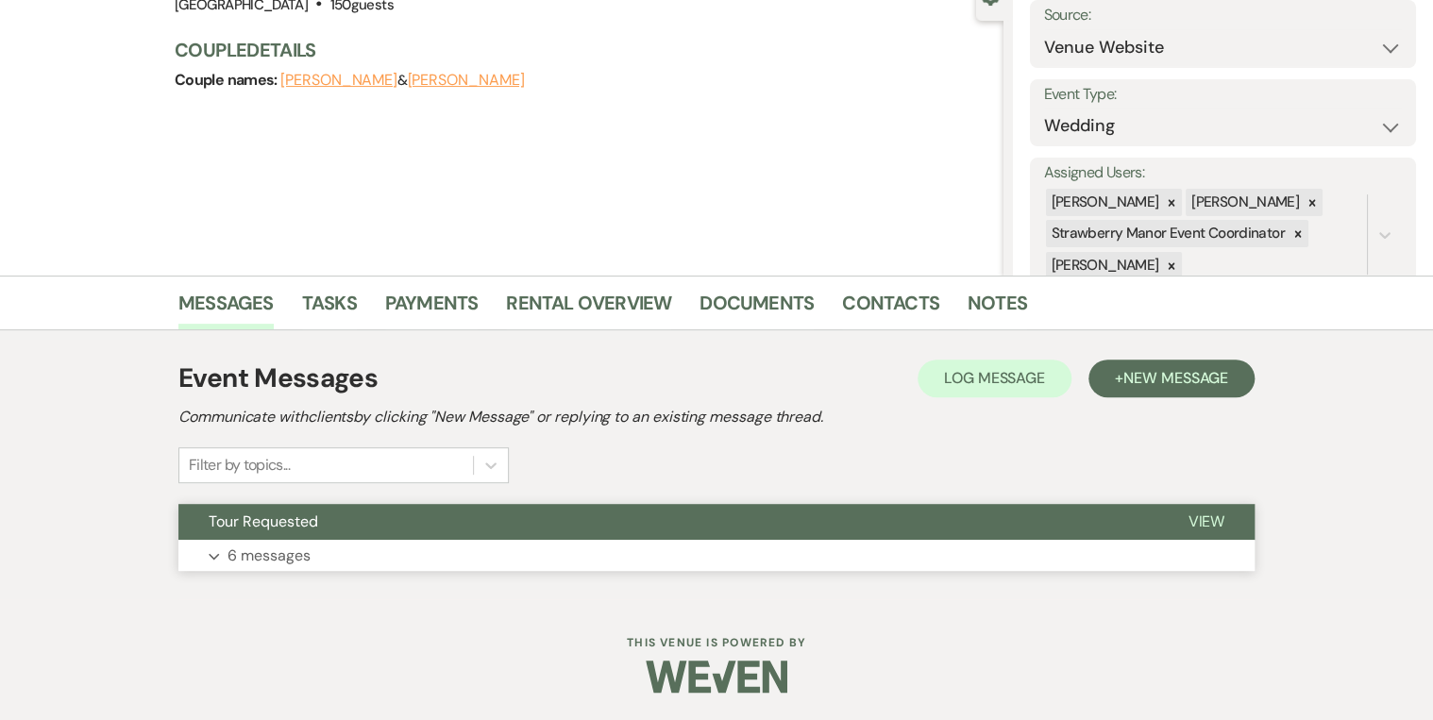
click at [1206, 527] on span "View" at bounding box center [1206, 522] width 37 height 20
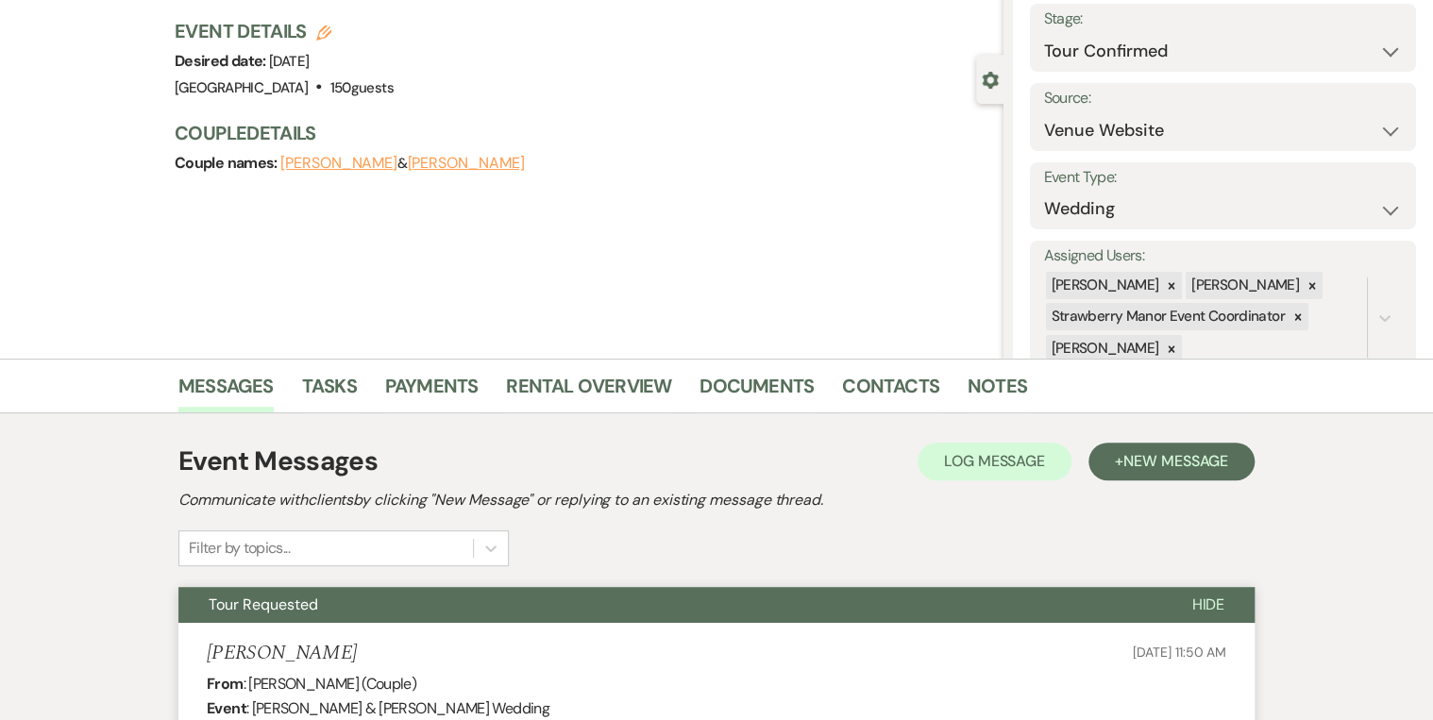
scroll to position [0, 0]
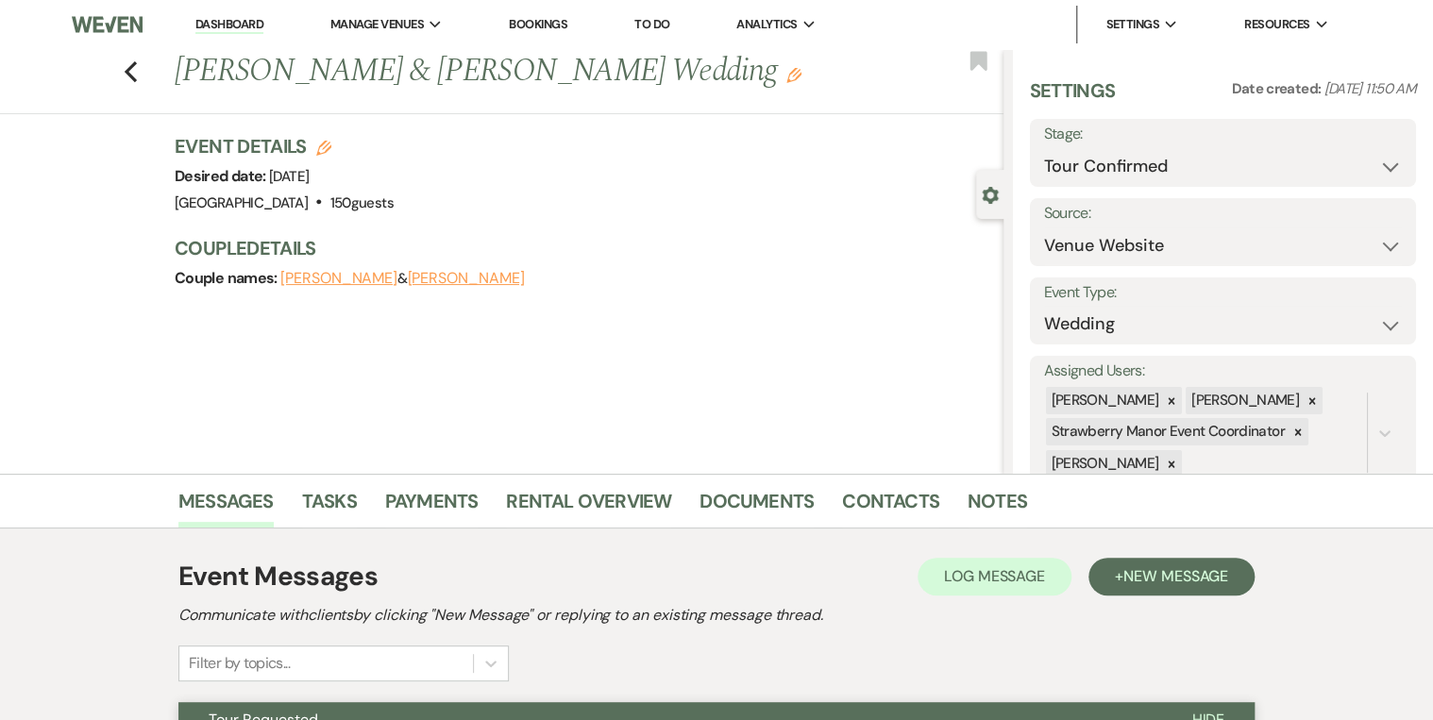
click at [245, 28] on link "Dashboard" at bounding box center [229, 25] width 68 height 18
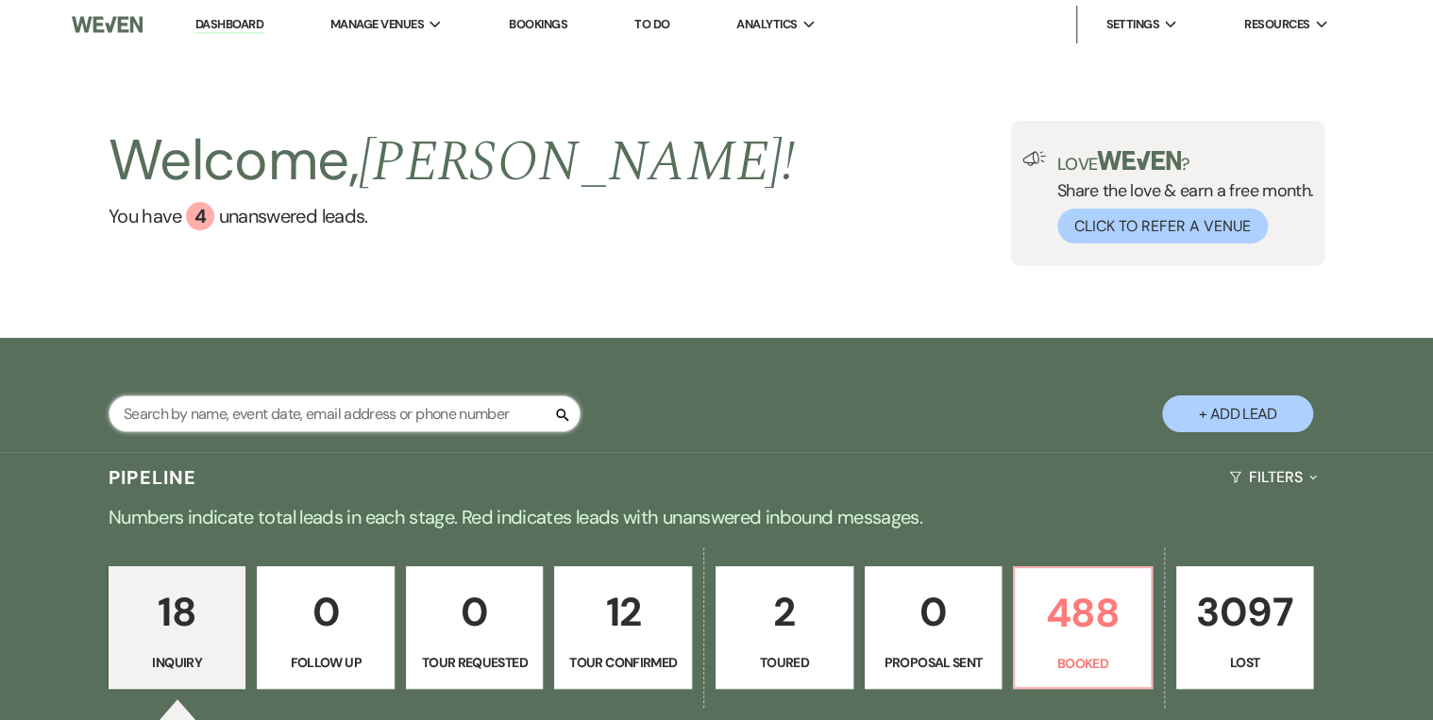
click at [272, 406] on input "text" at bounding box center [345, 414] width 472 height 37
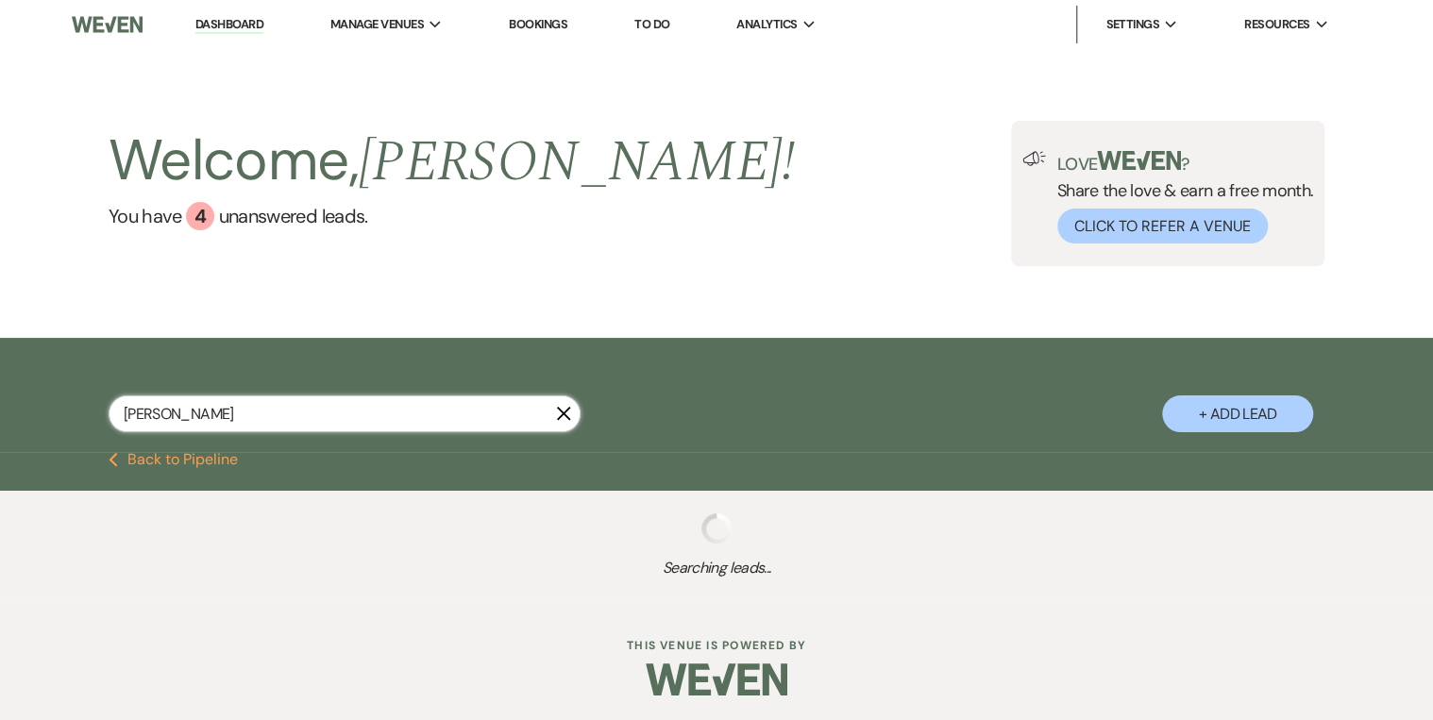
type input "[PERSON_NAME]"
select select "4"
select select "8"
select select "4"
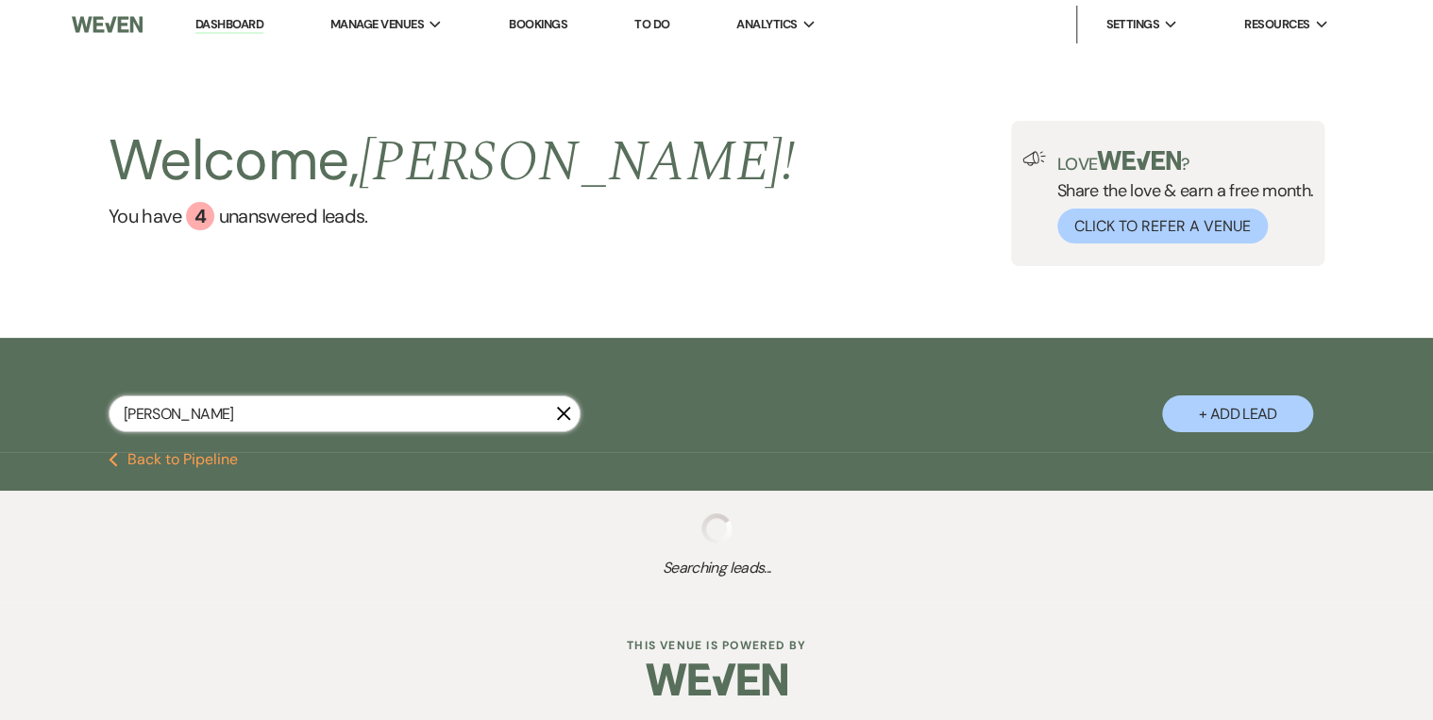
select select "8"
select select "5"
select select "4"
select select "8"
select select "5"
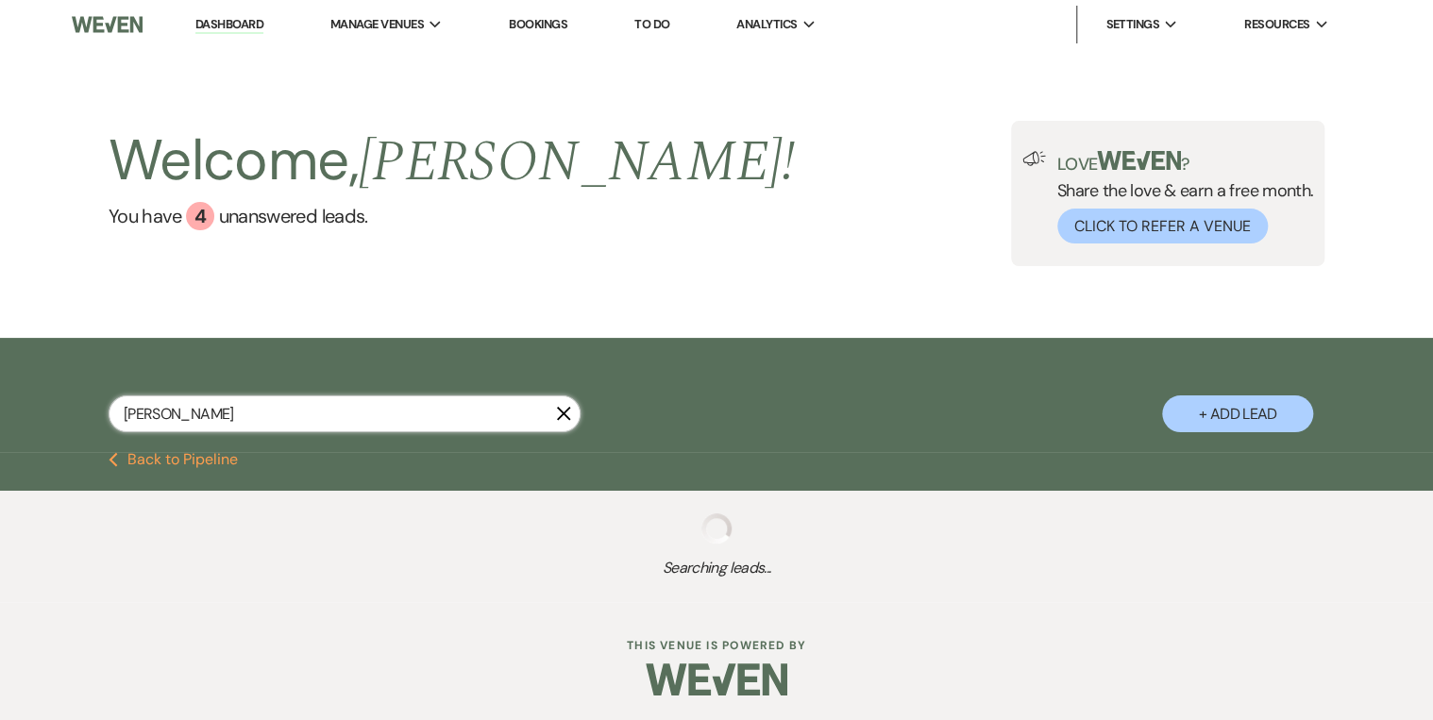
select select "8"
select select "5"
select select "8"
select select "5"
select select "8"
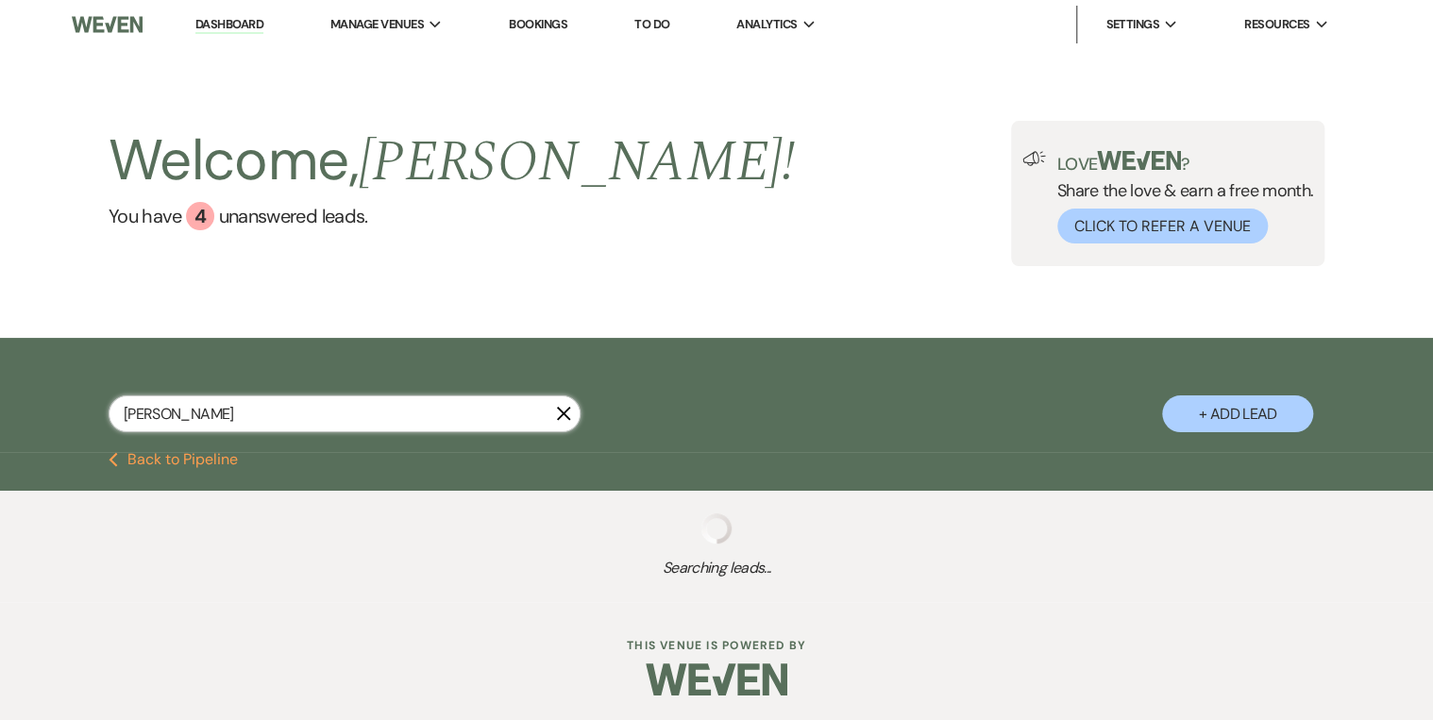
select select "5"
select select "8"
select select "5"
select select "8"
select select "3"
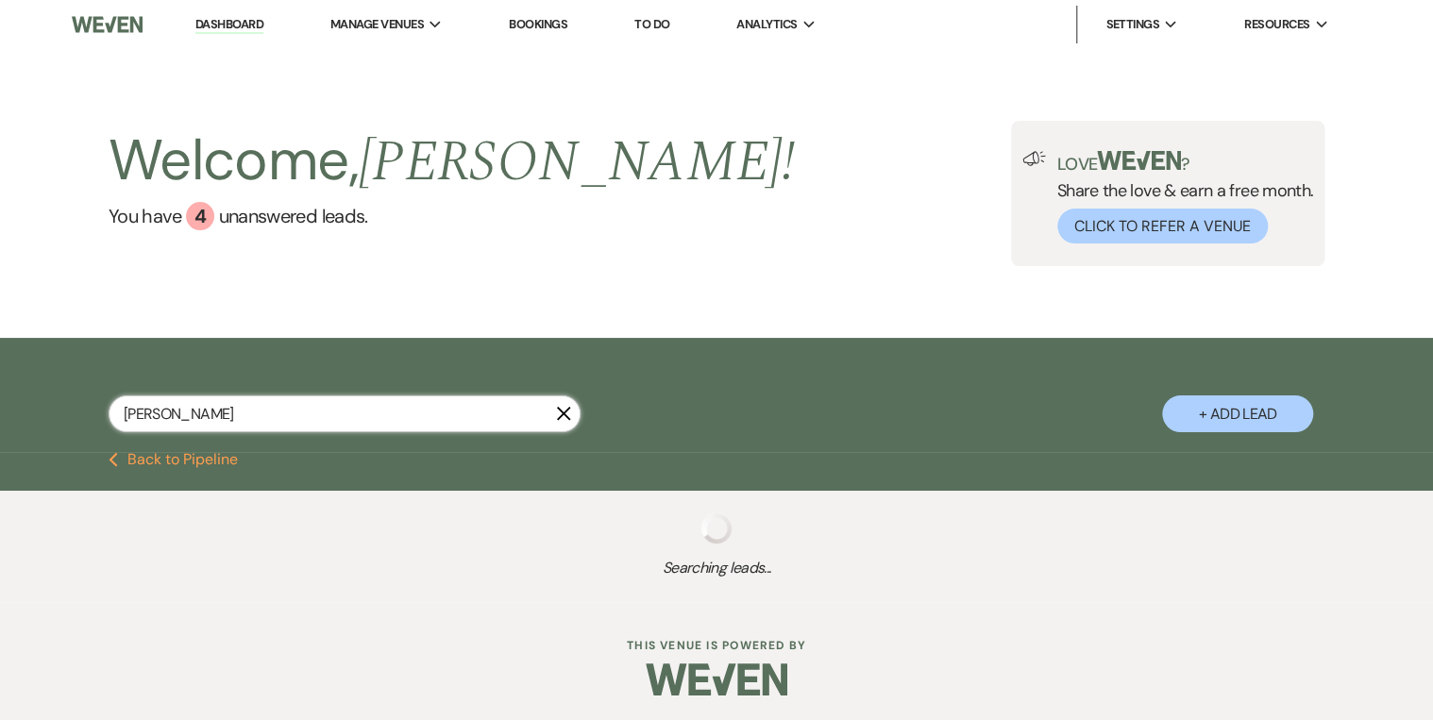
select select "8"
select select "5"
select select "8"
select select "5"
select select "8"
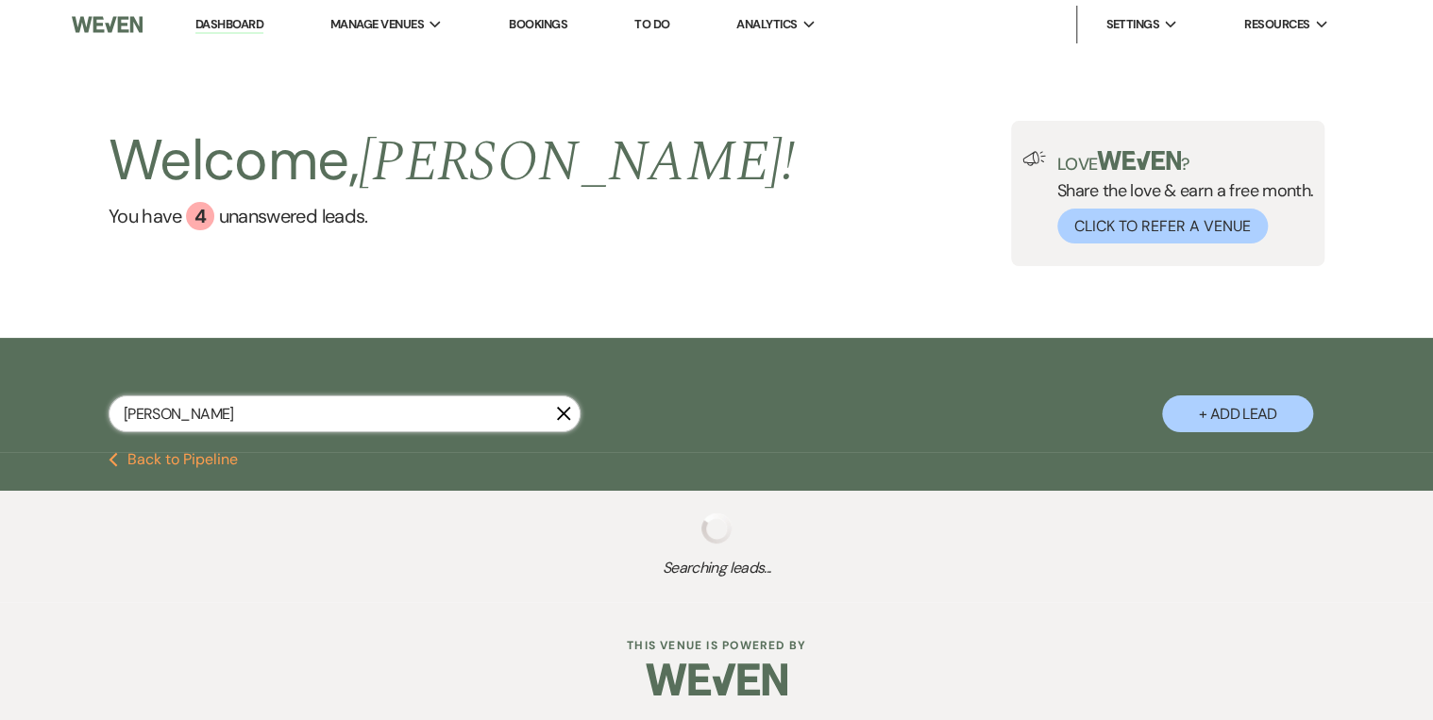
select select "5"
select select "8"
select select "5"
select select "8"
select select "5"
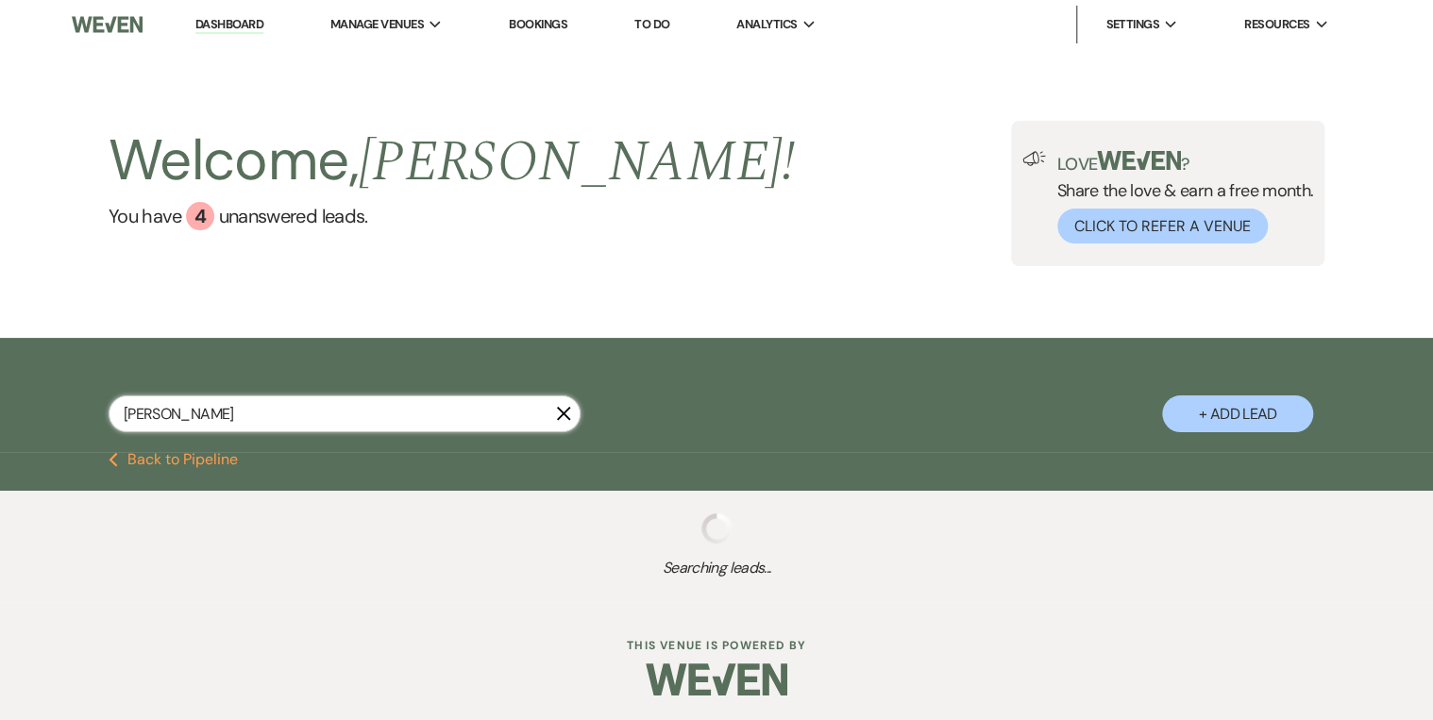
select select "8"
select select "5"
select select "8"
select select "5"
select select "8"
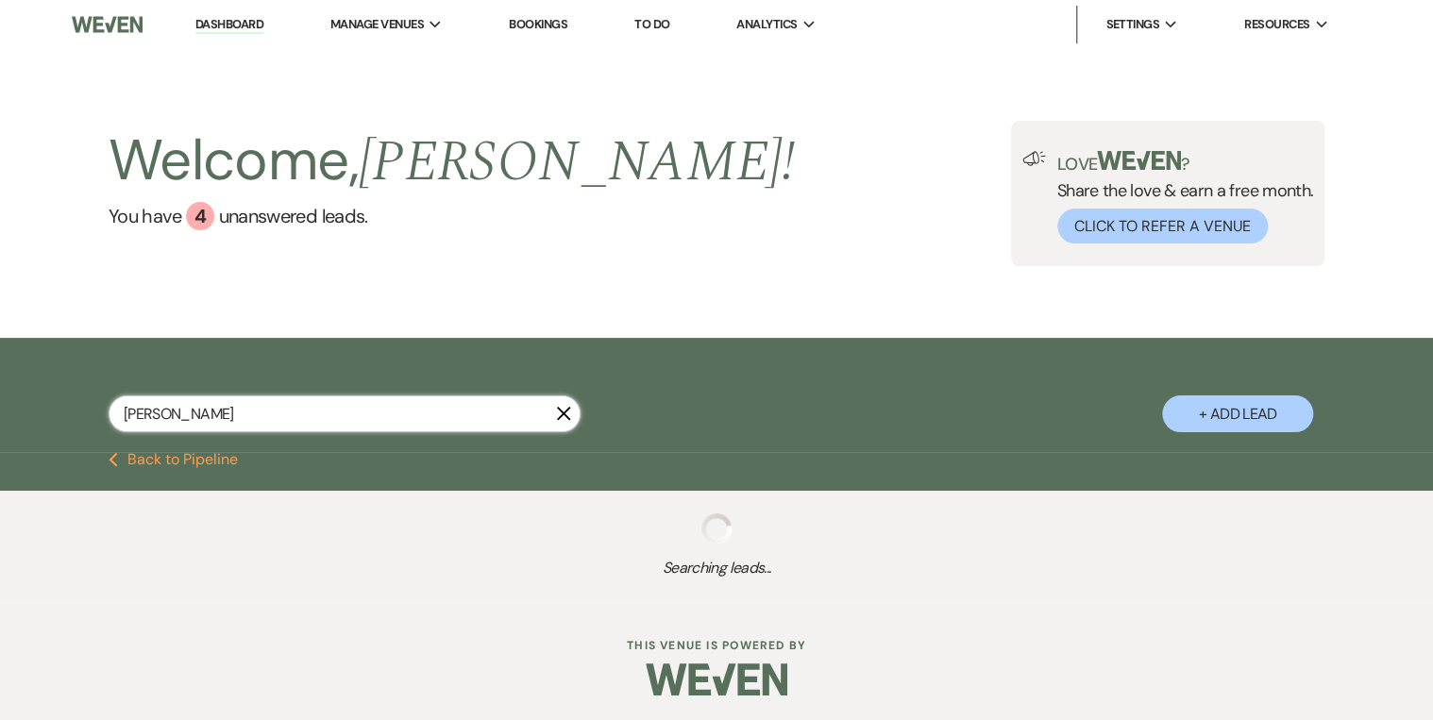
select select "4"
select select "8"
select select "5"
select select "8"
select select "5"
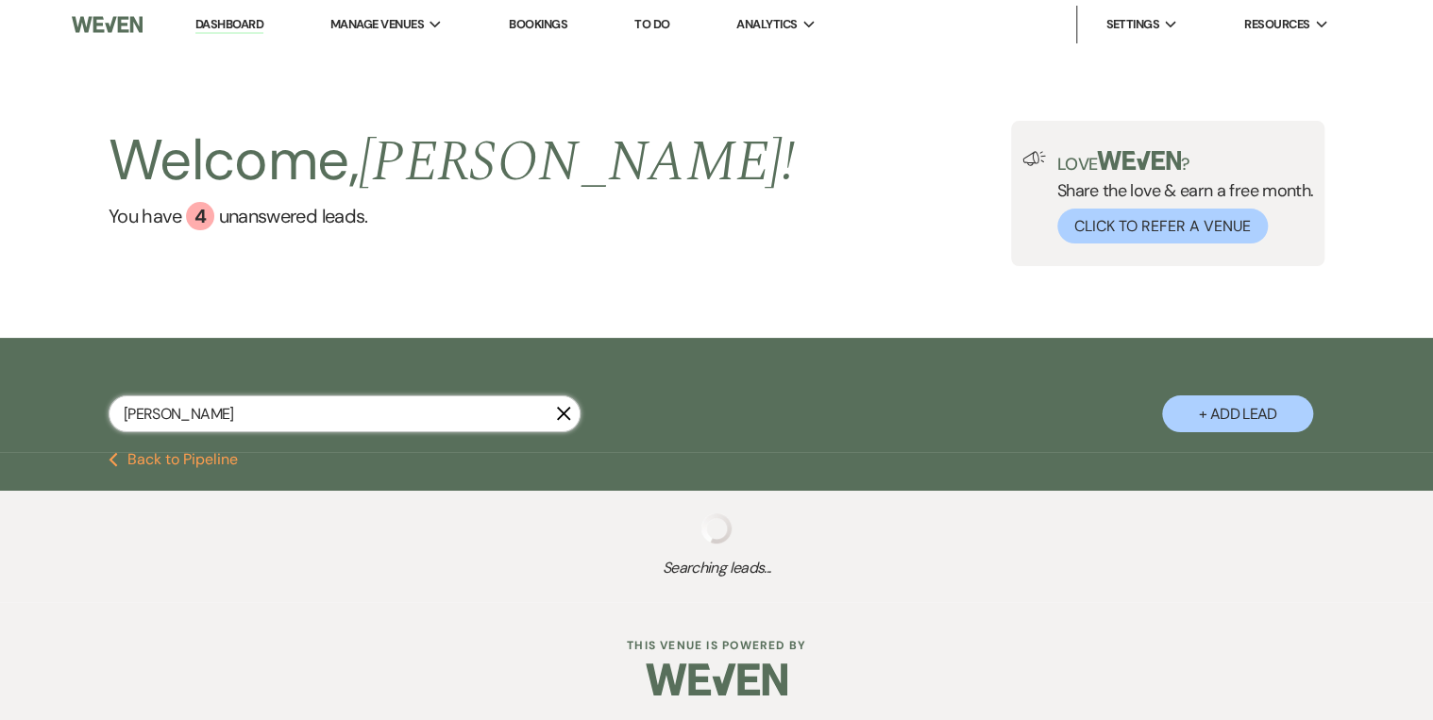
select select "8"
select select "5"
select select "8"
select select "5"
select select "8"
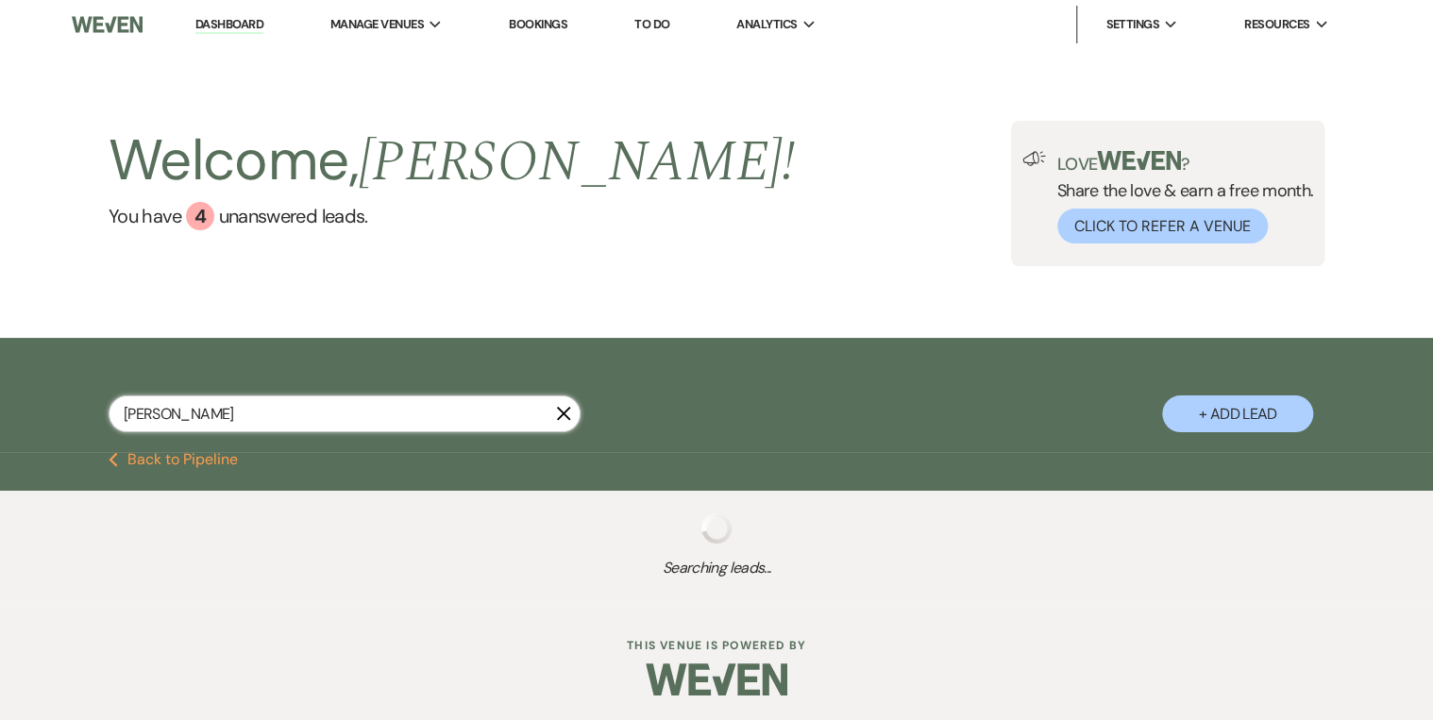
select select "3"
select select "8"
select select "5"
select select "8"
select select "5"
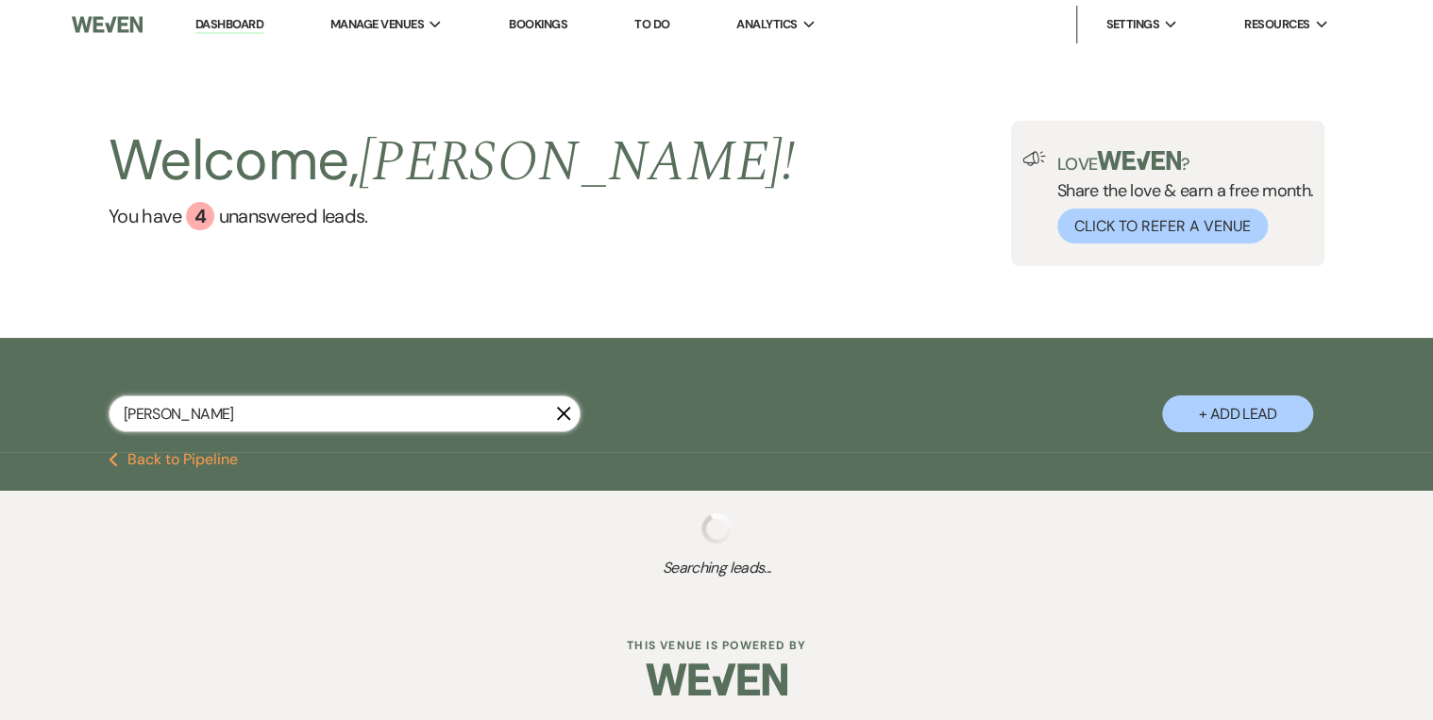
select select "8"
select select "5"
select select "8"
select select "5"
select select "8"
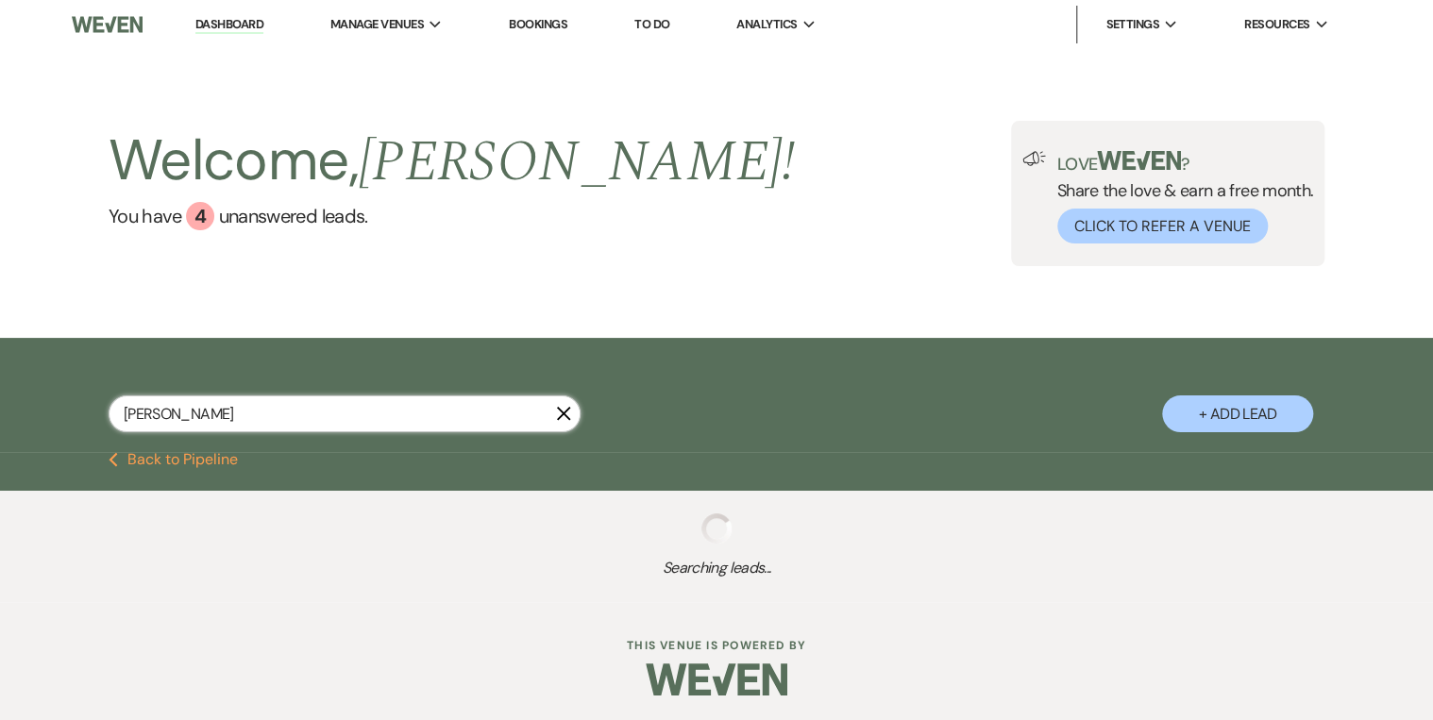
select select "5"
select select "8"
select select "5"
select select "8"
select select "5"
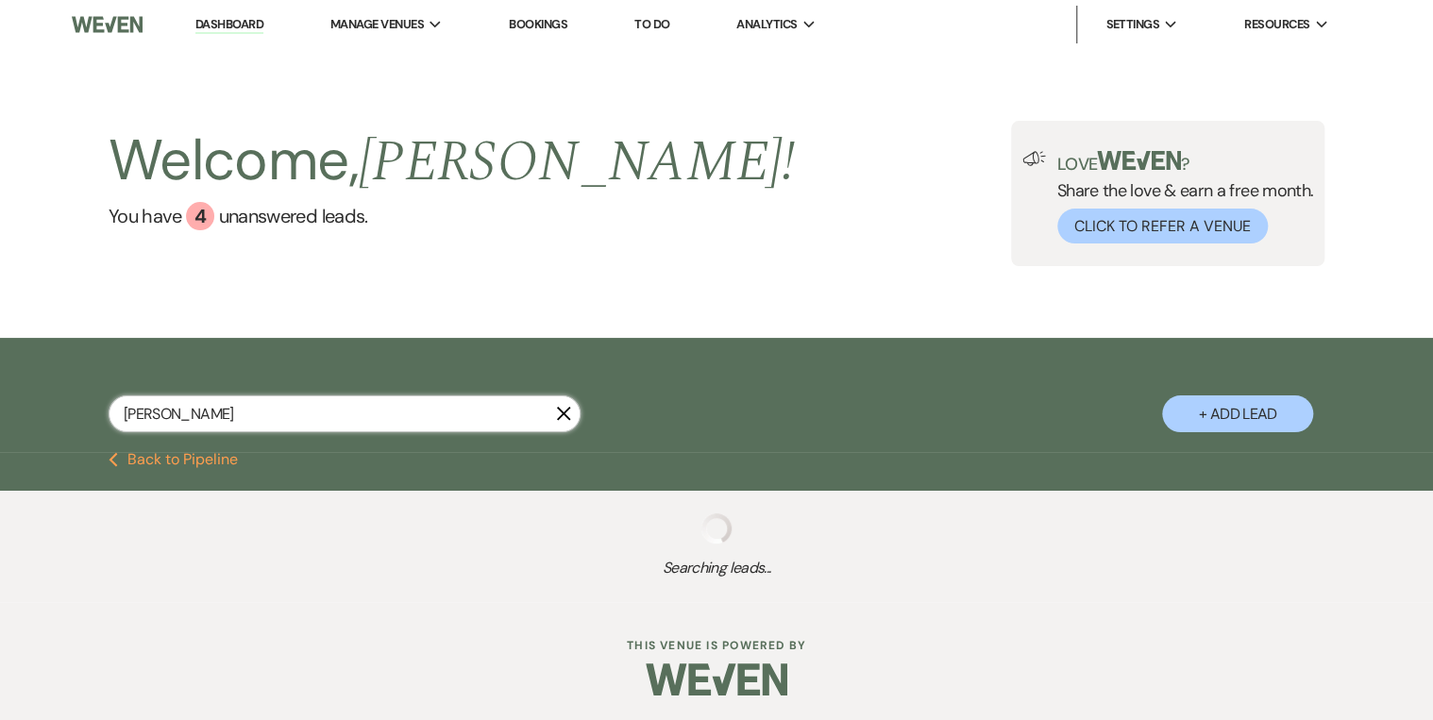
select select "8"
select select "5"
select select "8"
select select "5"
select select "8"
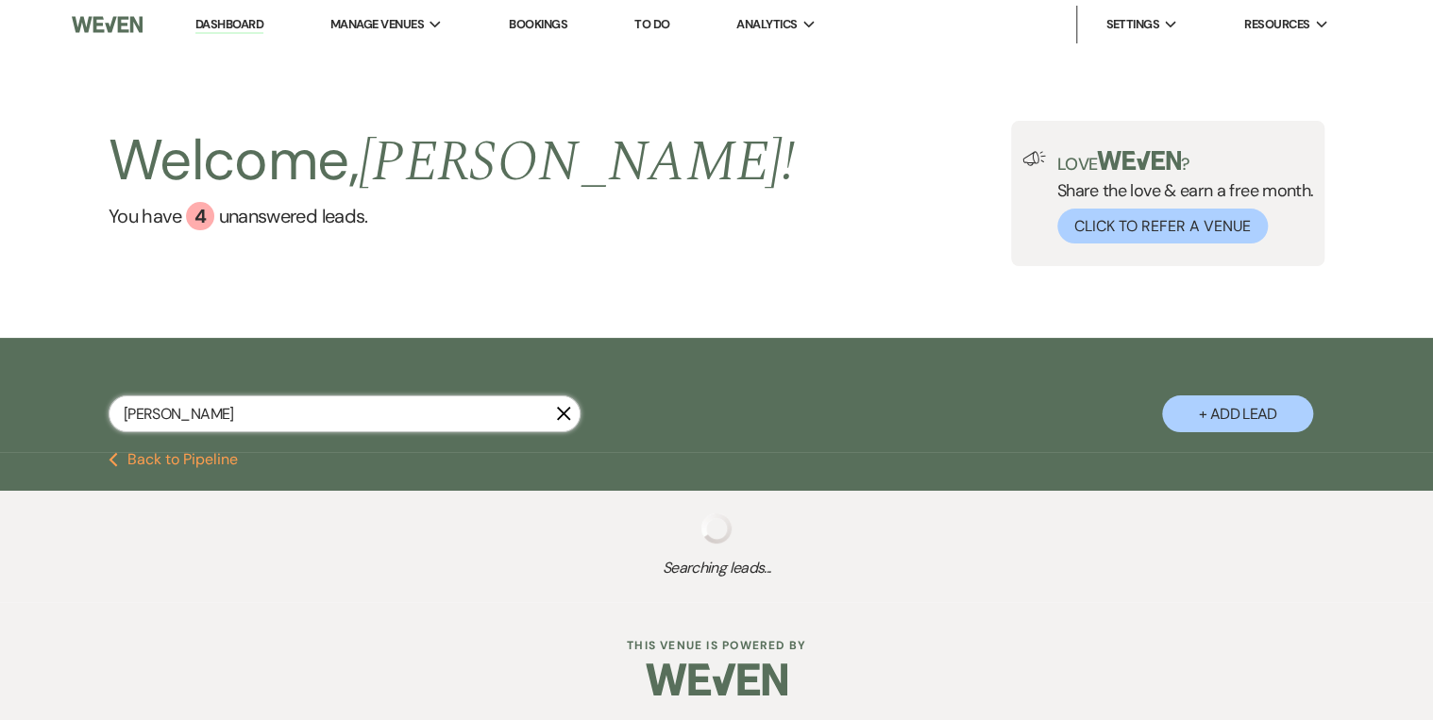
select select "5"
select select "8"
select select "5"
select select "8"
select select "4"
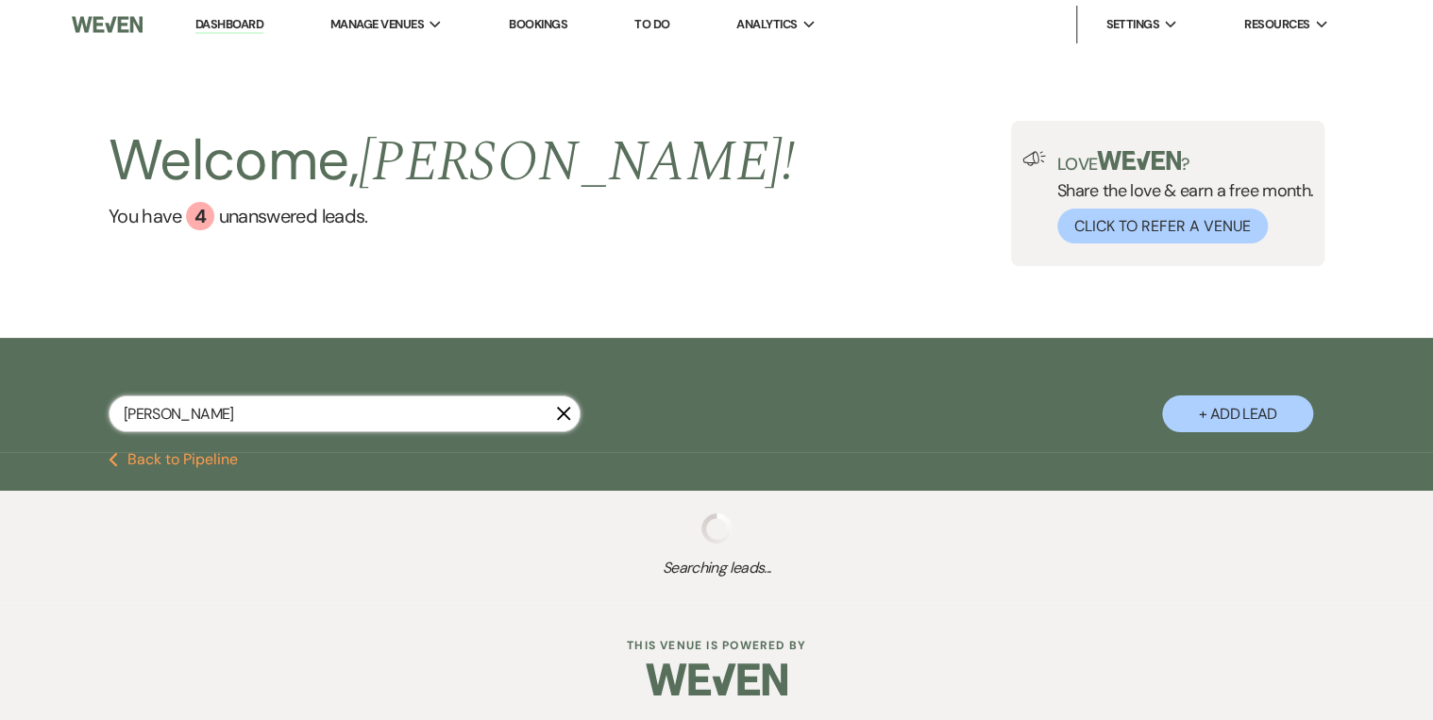
select select "8"
select select "4"
select select "8"
select select "4"
select select "8"
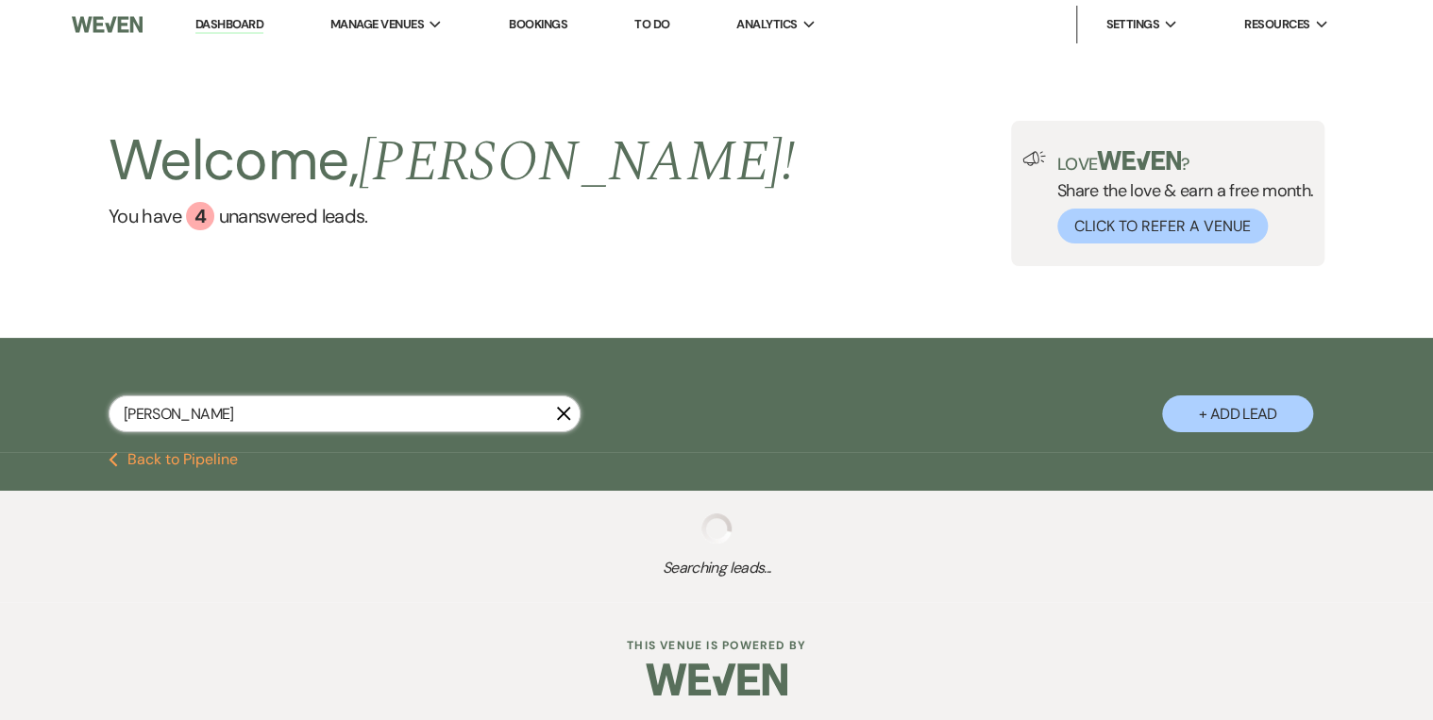
select select "3"
select select "8"
select select "3"
select select "8"
select select "3"
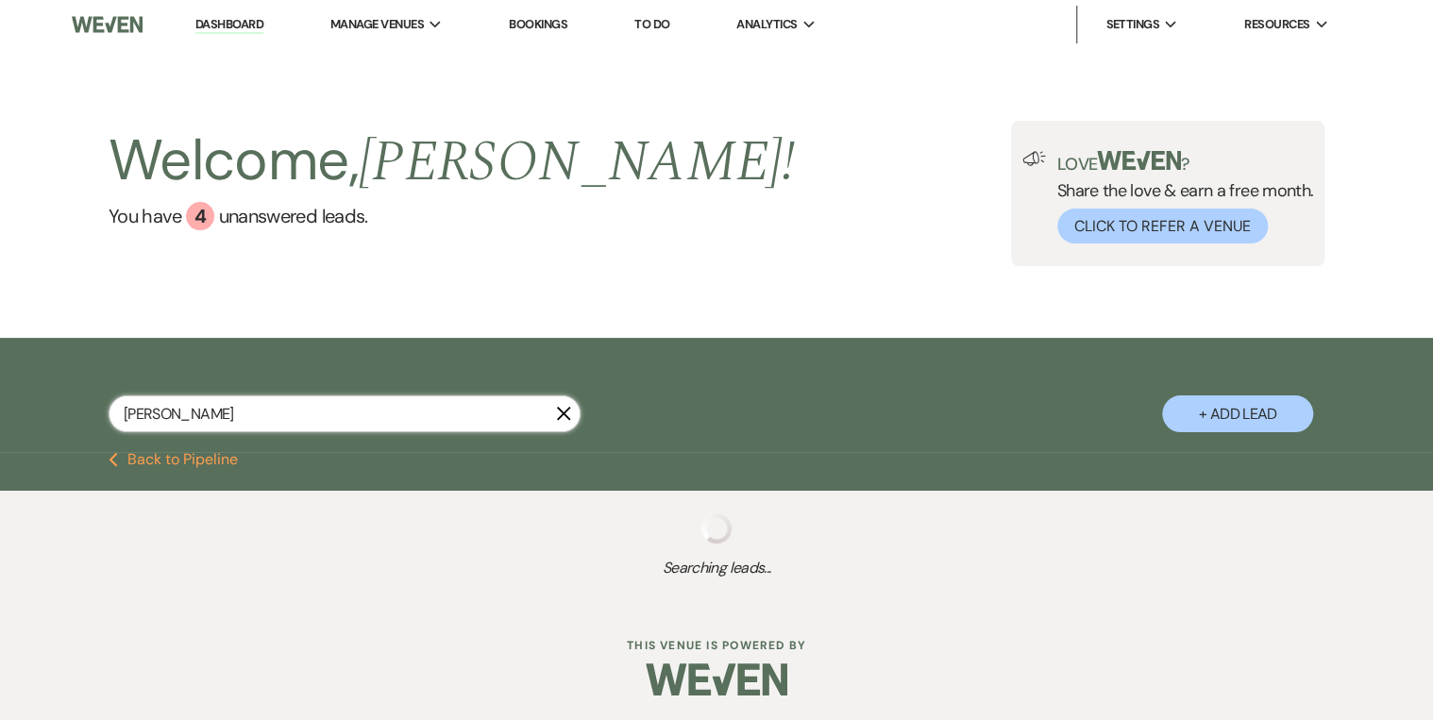
select select "8"
select select "4"
select select "8"
select select "5"
select select "8"
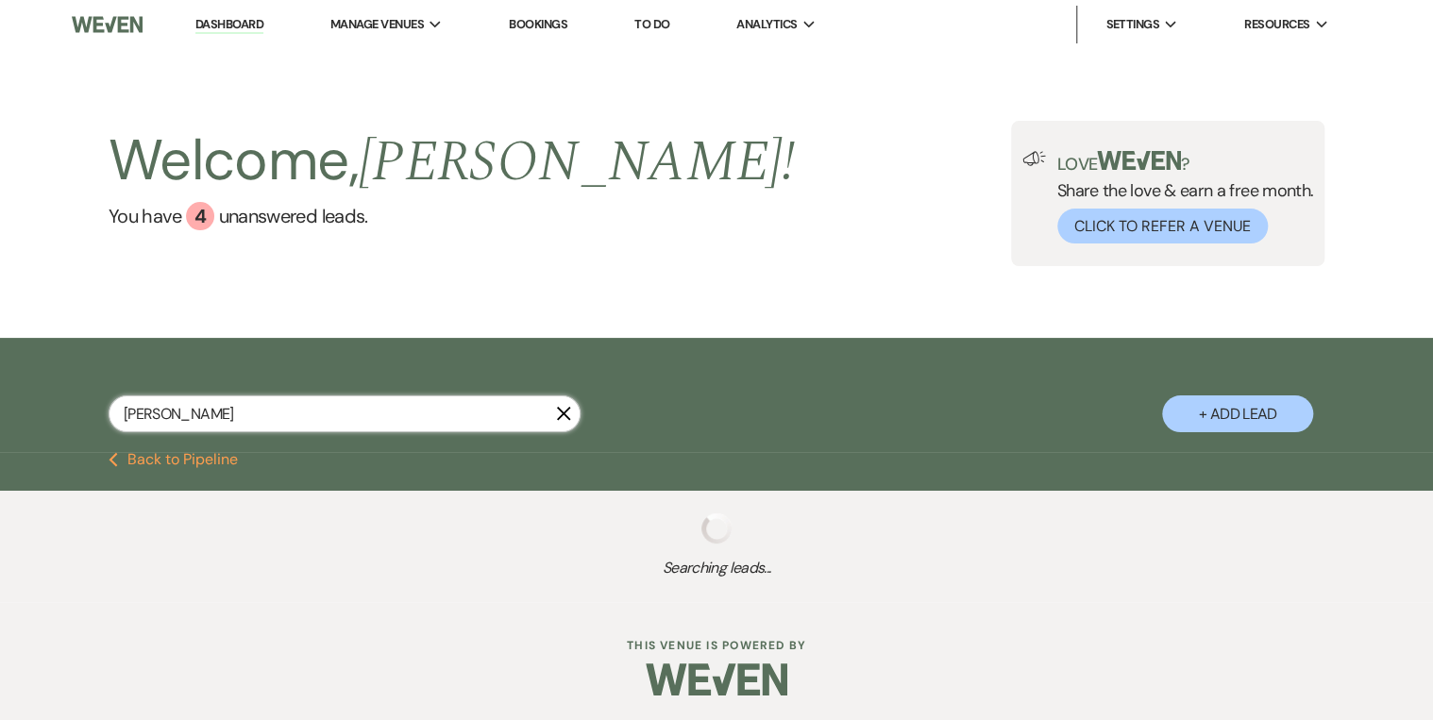
select select "5"
select select "8"
select select "5"
select select "8"
select select "10"
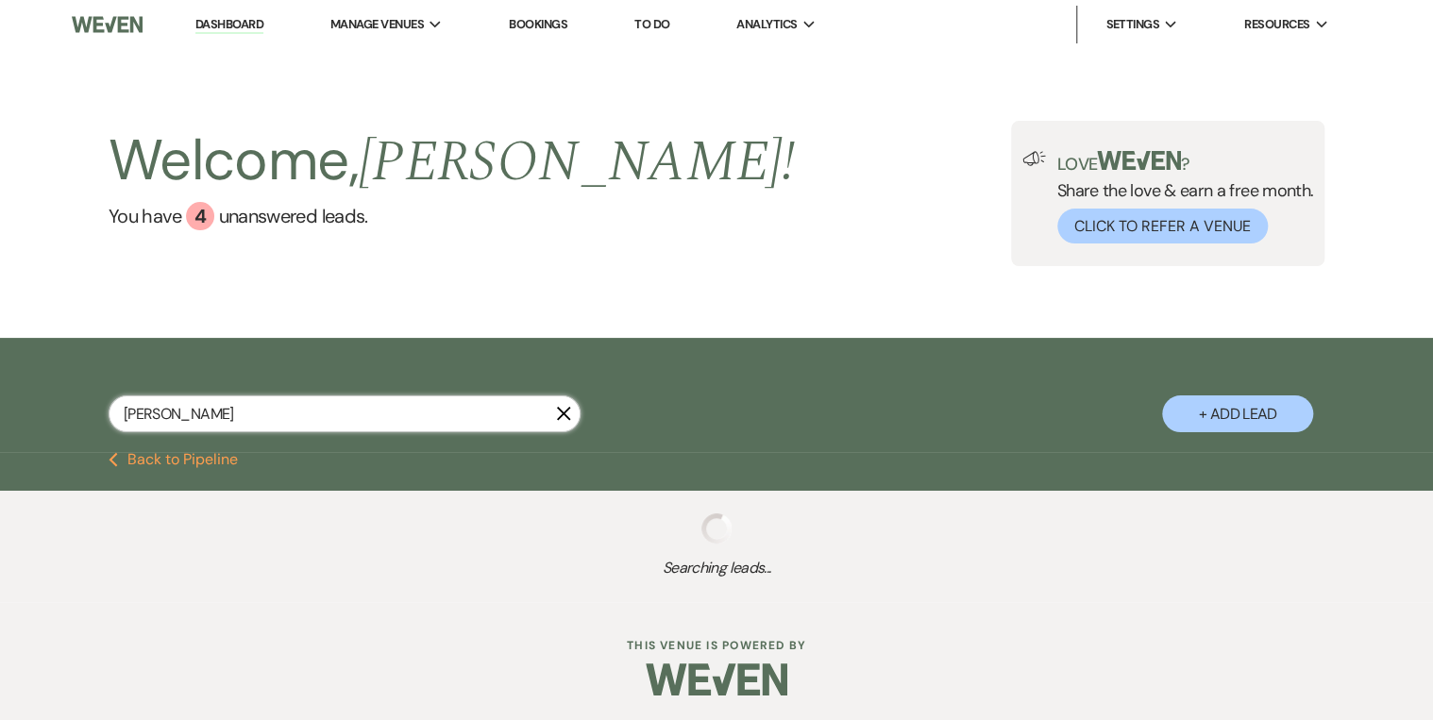
select select "8"
select select "5"
select select "8"
select select "5"
select select "8"
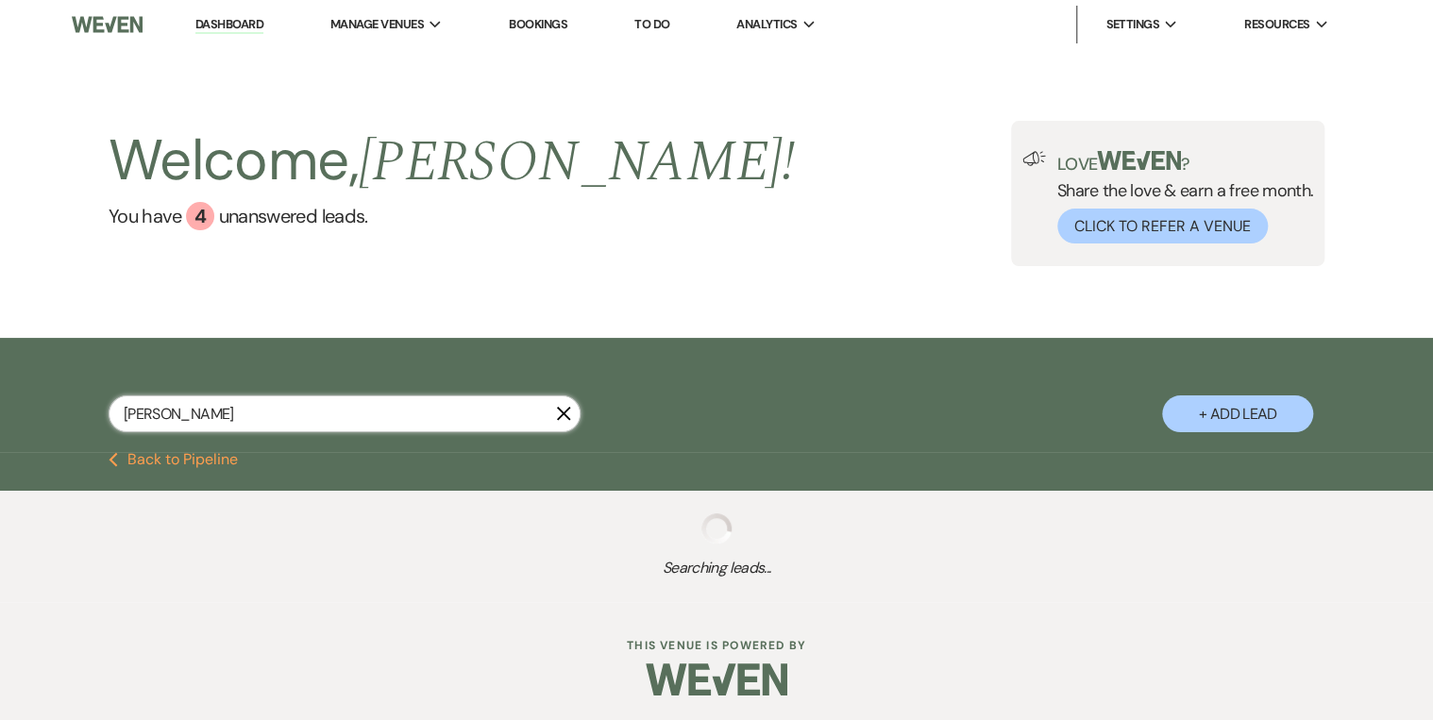
select select "5"
select select "8"
select select "4"
select select "8"
select select "4"
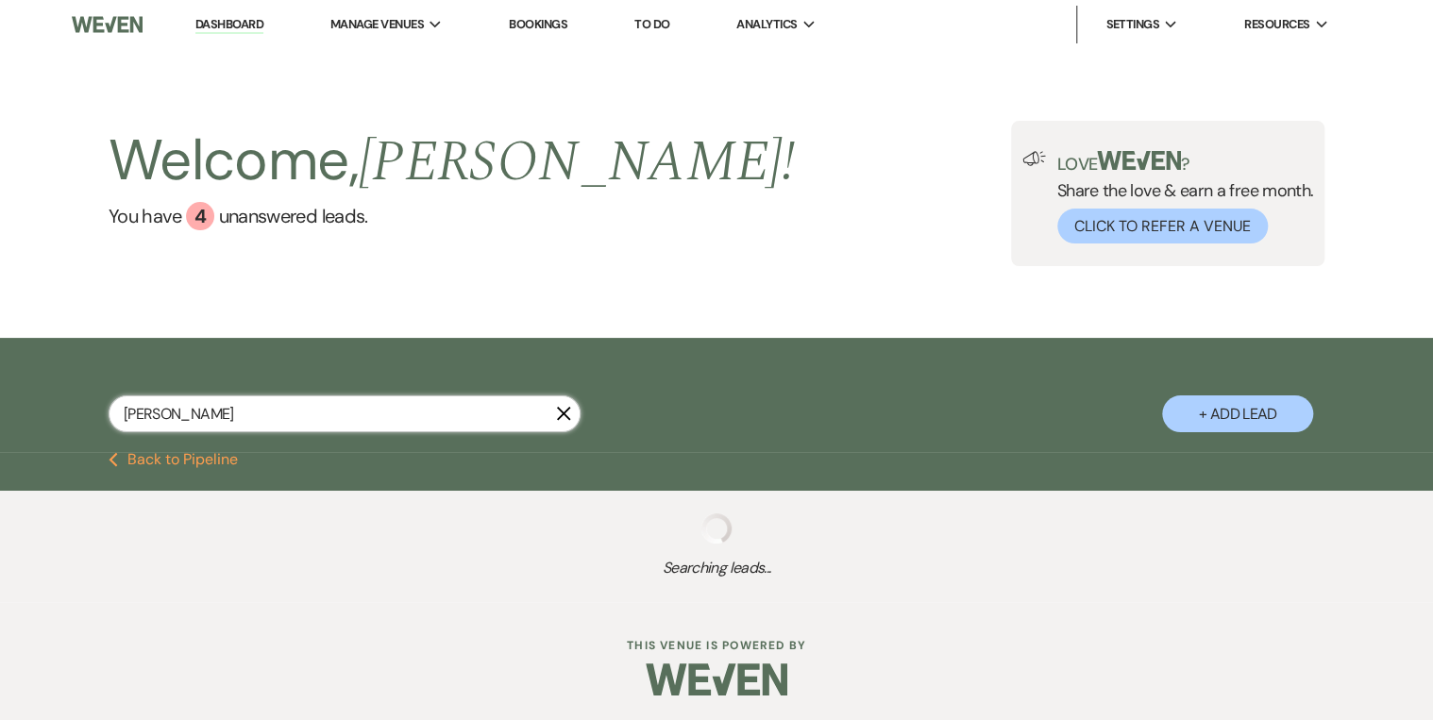
select select "8"
select select "4"
select select "8"
select select "10"
select select "8"
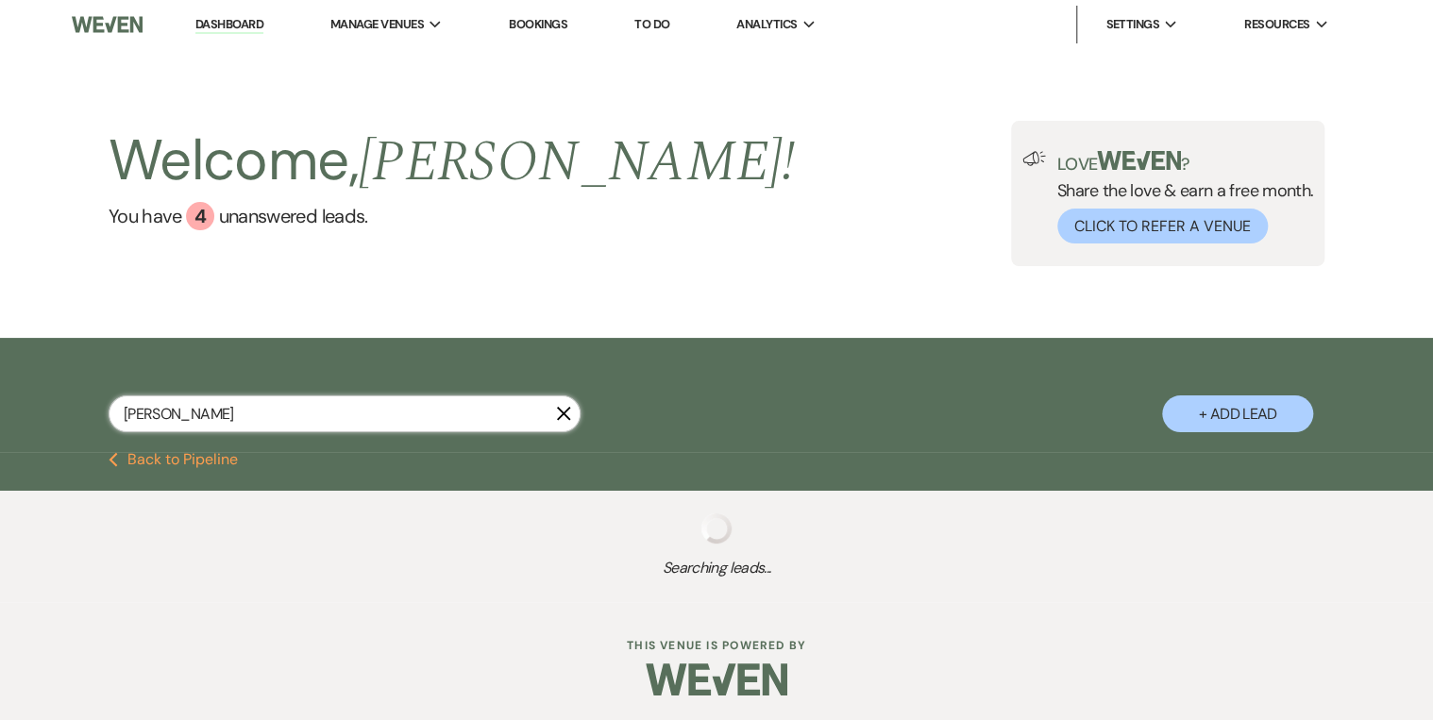
select select "6"
select select "8"
select select "5"
select select "8"
select select "6"
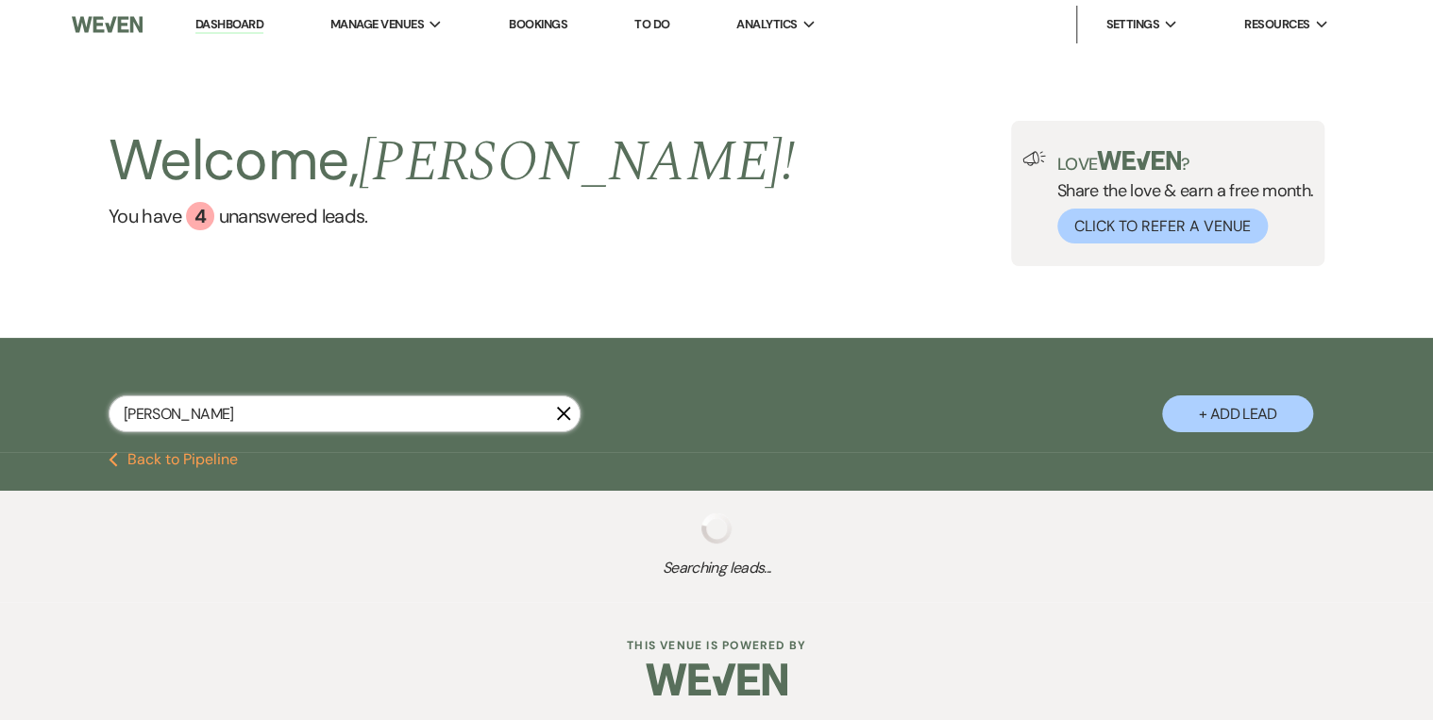
select select "8"
select select "5"
select select "8"
select select "5"
select select "8"
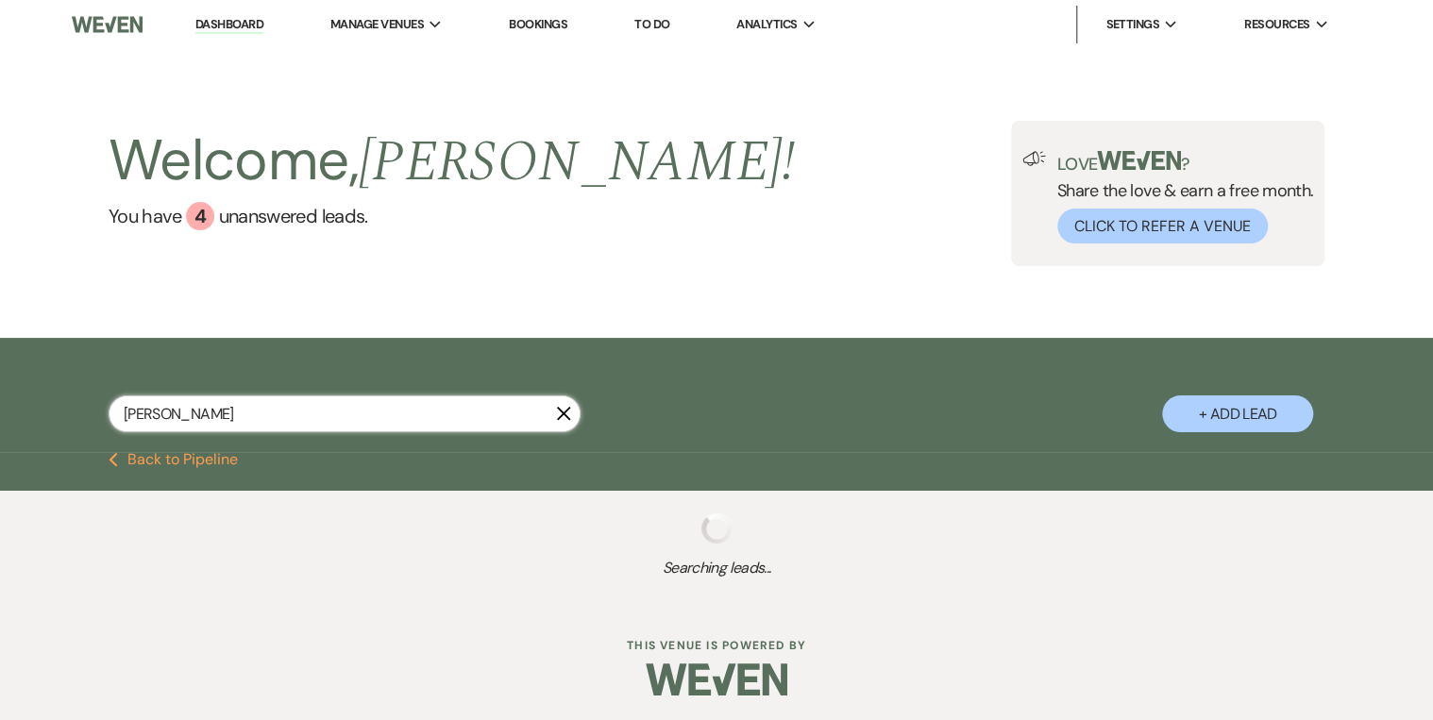
select select "4"
select select "8"
select select "5"
select select "8"
select select "5"
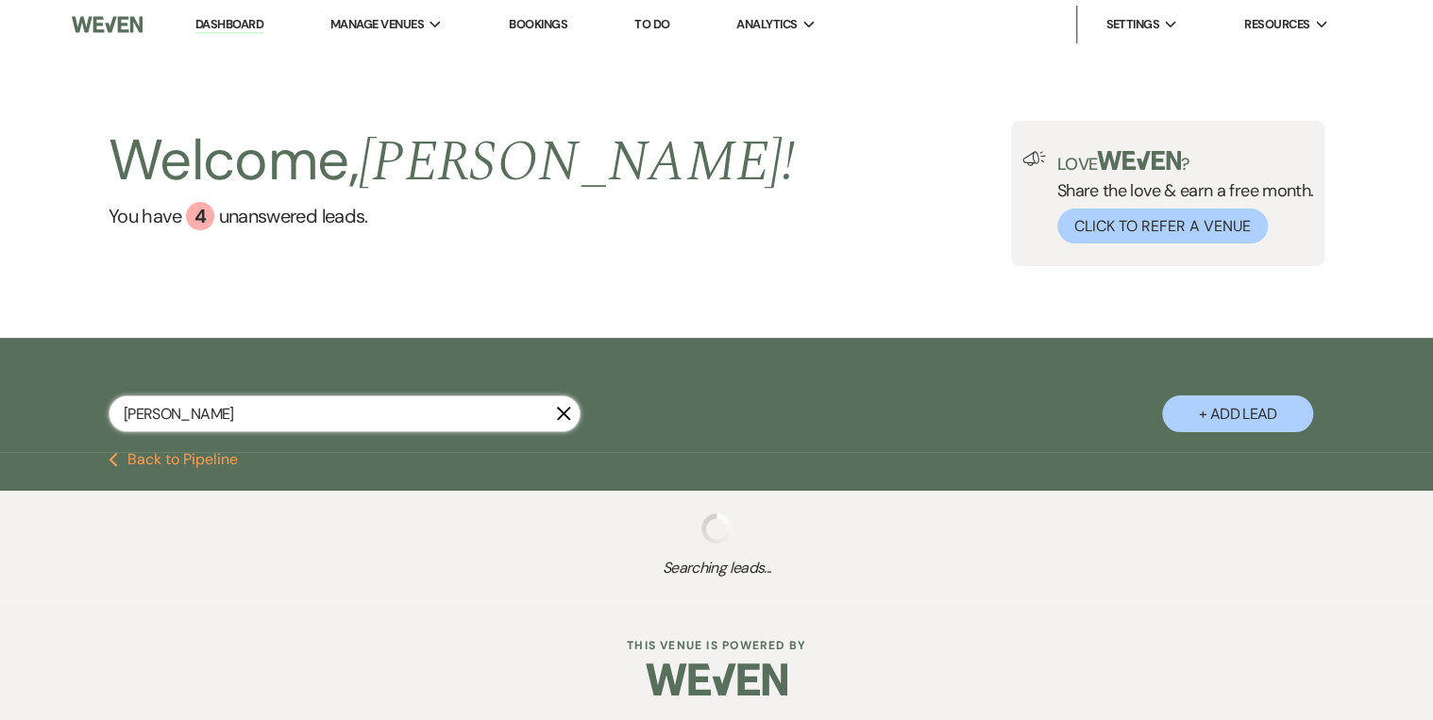
select select "8"
select select "5"
select select "8"
select select "5"
select select "8"
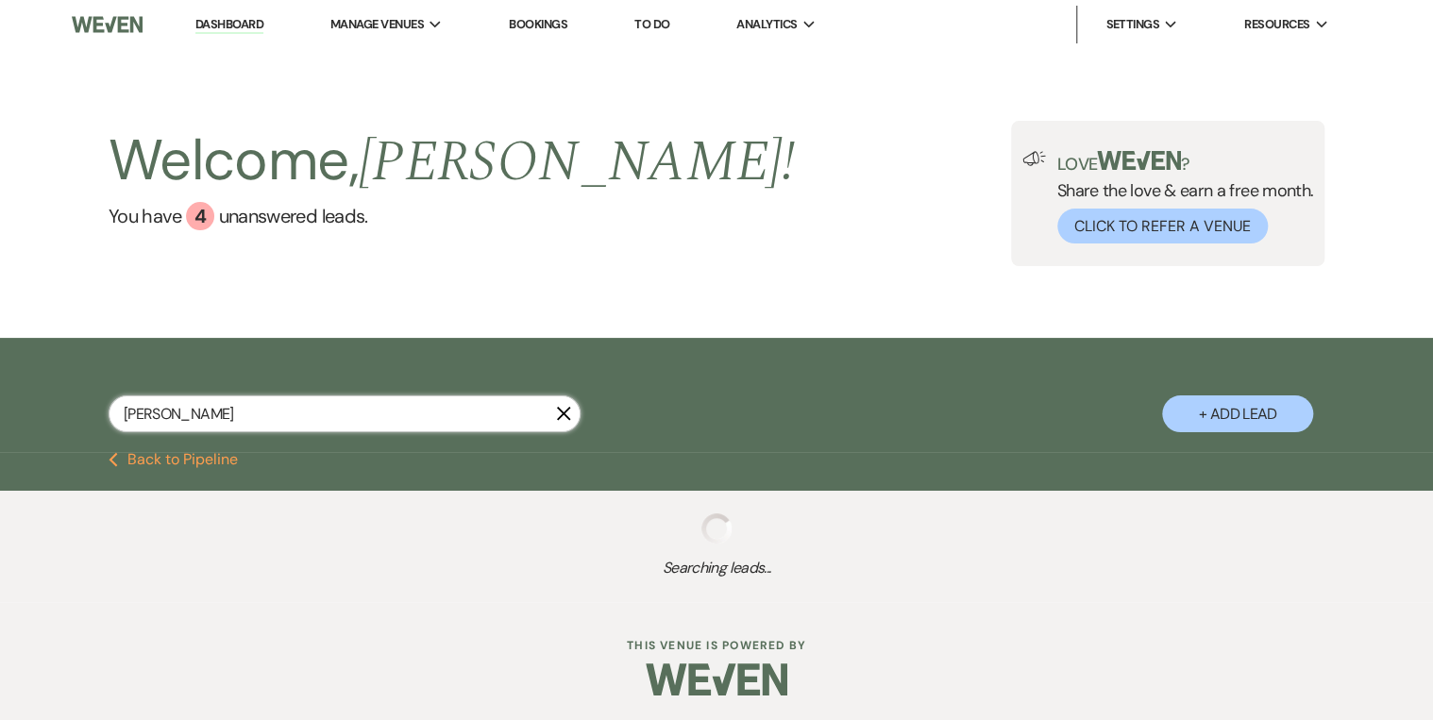
select select "5"
select select "8"
select select "5"
select select "8"
select select "5"
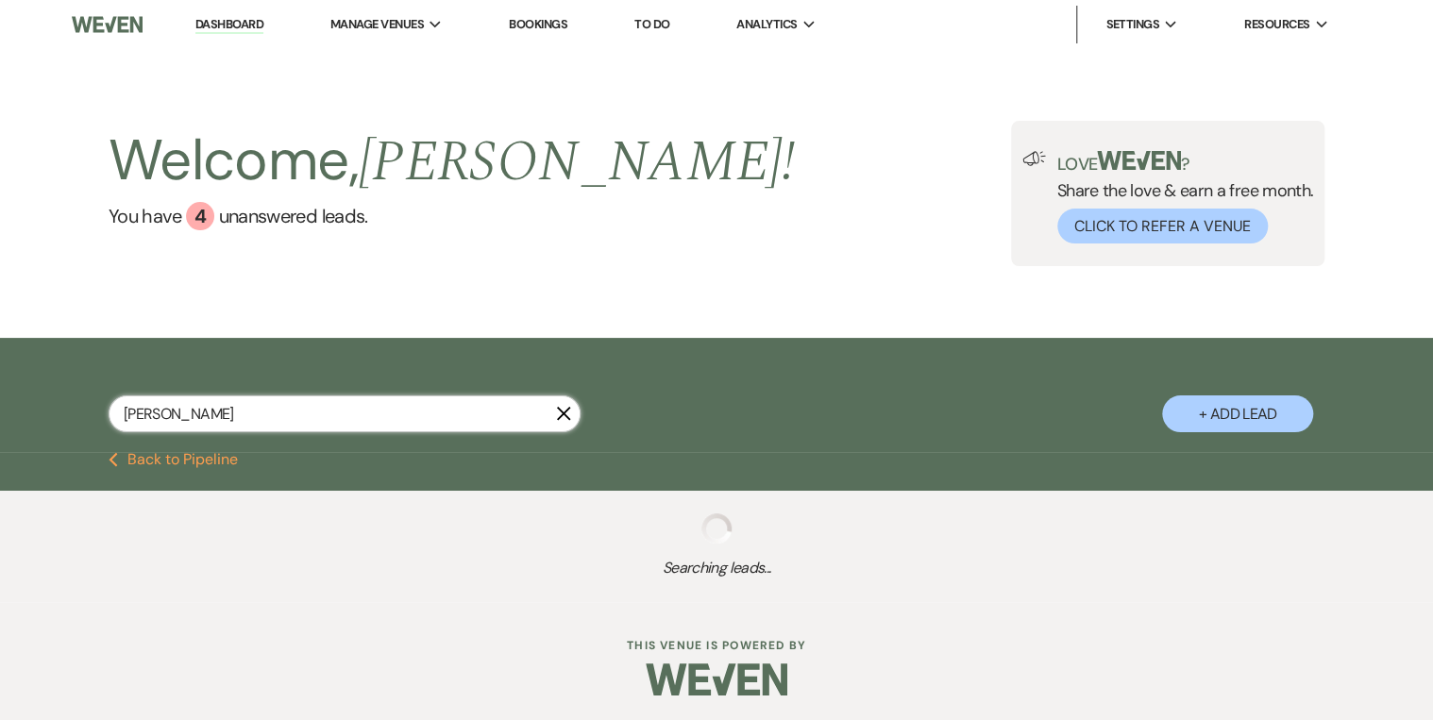
select select "8"
select select "4"
select select "8"
select select "4"
select select "8"
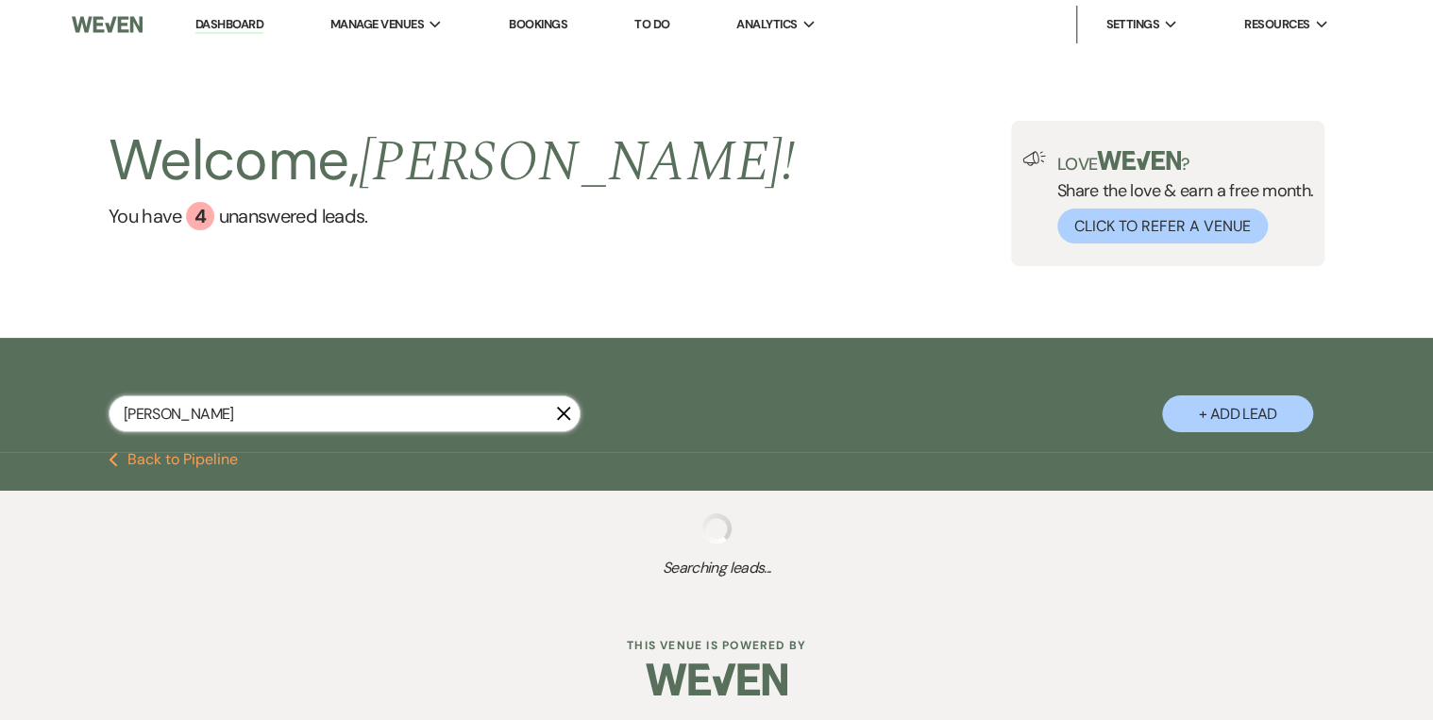
select select "4"
select select "8"
select select "4"
select select "8"
select select "5"
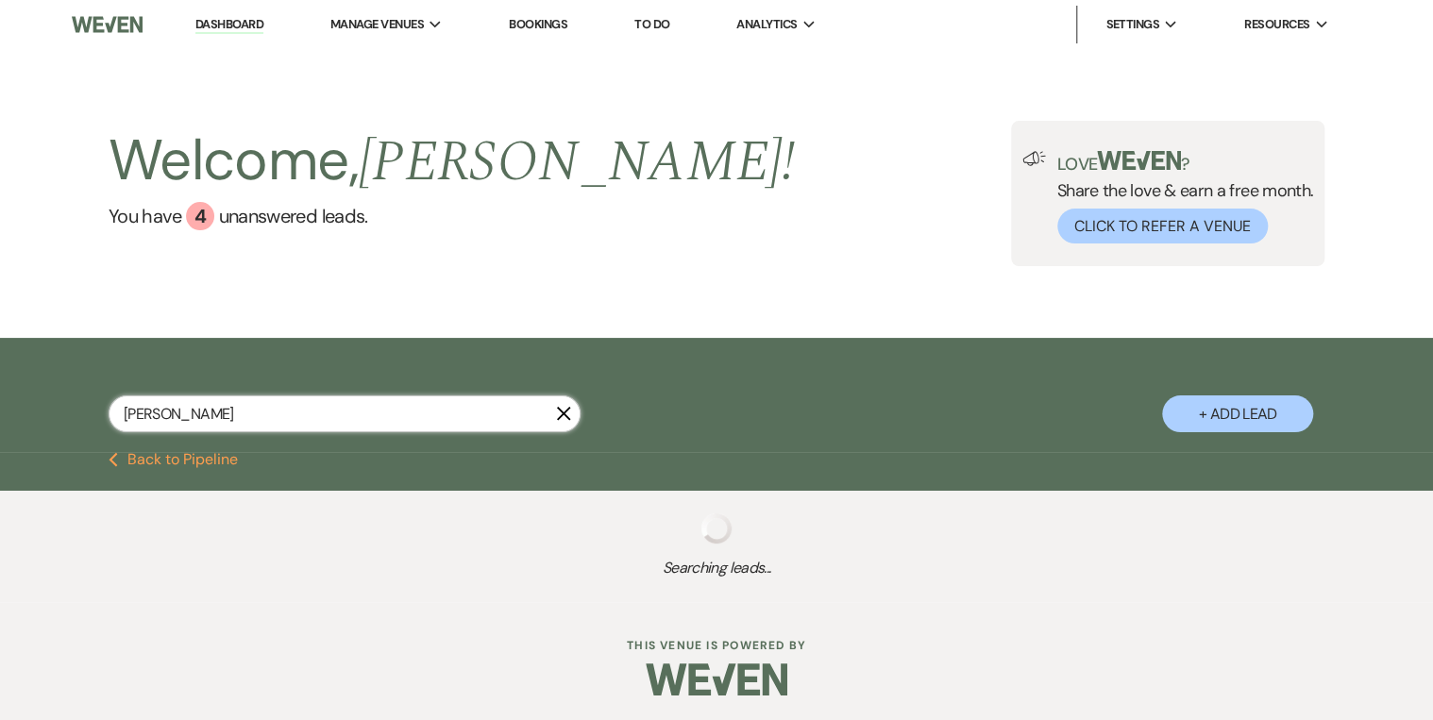
select select "8"
select select "5"
select select "8"
select select "5"
select select "8"
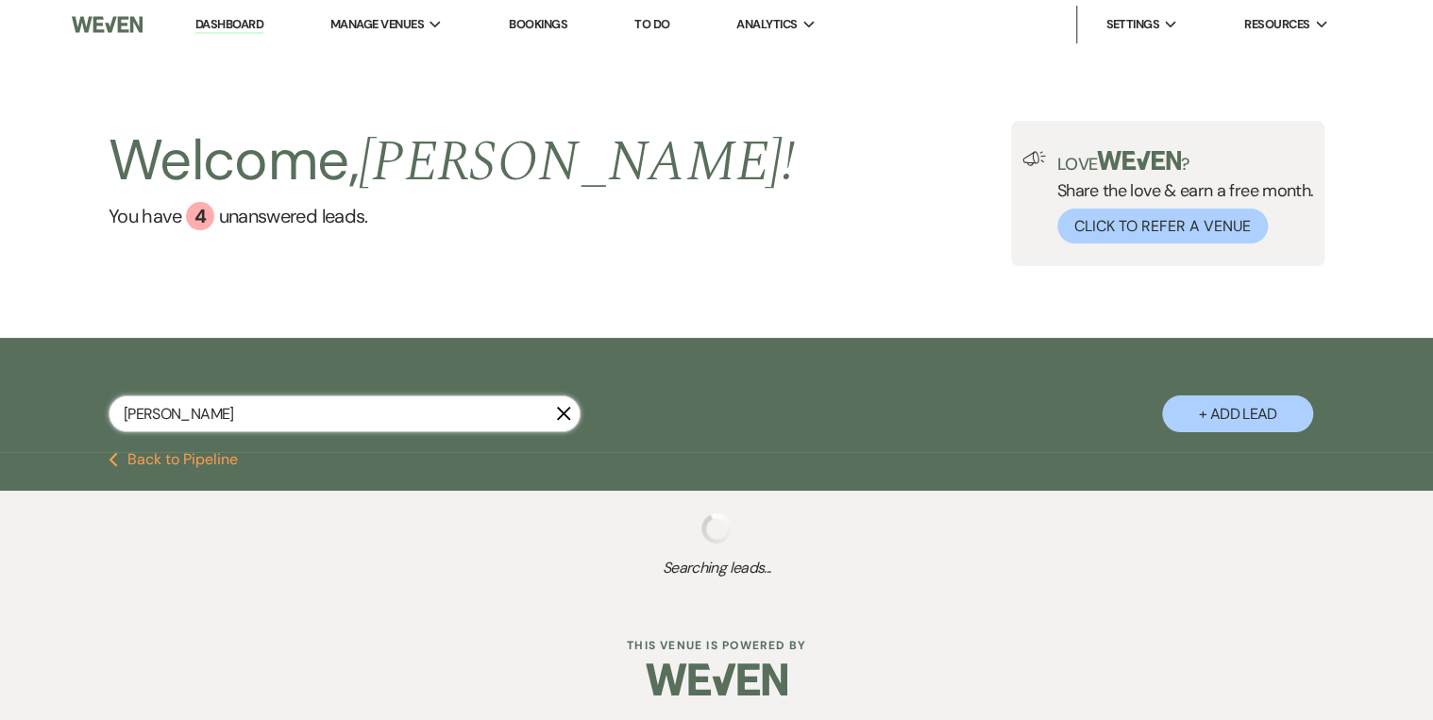
select select "5"
select select "8"
select select "4"
select select "8"
select select "4"
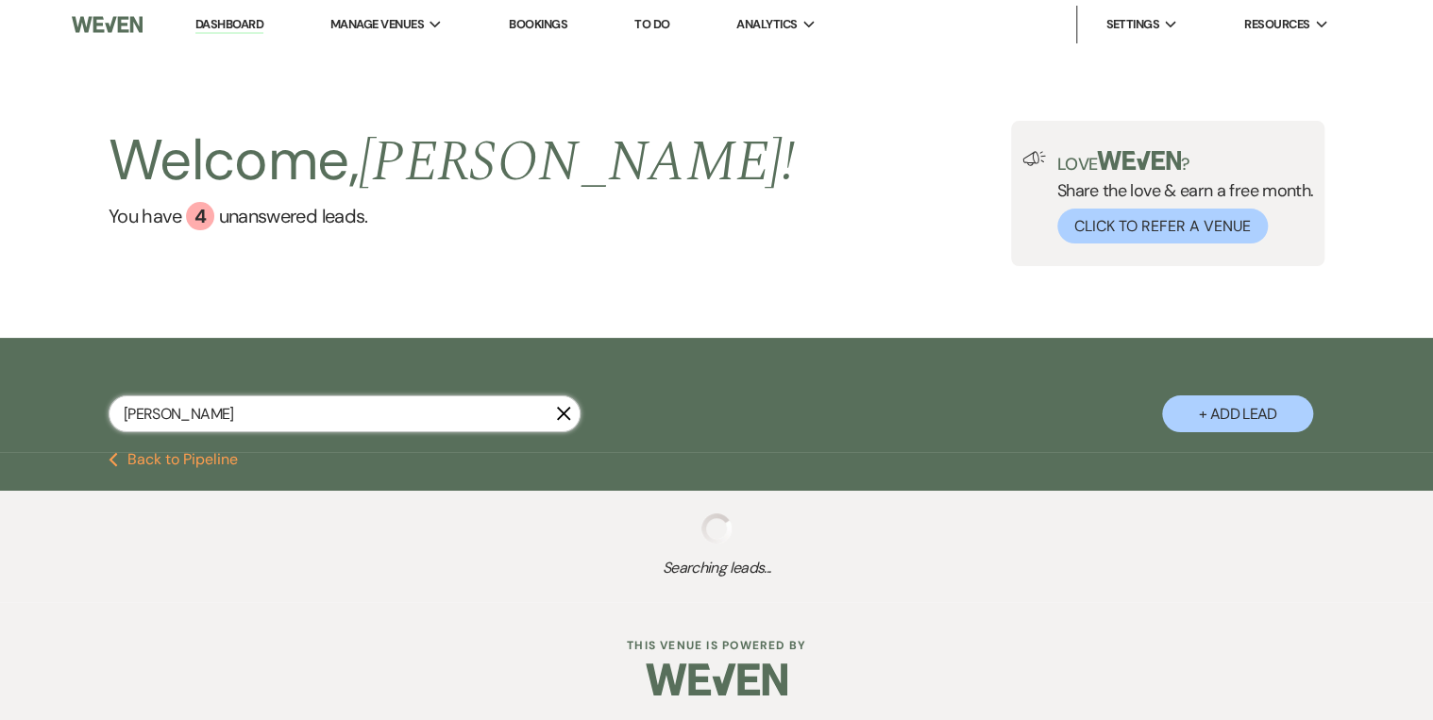
select select "8"
select select "4"
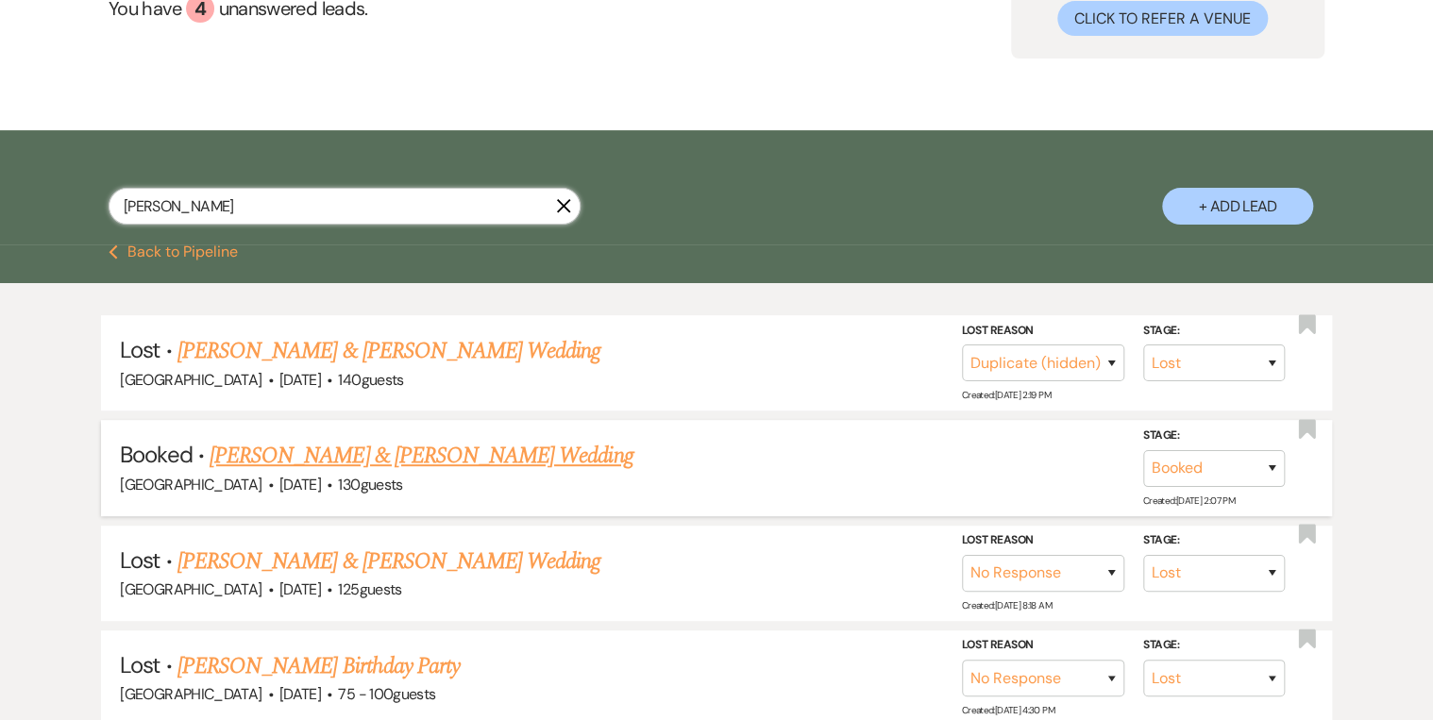
scroll to position [227, 0]
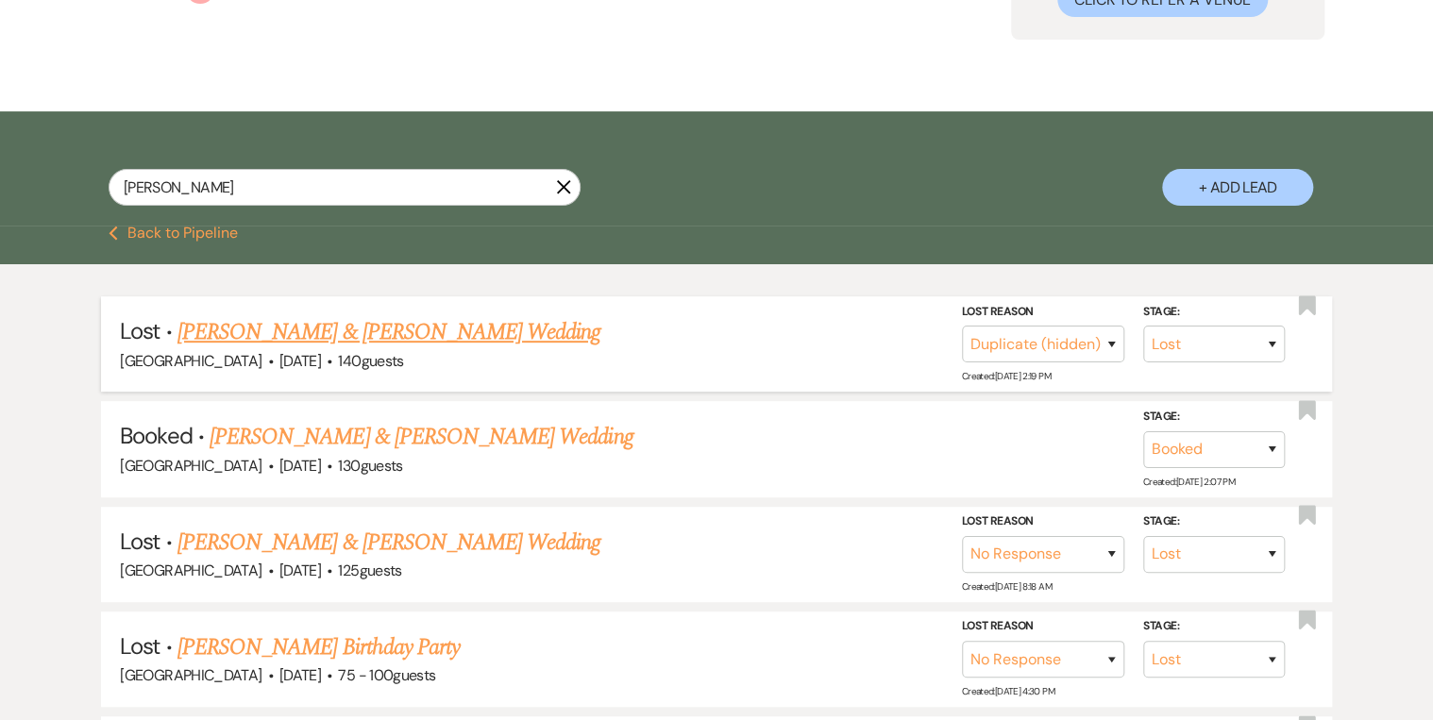
click at [370, 332] on link "[PERSON_NAME] & [PERSON_NAME] Wedding" at bounding box center [389, 332] width 423 height 34
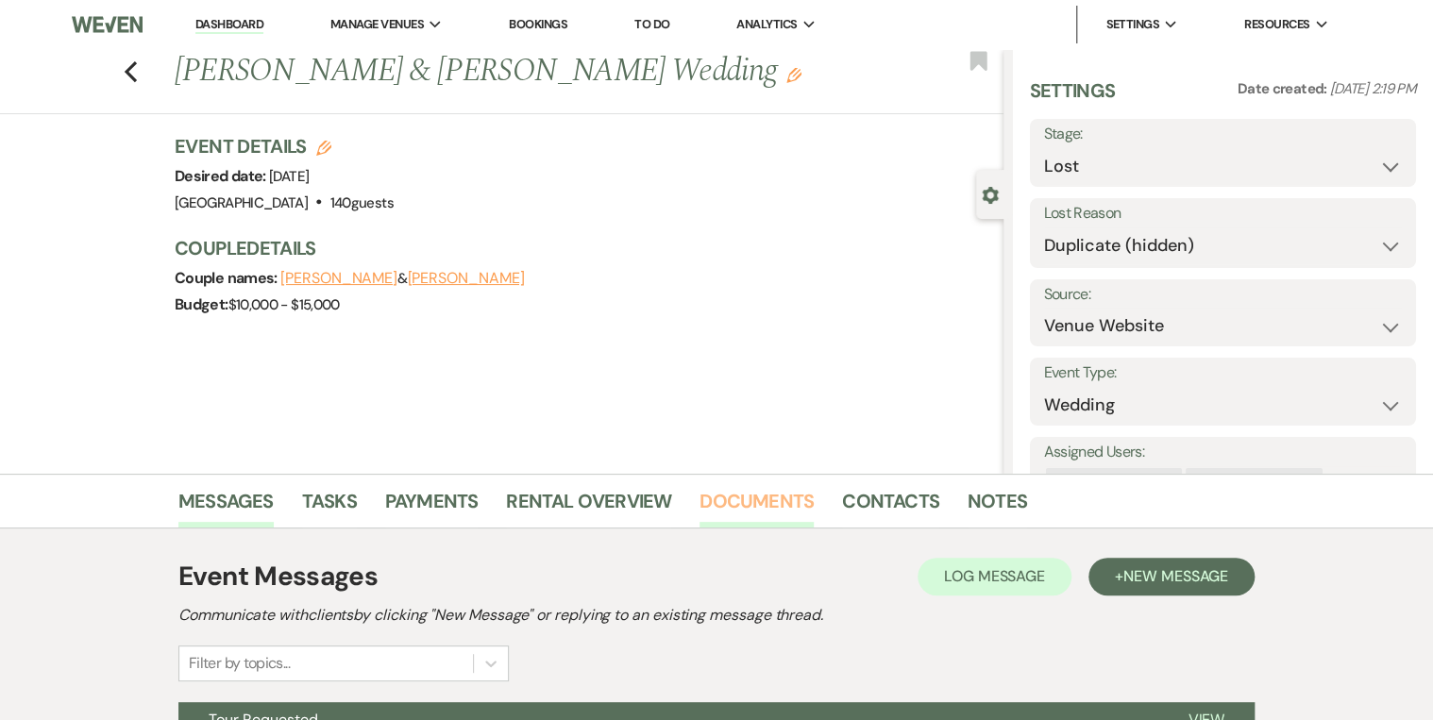
click at [710, 505] on link "Documents" at bounding box center [757, 507] width 114 height 42
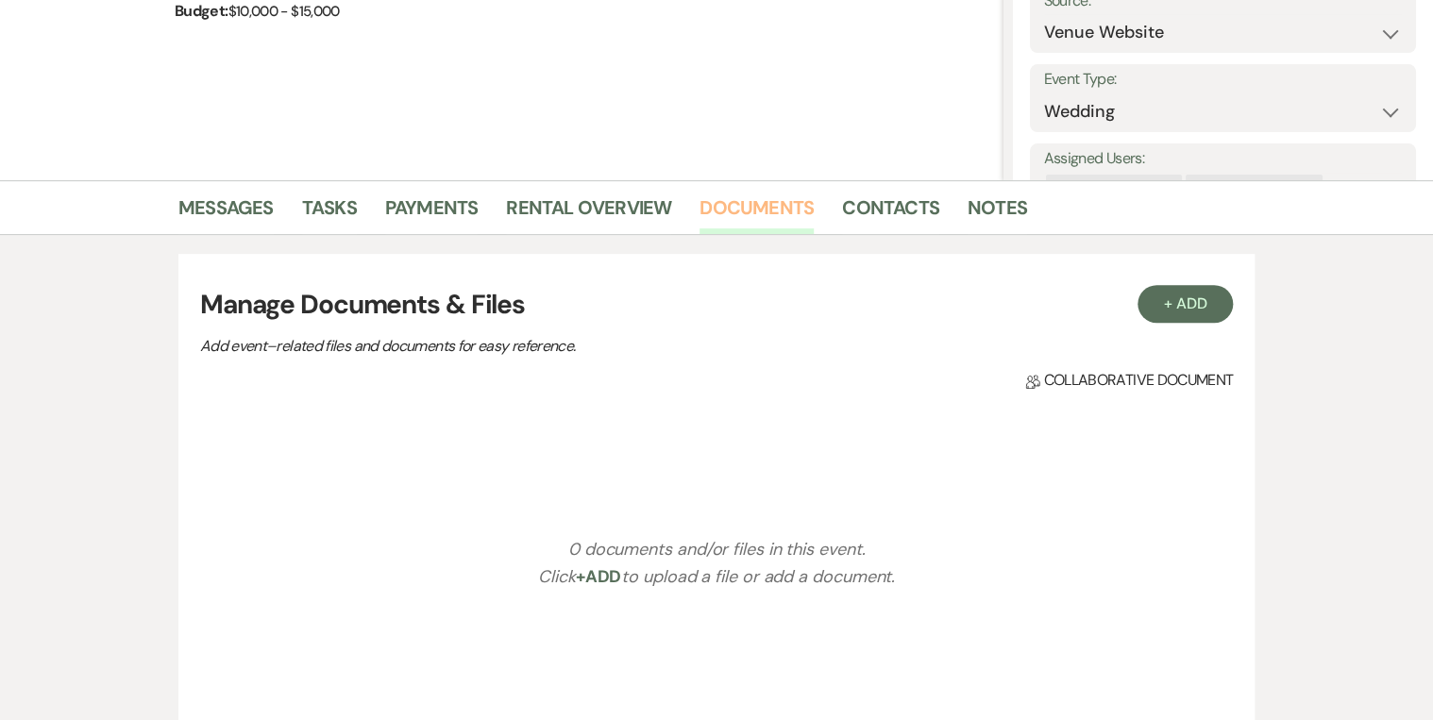
scroll to position [378, 0]
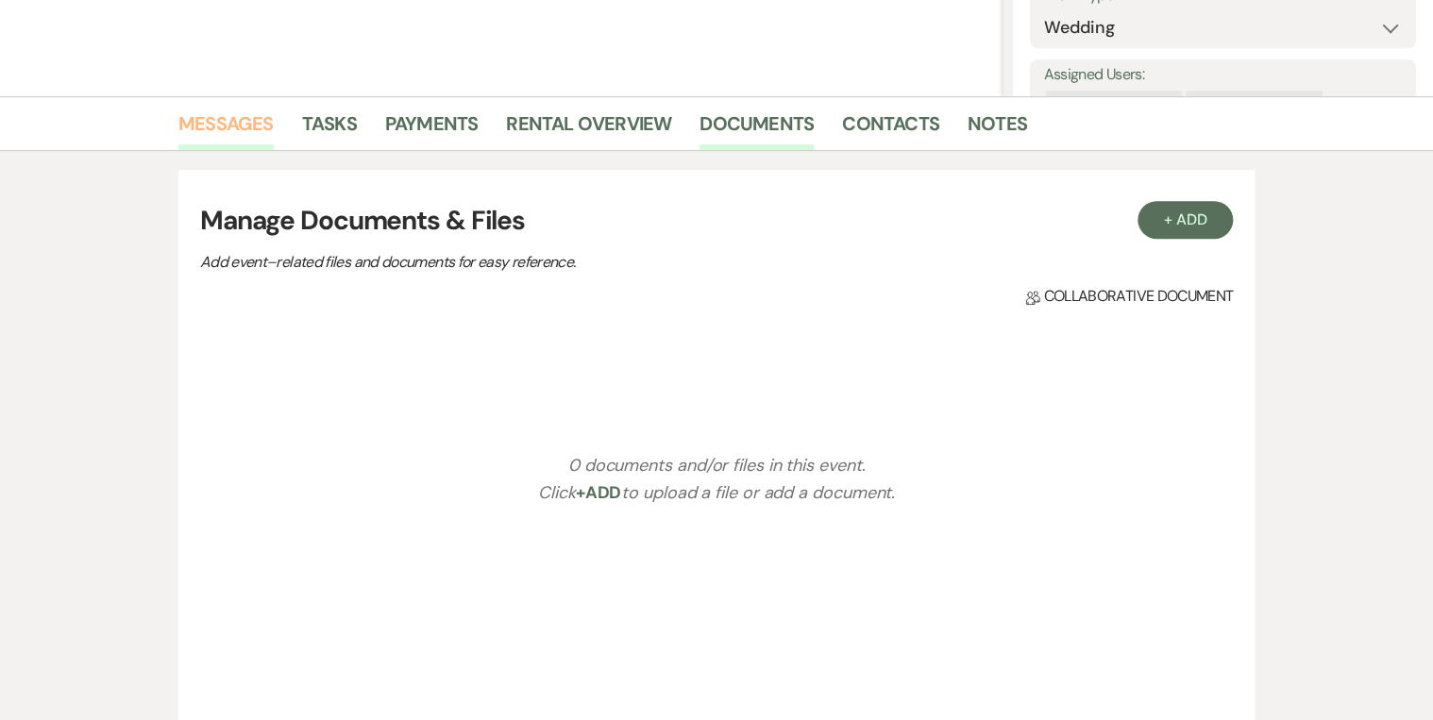
click at [225, 123] on link "Messages" at bounding box center [225, 130] width 95 height 42
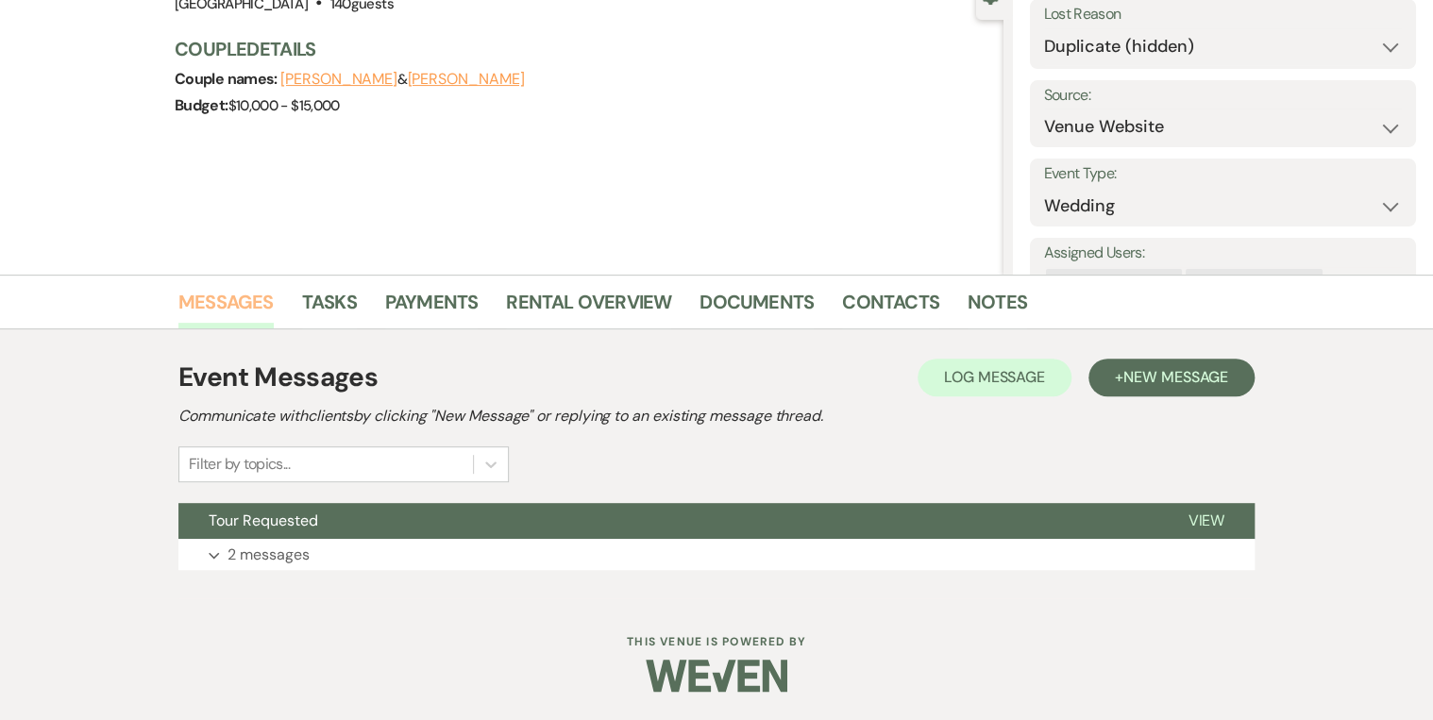
scroll to position [198, 0]
click at [1228, 525] on button "View" at bounding box center [1206, 522] width 97 height 36
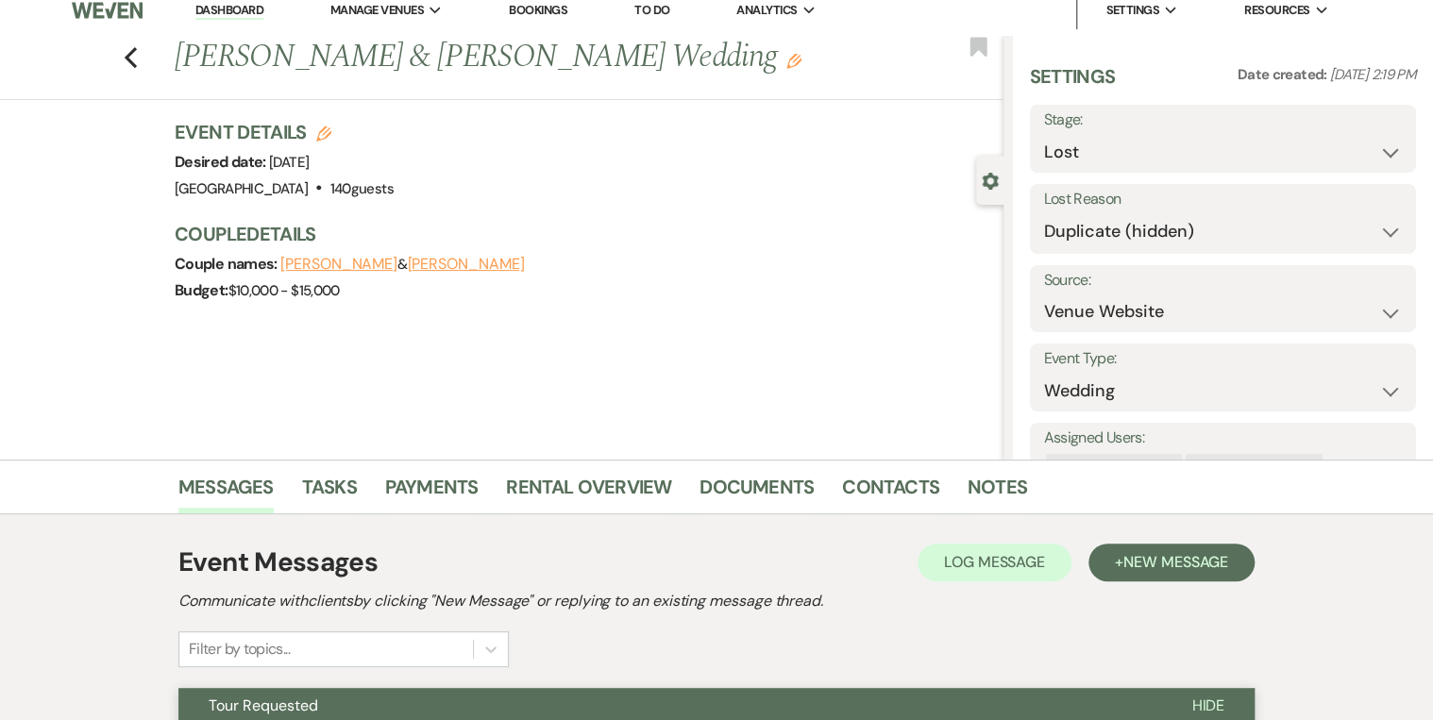
scroll to position [0, 0]
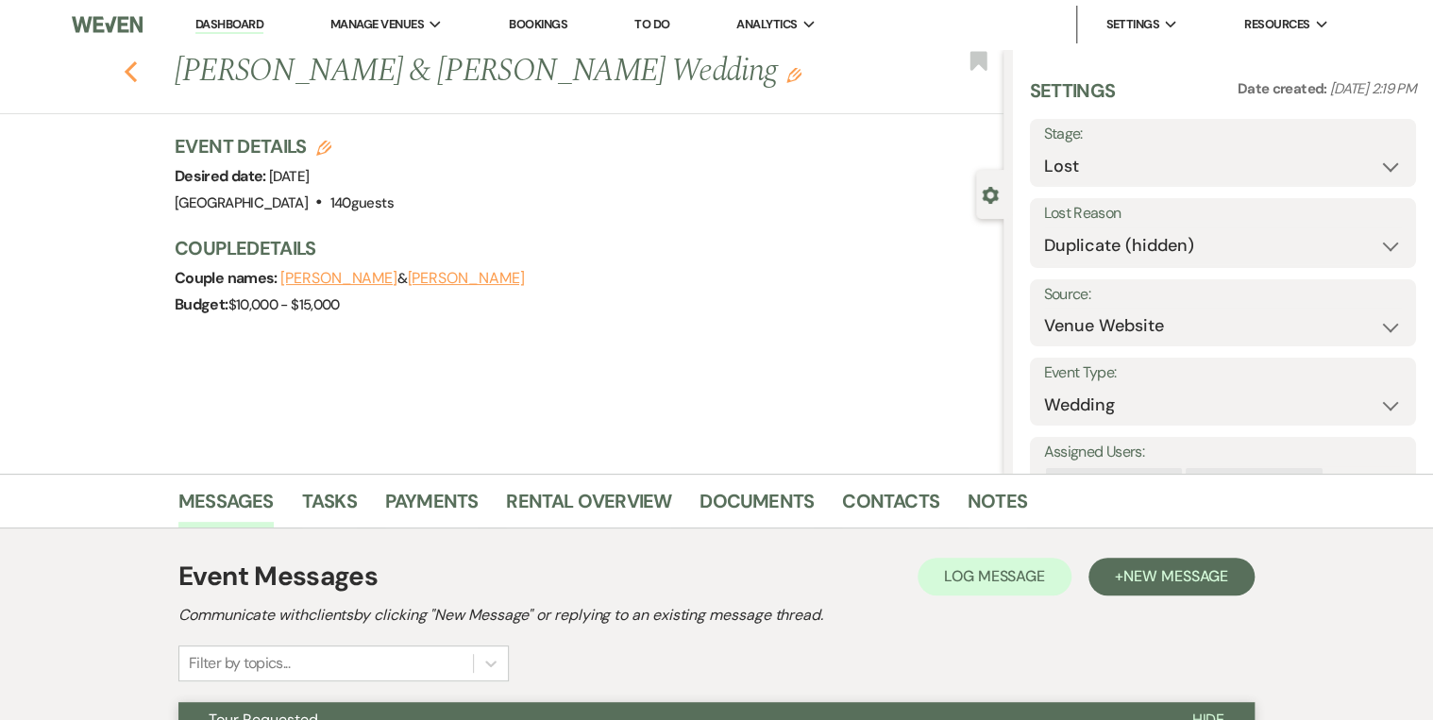
click at [137, 77] on use "button" at bounding box center [131, 71] width 12 height 21
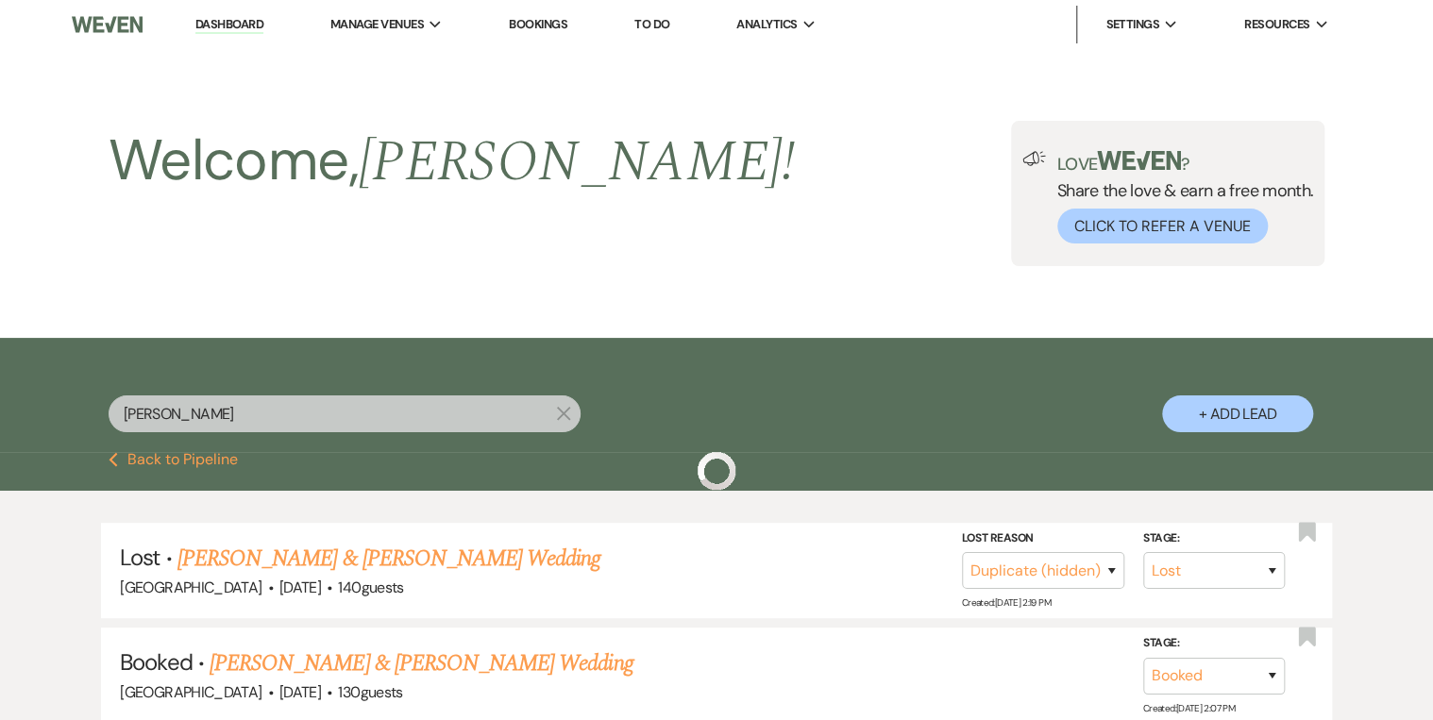
scroll to position [227, 0]
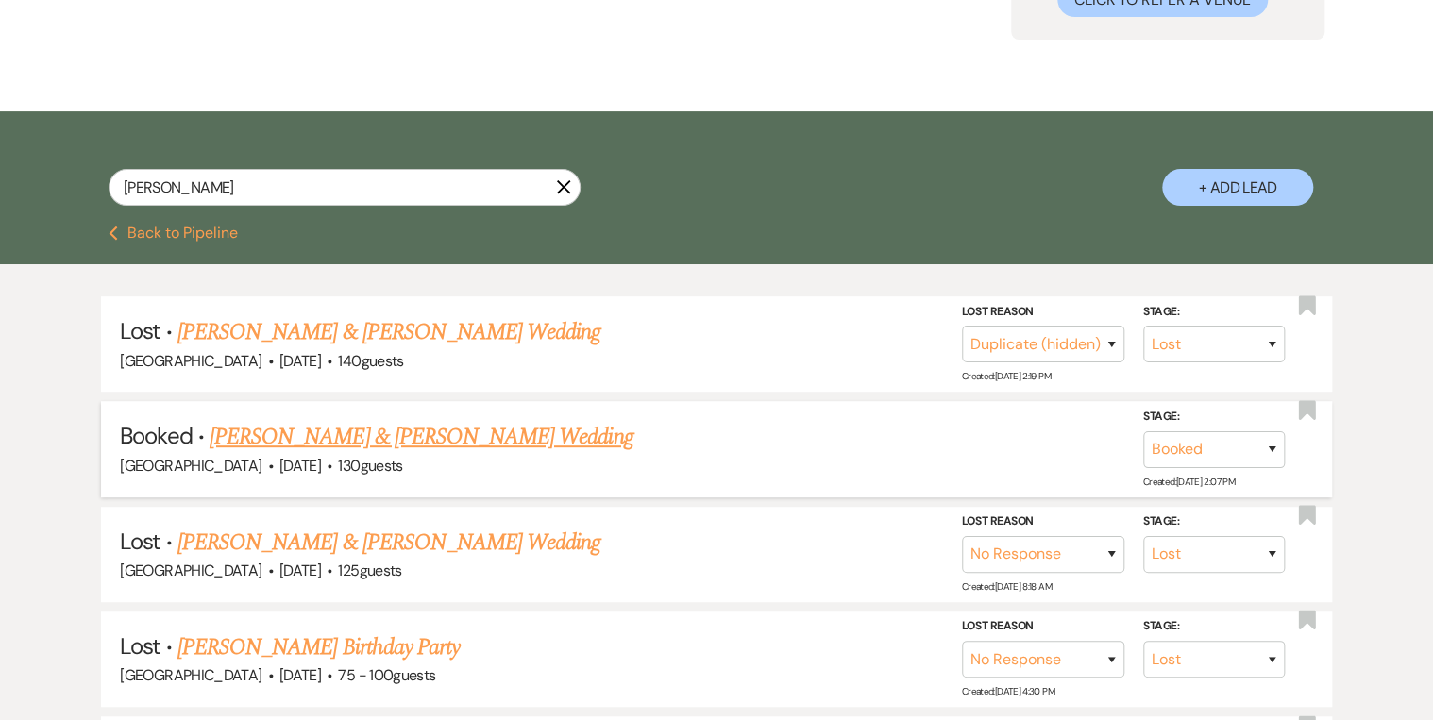
click at [457, 438] on link "[PERSON_NAME] & [PERSON_NAME] Wedding" at bounding box center [421, 437] width 423 height 34
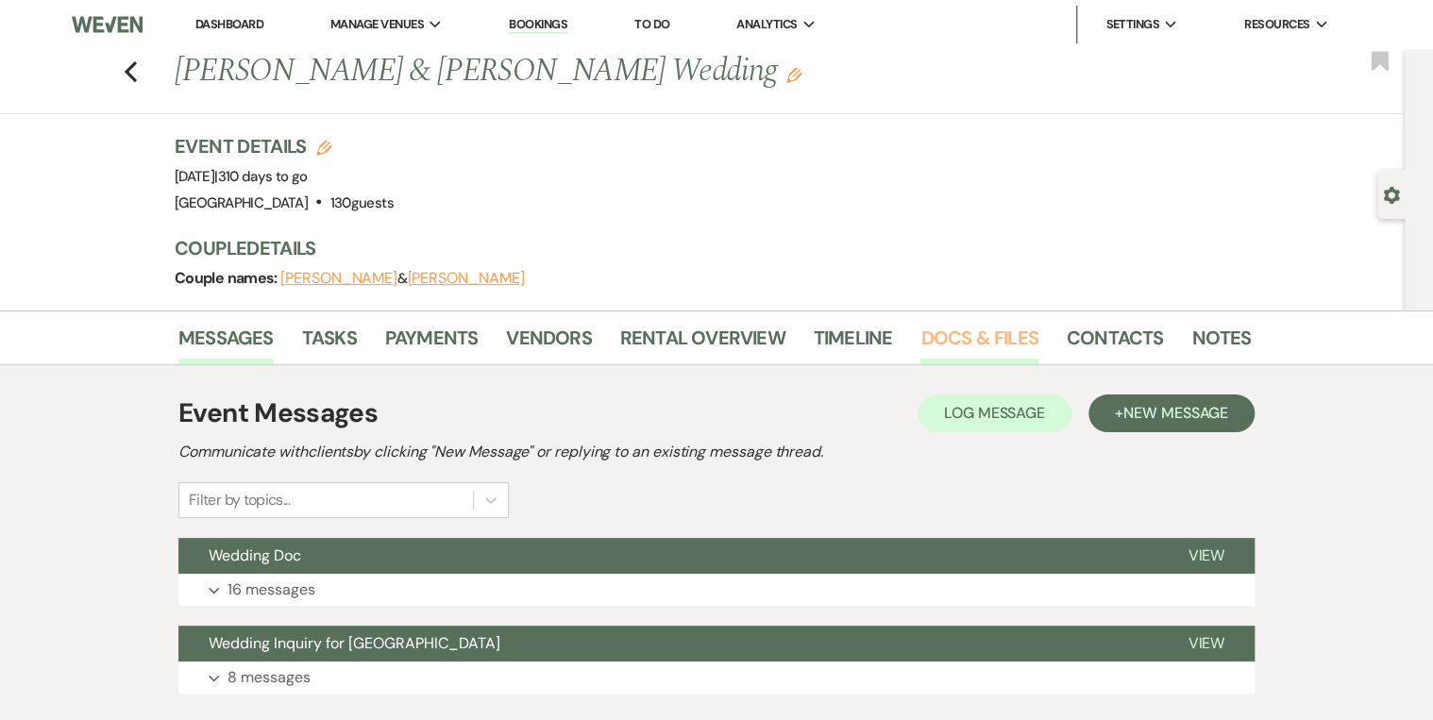
click at [962, 336] on link "Docs & Files" at bounding box center [979, 344] width 117 height 42
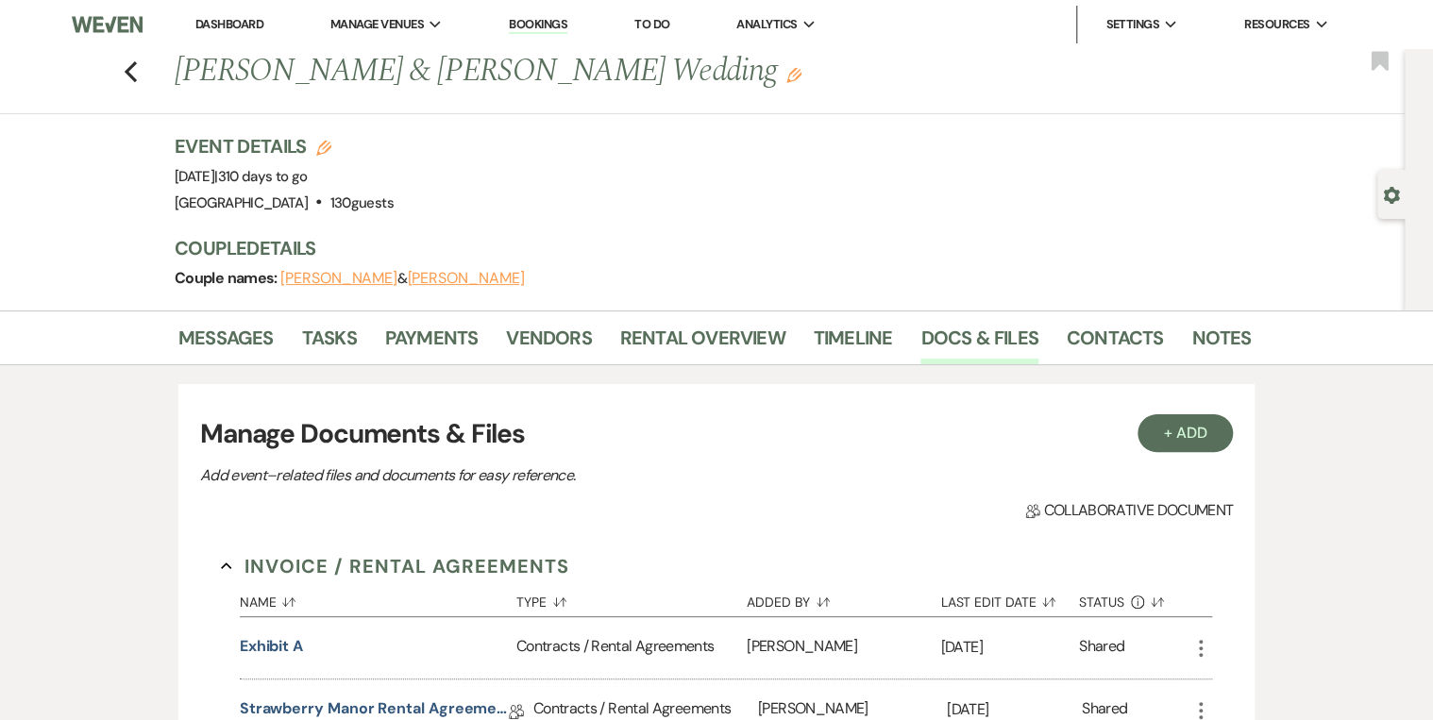
drag, startPoint x: 642, startPoint y: 166, endPoint x: 627, endPoint y: 162, distance: 15.6
click at [641, 164] on div "Event Details Edit Event Date: [DATE] | 310 days to go Venue: [GEOGRAPHIC_DATA]…" at bounding box center [704, 174] width 1058 height 83
click at [107, 19] on img at bounding box center [107, 25] width 71 height 40
click at [230, 26] on link "Dashboard" at bounding box center [229, 24] width 68 height 16
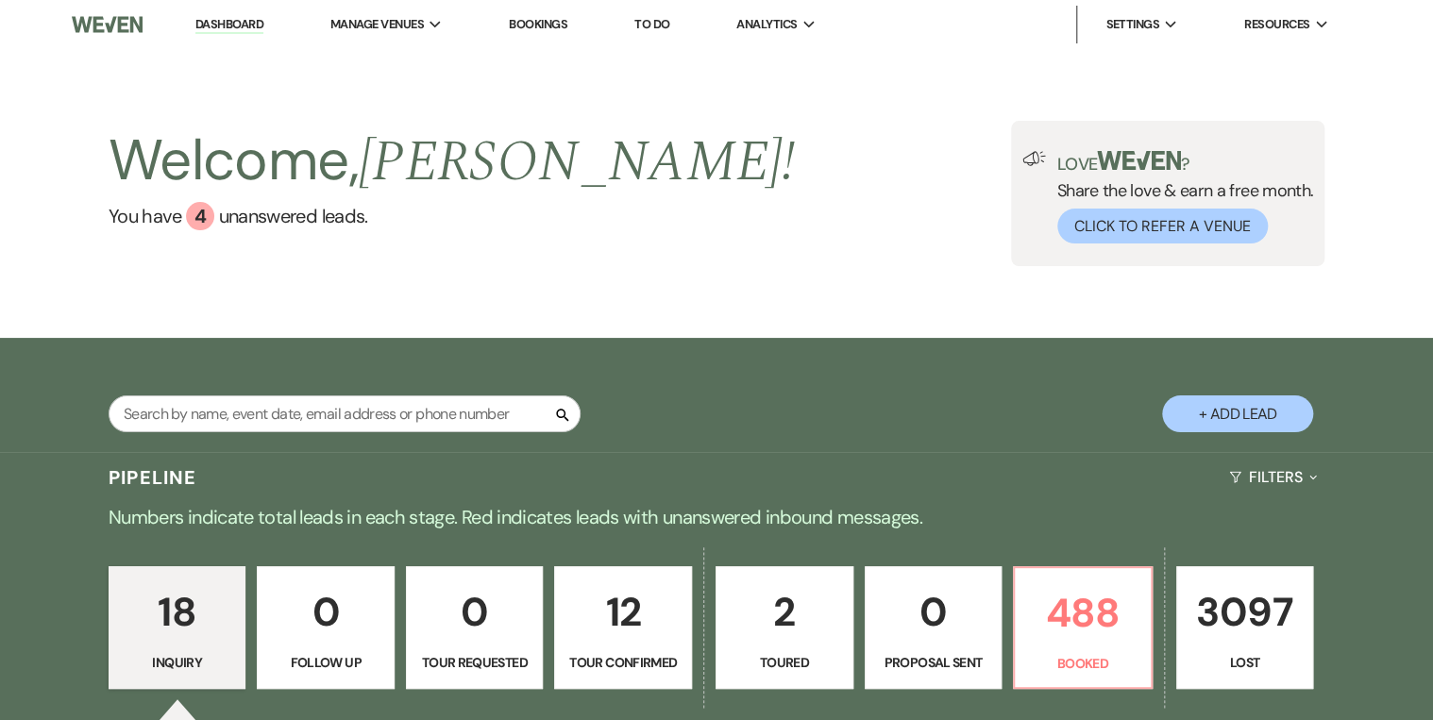
click at [668, 185] on div "Welcome, [PERSON_NAME] ! You have 4 unanswered lead s . Love ? Share the love &…" at bounding box center [717, 193] width 1360 height 145
